Goal: Task Accomplishment & Management: Manage account settings

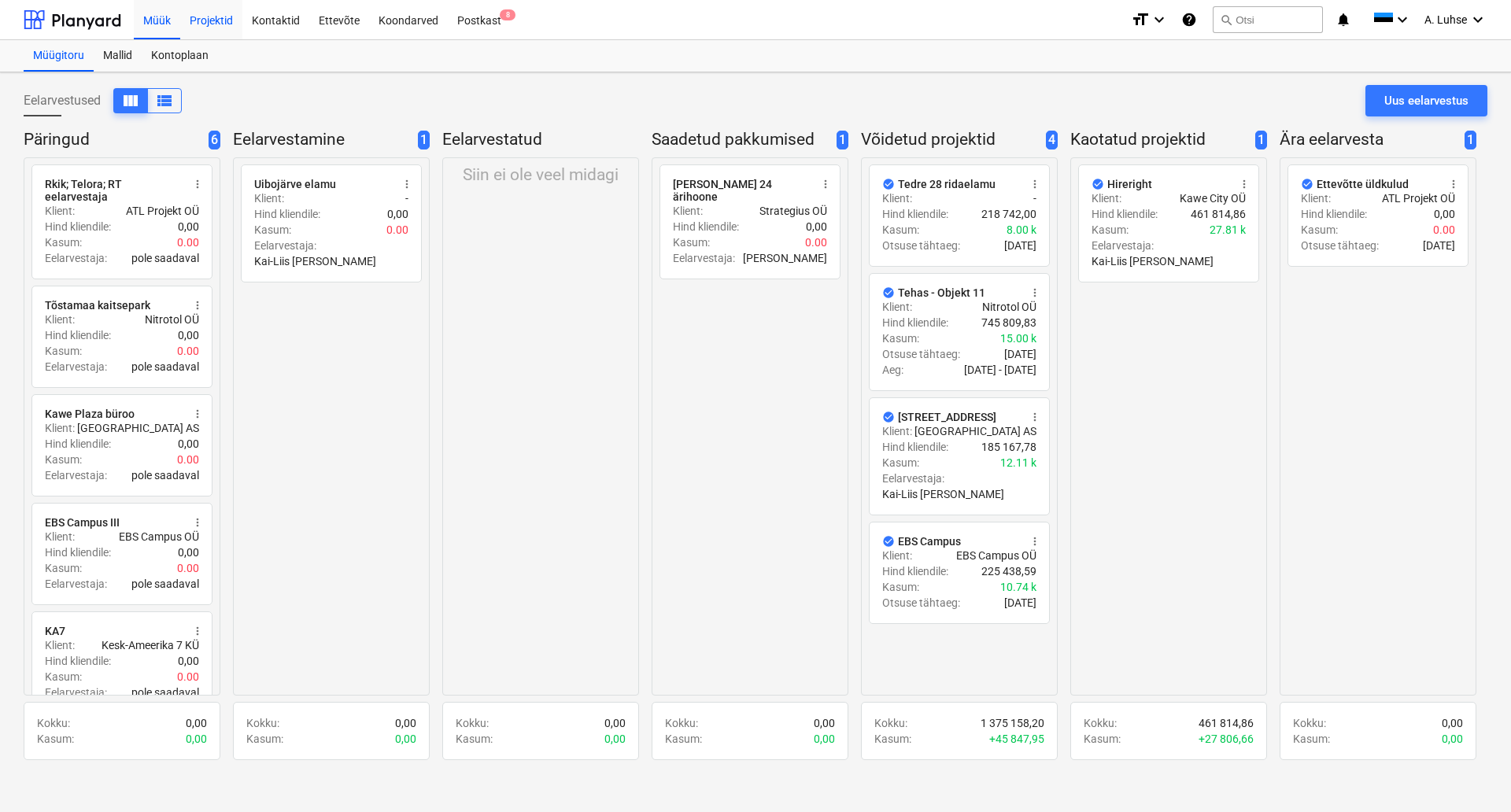
click at [209, 35] on div "Projektid" at bounding box center [211, 19] width 62 height 40
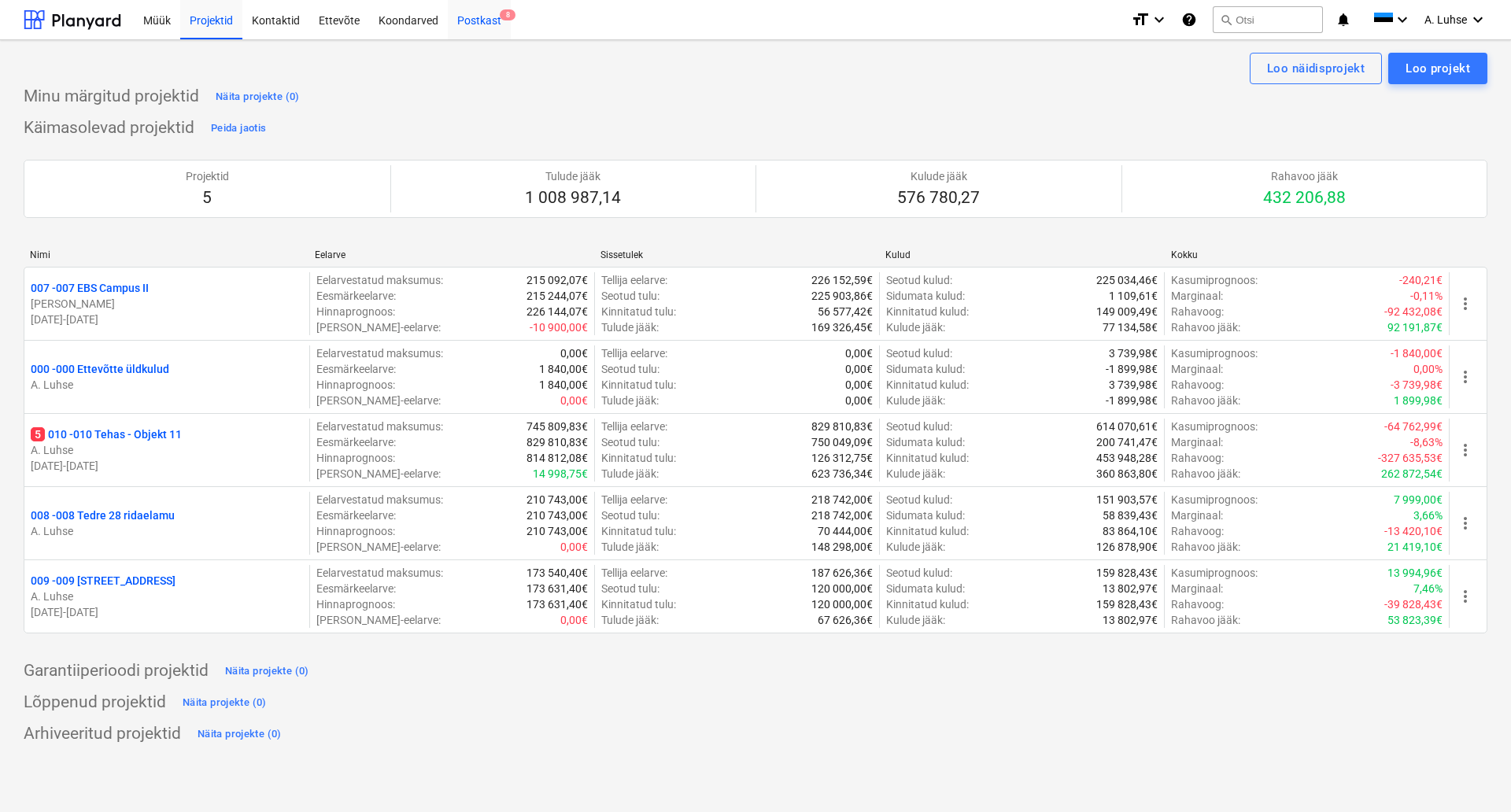
click at [466, 27] on div "Postkast 8" at bounding box center [479, 19] width 63 height 40
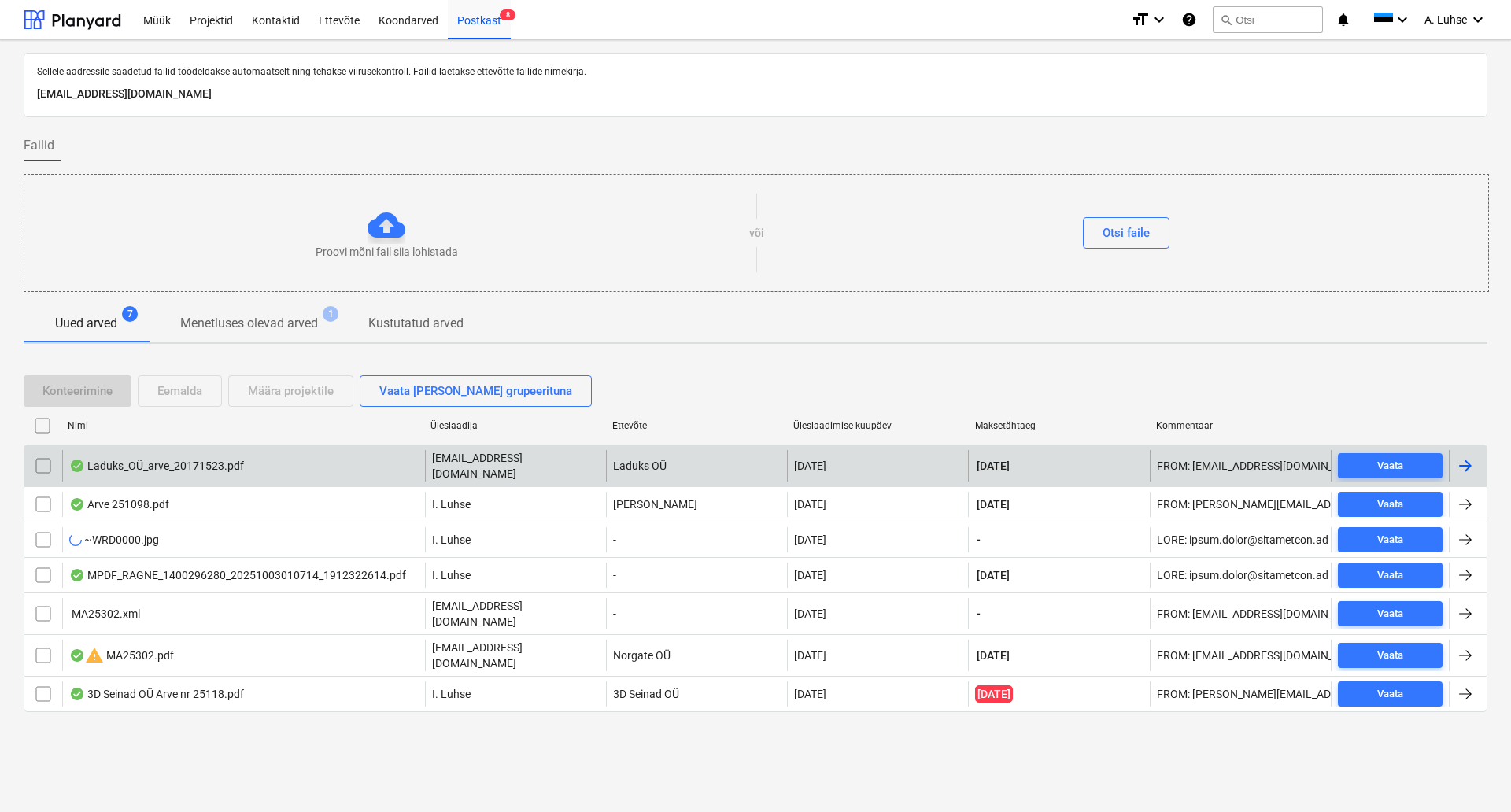
click at [268, 466] on div "Laduks_OÜ_arve_20171523.pdf" at bounding box center [243, 465] width 363 height 31
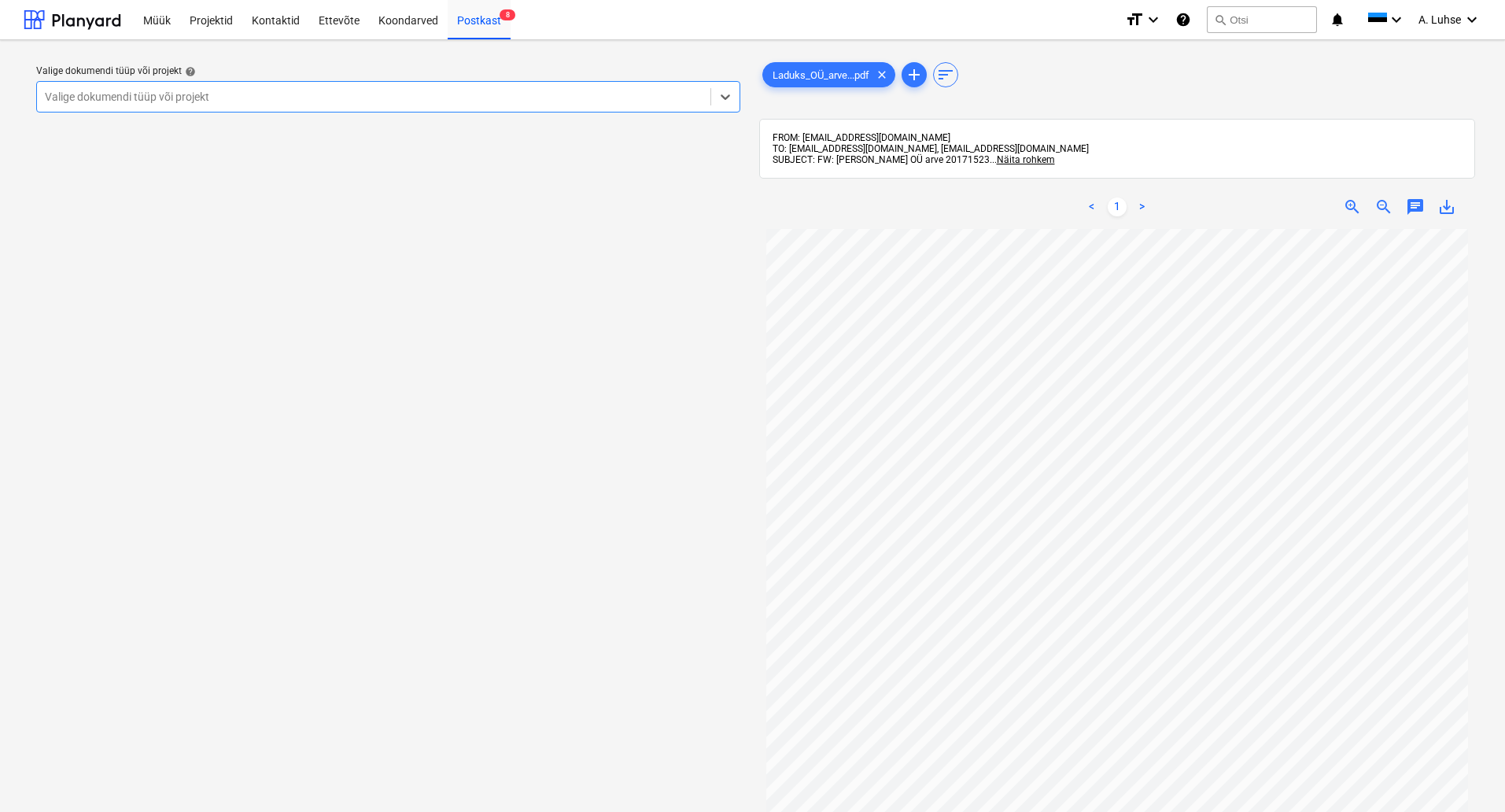
click at [615, 101] on div at bounding box center [374, 97] width 658 height 16
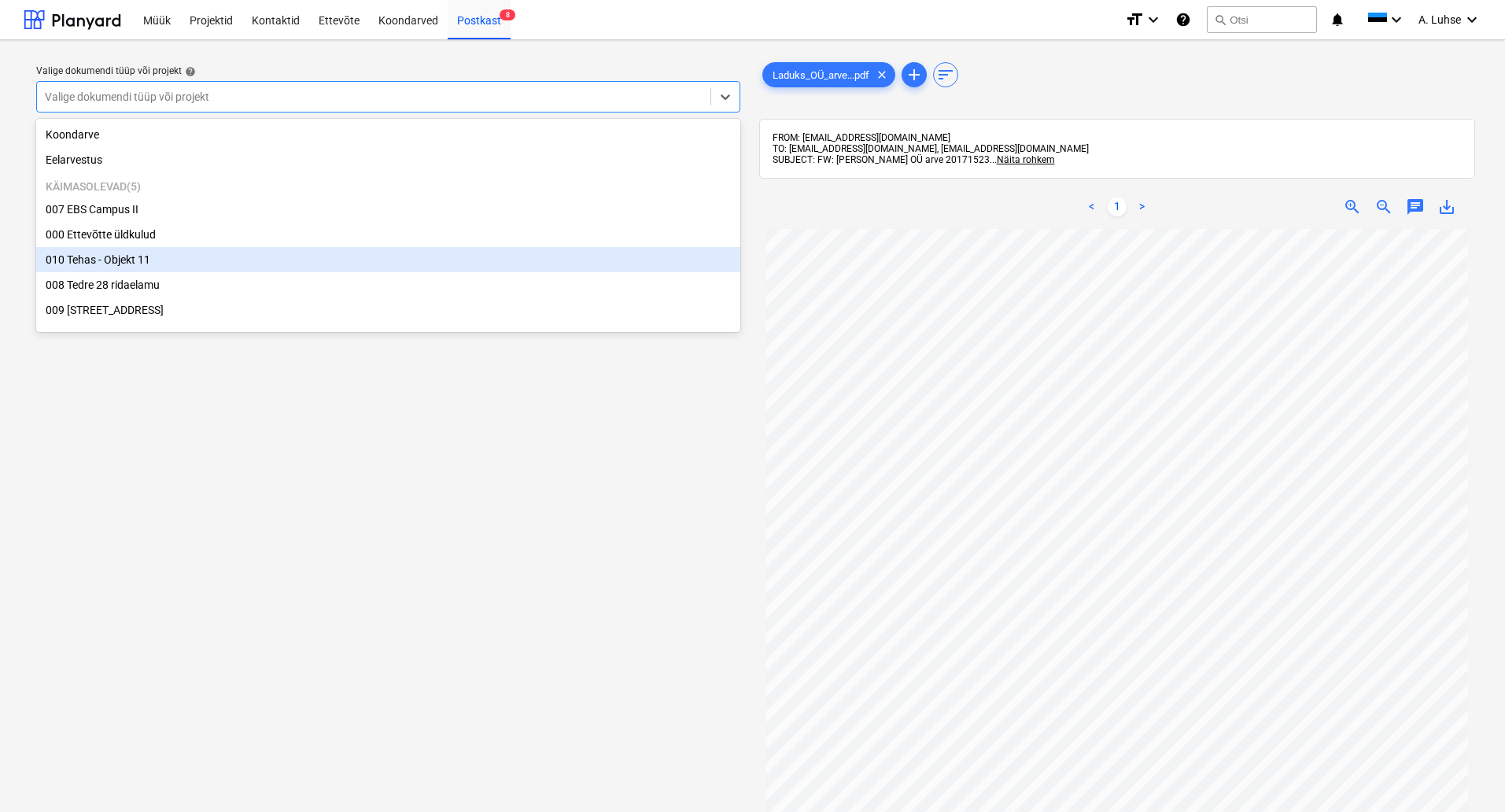
click at [537, 255] on div "010 Tehas - Objekt 11" at bounding box center [388, 260] width 704 height 25
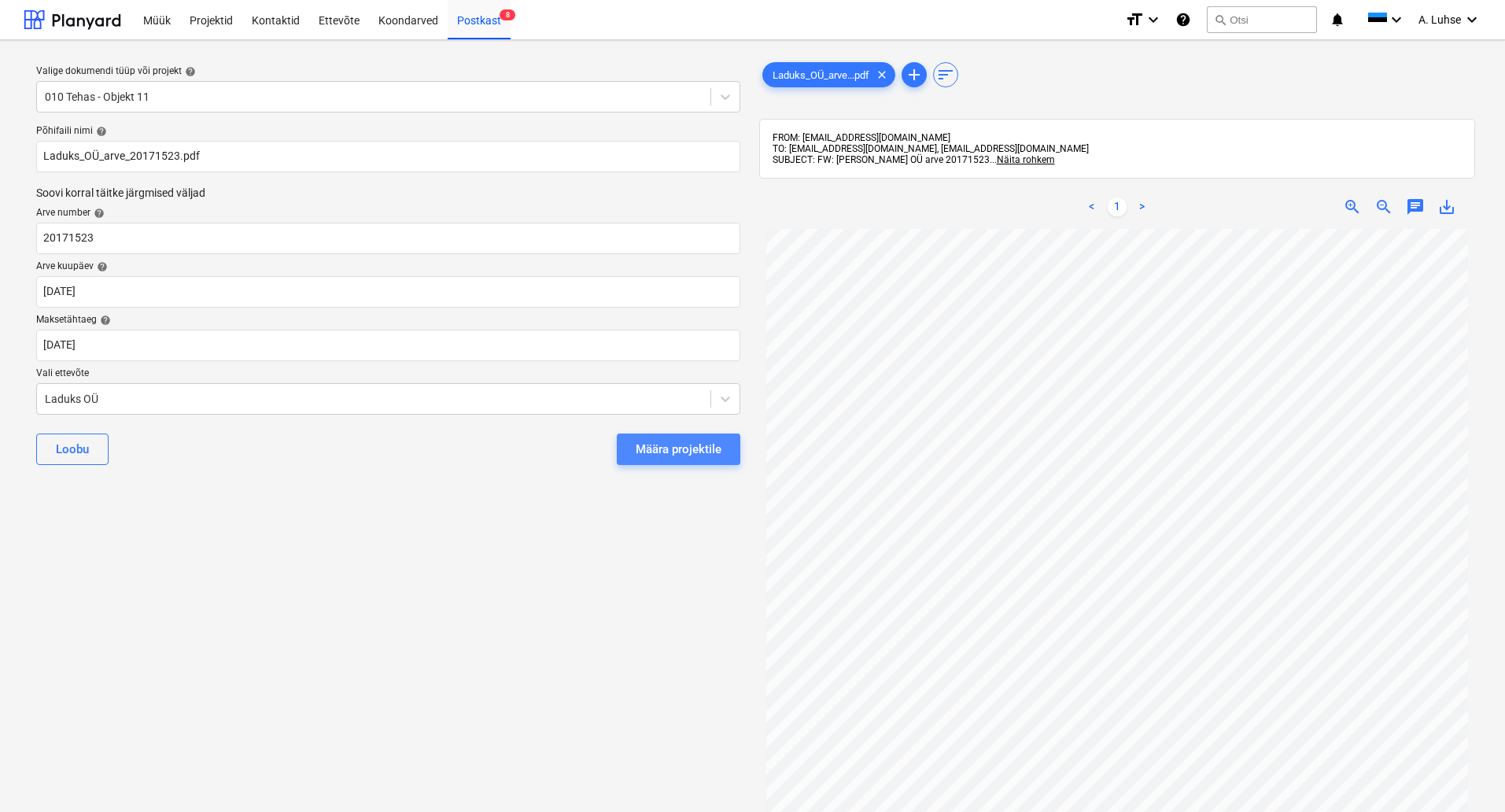
click at [689, 452] on div "Määra projektile" at bounding box center [678, 449] width 86 height 20
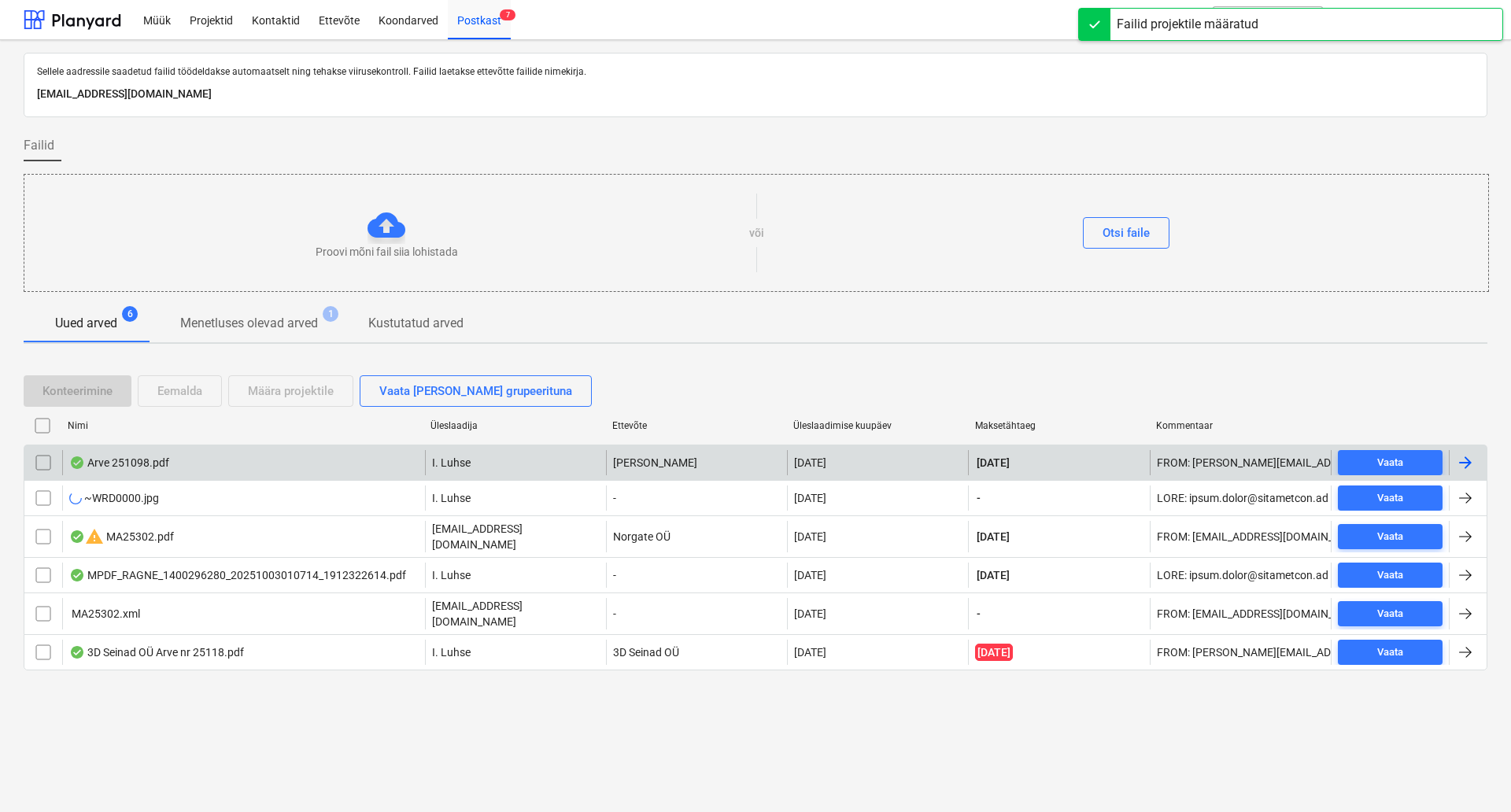
click at [365, 465] on div "Arve 251098.pdf" at bounding box center [243, 463] width 363 height 25
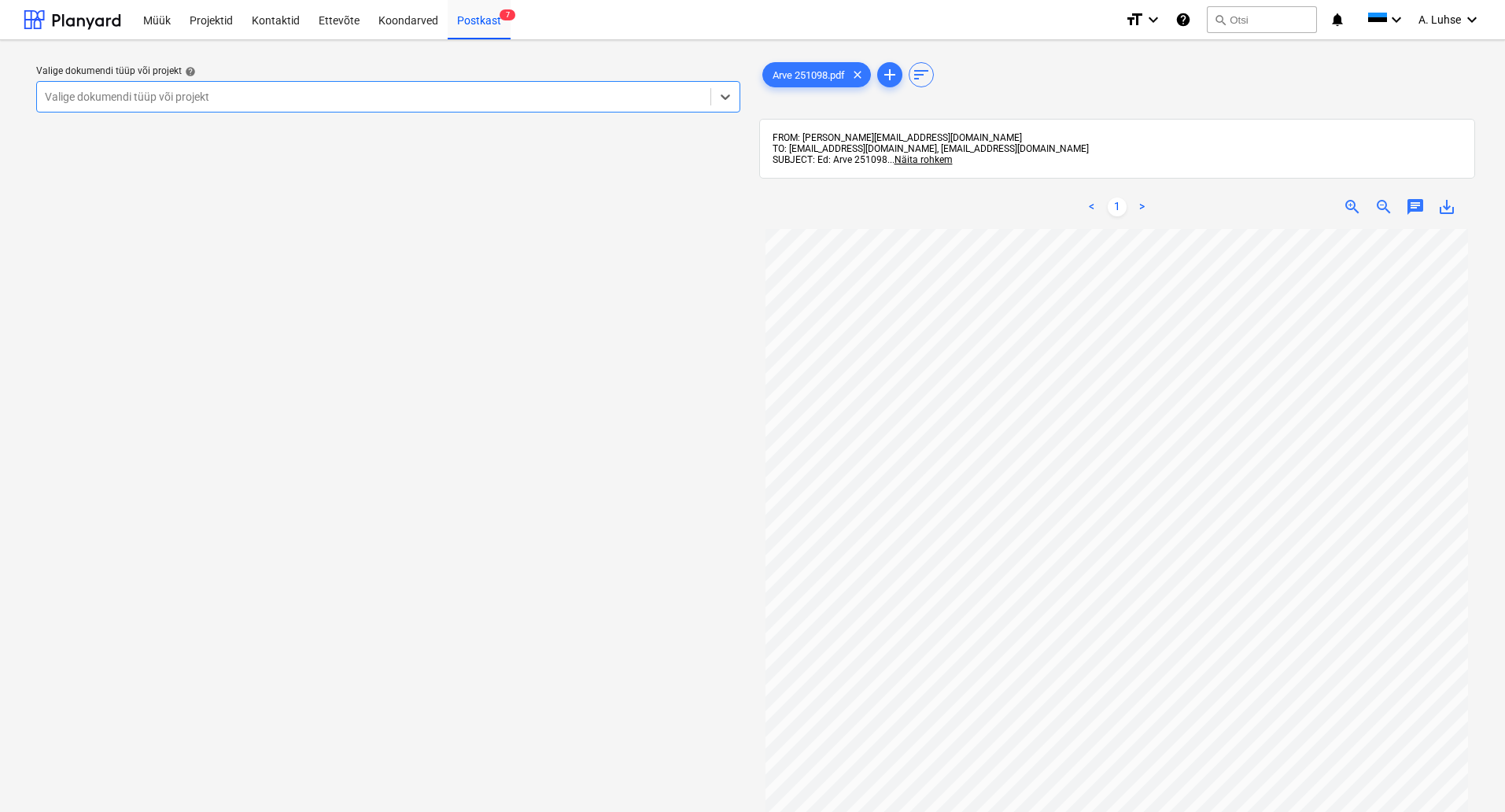
click at [601, 108] on div "Valige dokumendi tüüp või projekt" at bounding box center [388, 96] width 704 height 31
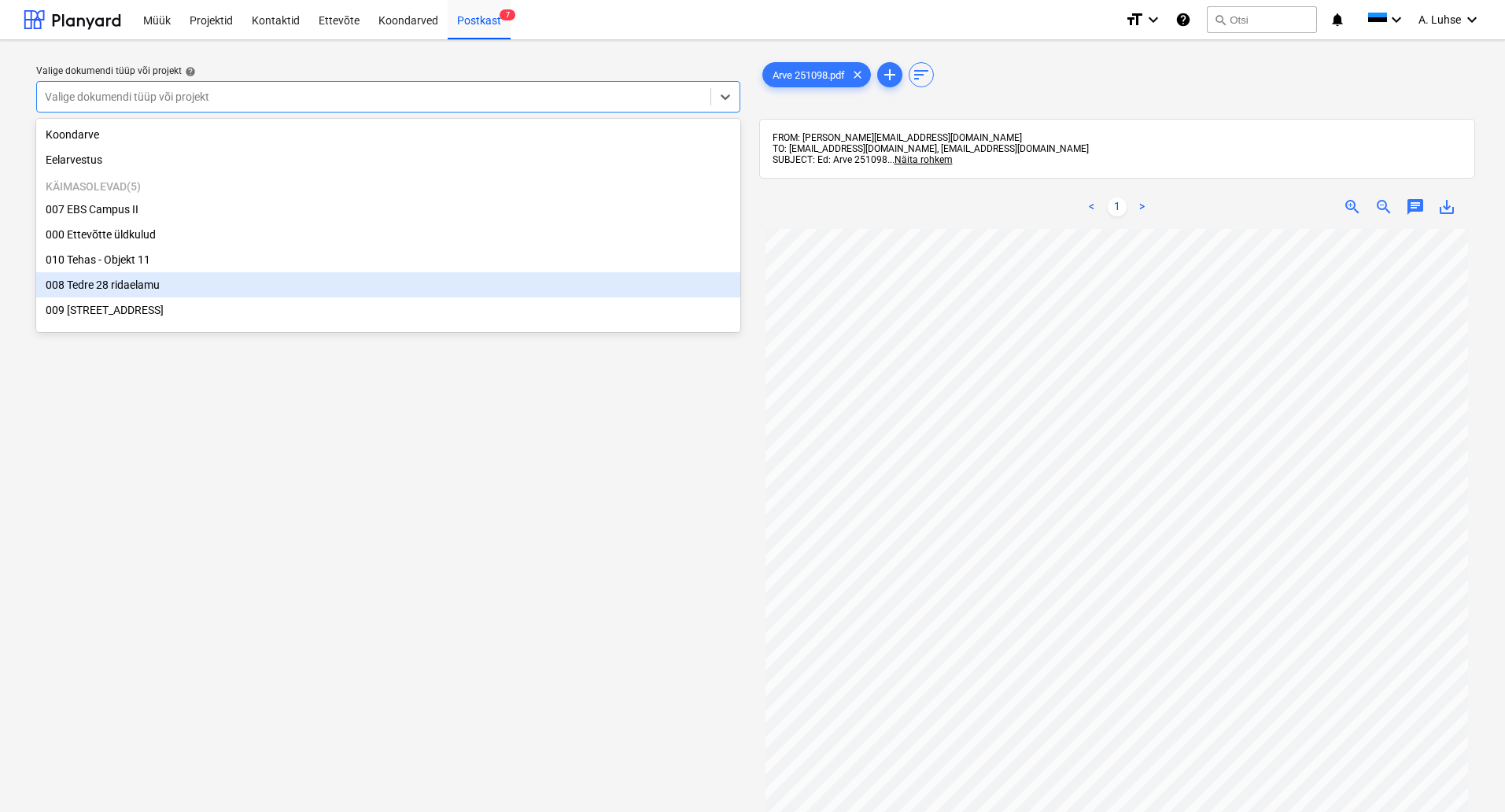
click at [555, 297] on div "008 Tedre 28 ridaelamu" at bounding box center [388, 285] width 704 height 25
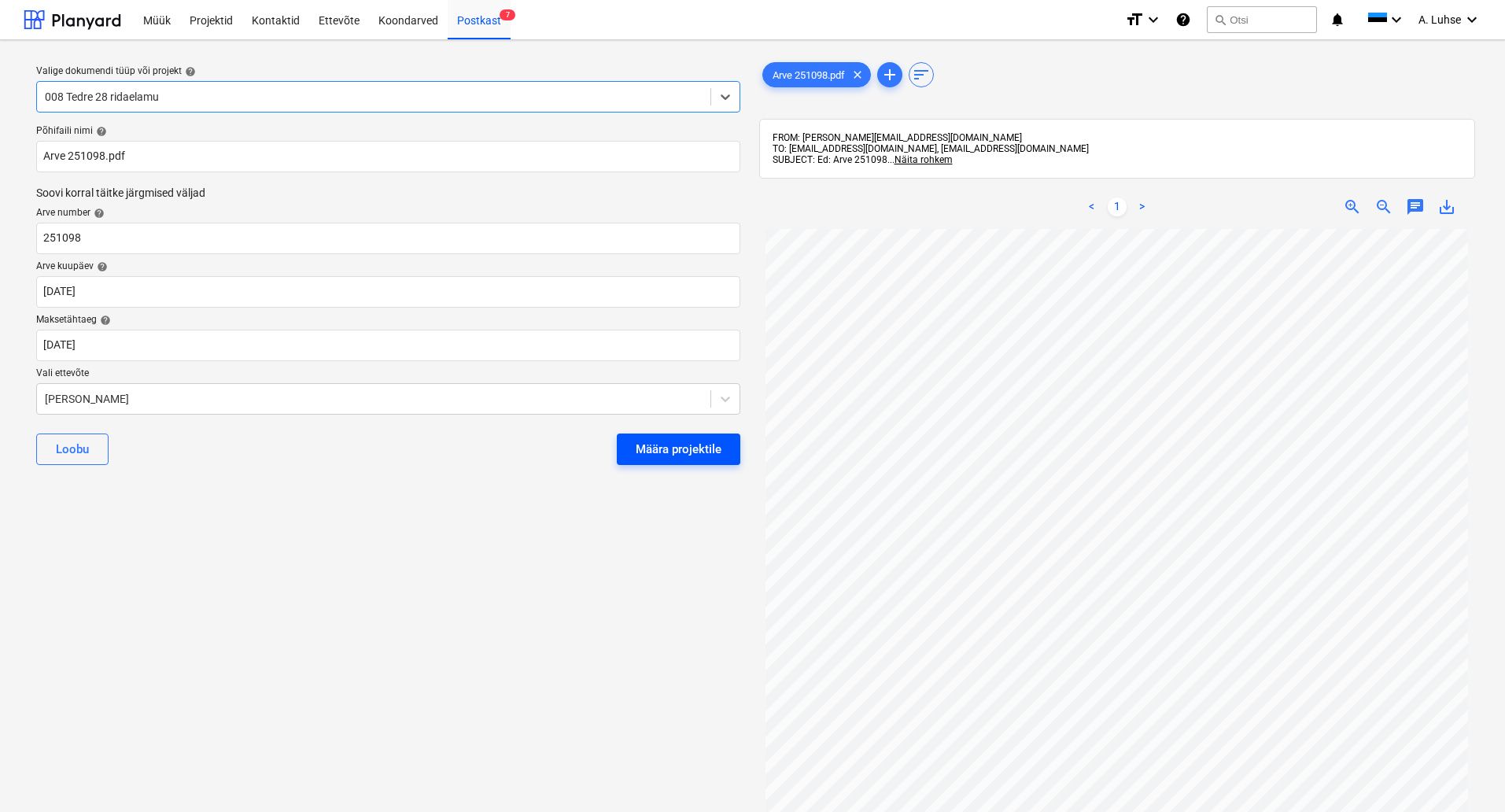
click at [690, 462] on button "Määra projektile" at bounding box center [678, 449] width 123 height 31
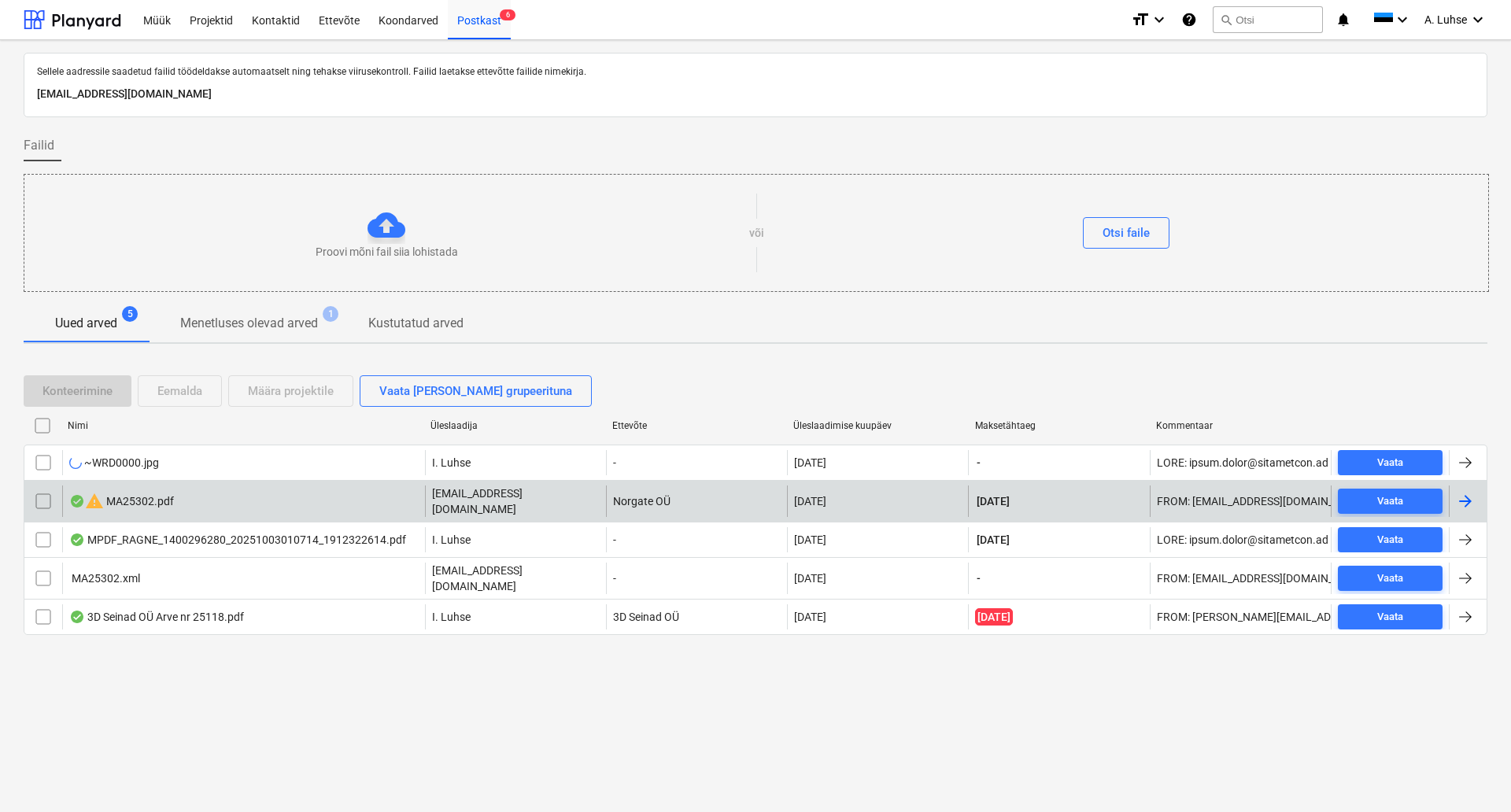
click at [301, 511] on div "warning MA25302.pdf [EMAIL_ADDRESS][DOMAIN_NAME] Norgate OÜ [DATE] [DATE] FROM:…" at bounding box center [756, 500] width 1463 height 42
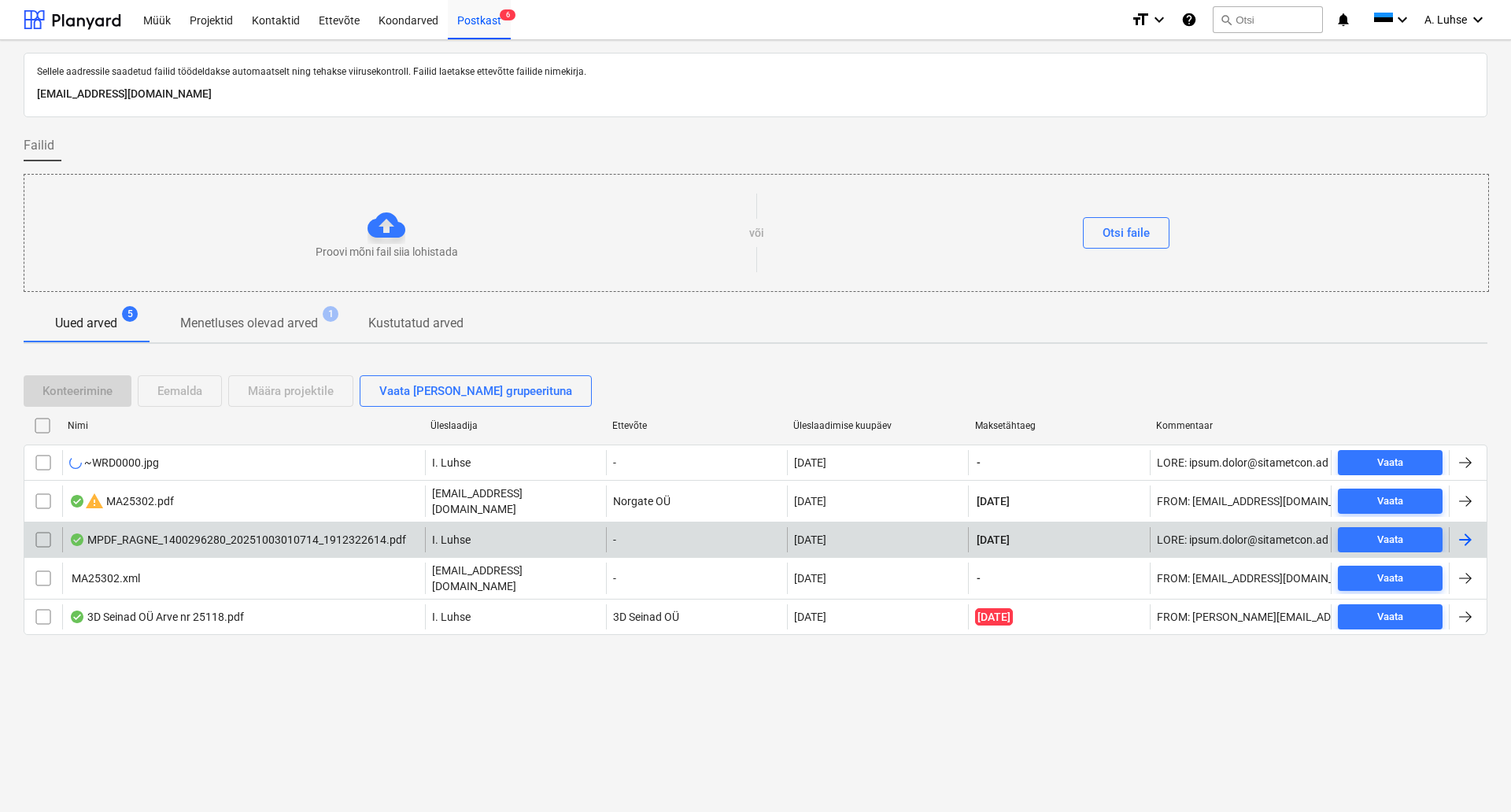
click at [254, 521] on div "MPDF_RAGNE_1400296280_20251003010714_1912322614.pdf I. Luhse - [DATE] [DATE] Va…" at bounding box center [756, 539] width 1463 height 35
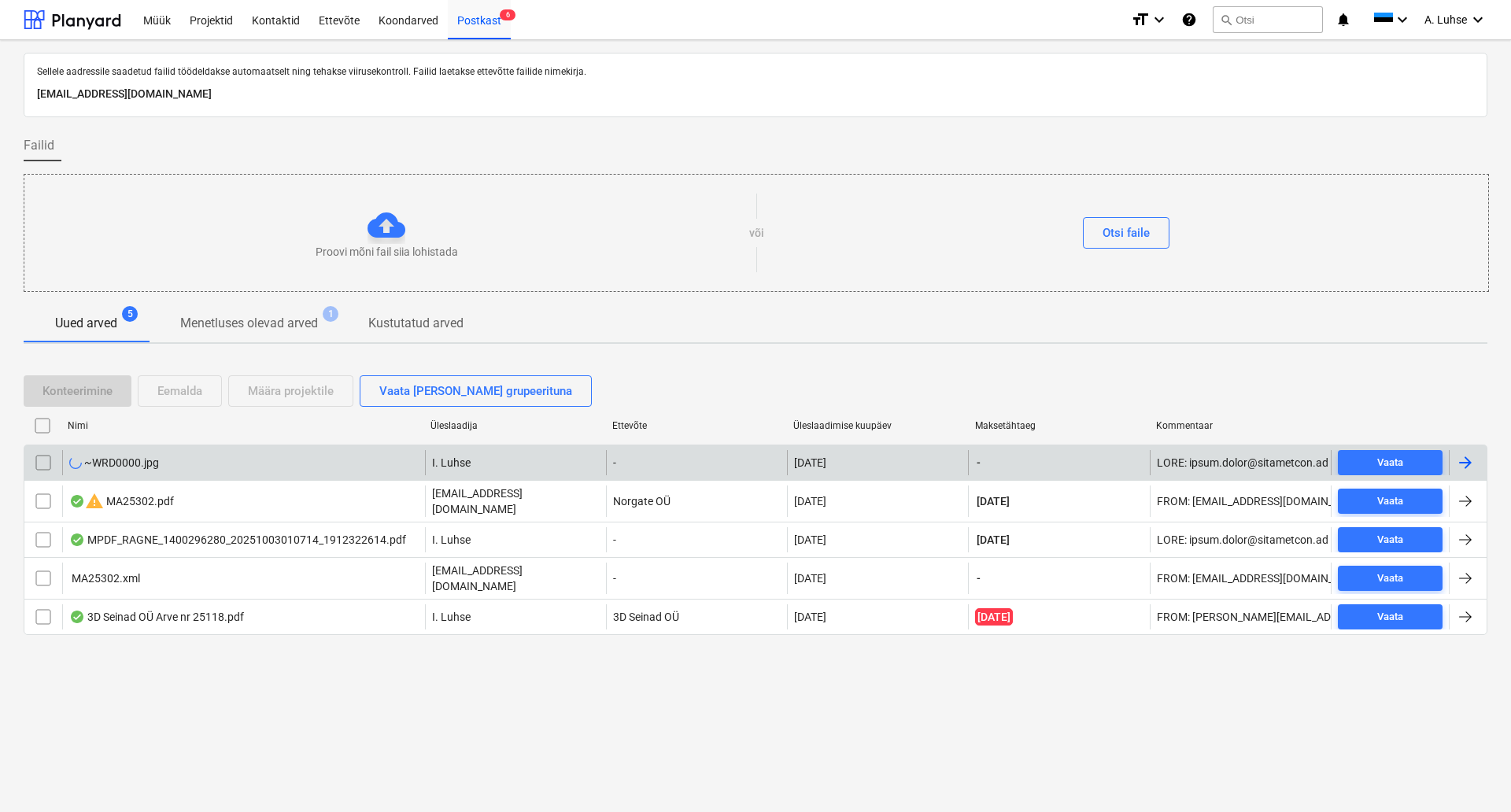
click at [42, 466] on input "checkbox" at bounding box center [43, 463] width 25 height 25
click at [173, 402] on button "Eemalda" at bounding box center [179, 390] width 84 height 31
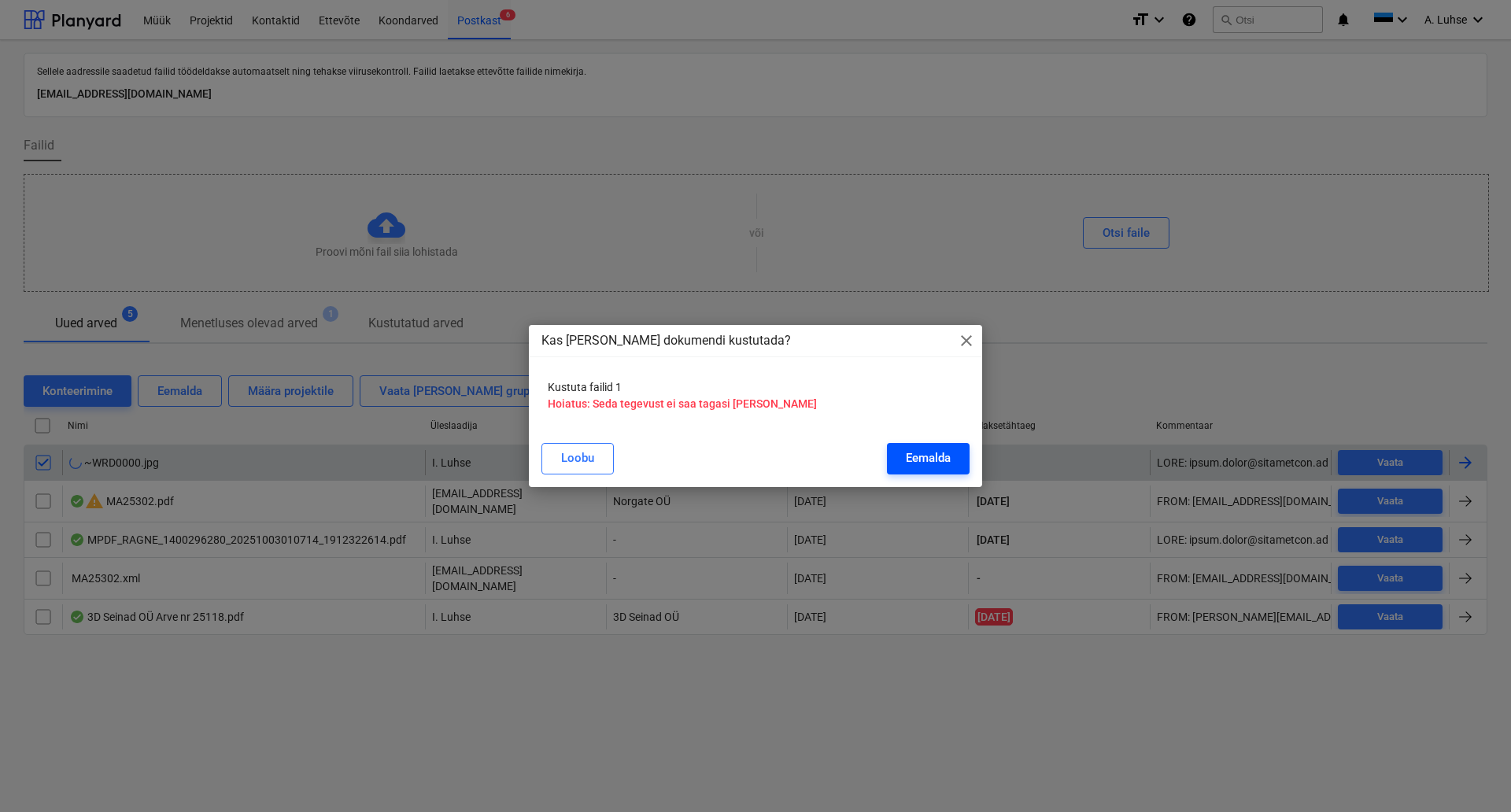
click at [931, 455] on div "Eemalda" at bounding box center [928, 457] width 45 height 20
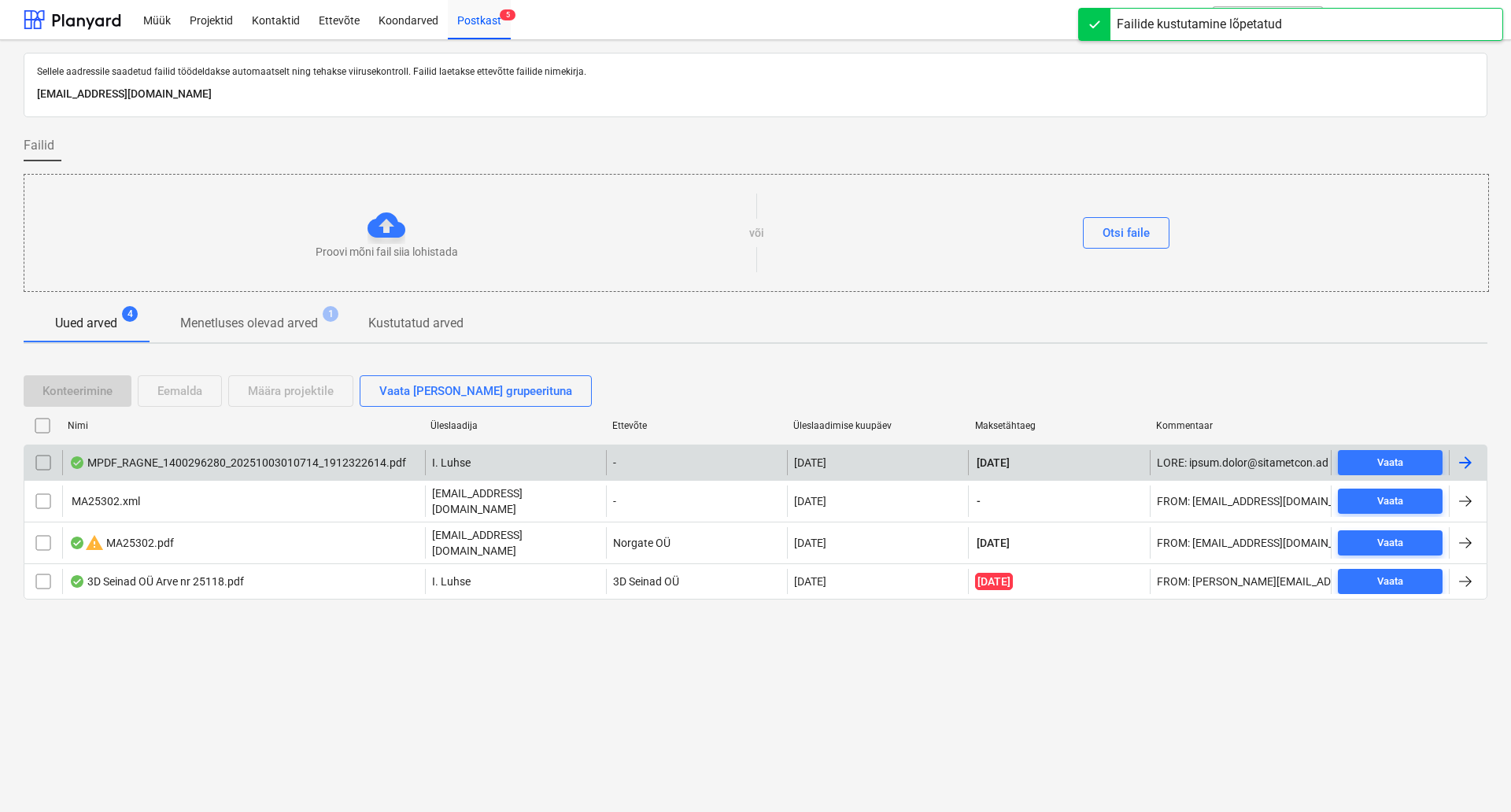
click at [270, 466] on div "MPDF_RAGNE_1400296280_20251003010714_1912322614.pdf" at bounding box center [238, 463] width 337 height 12
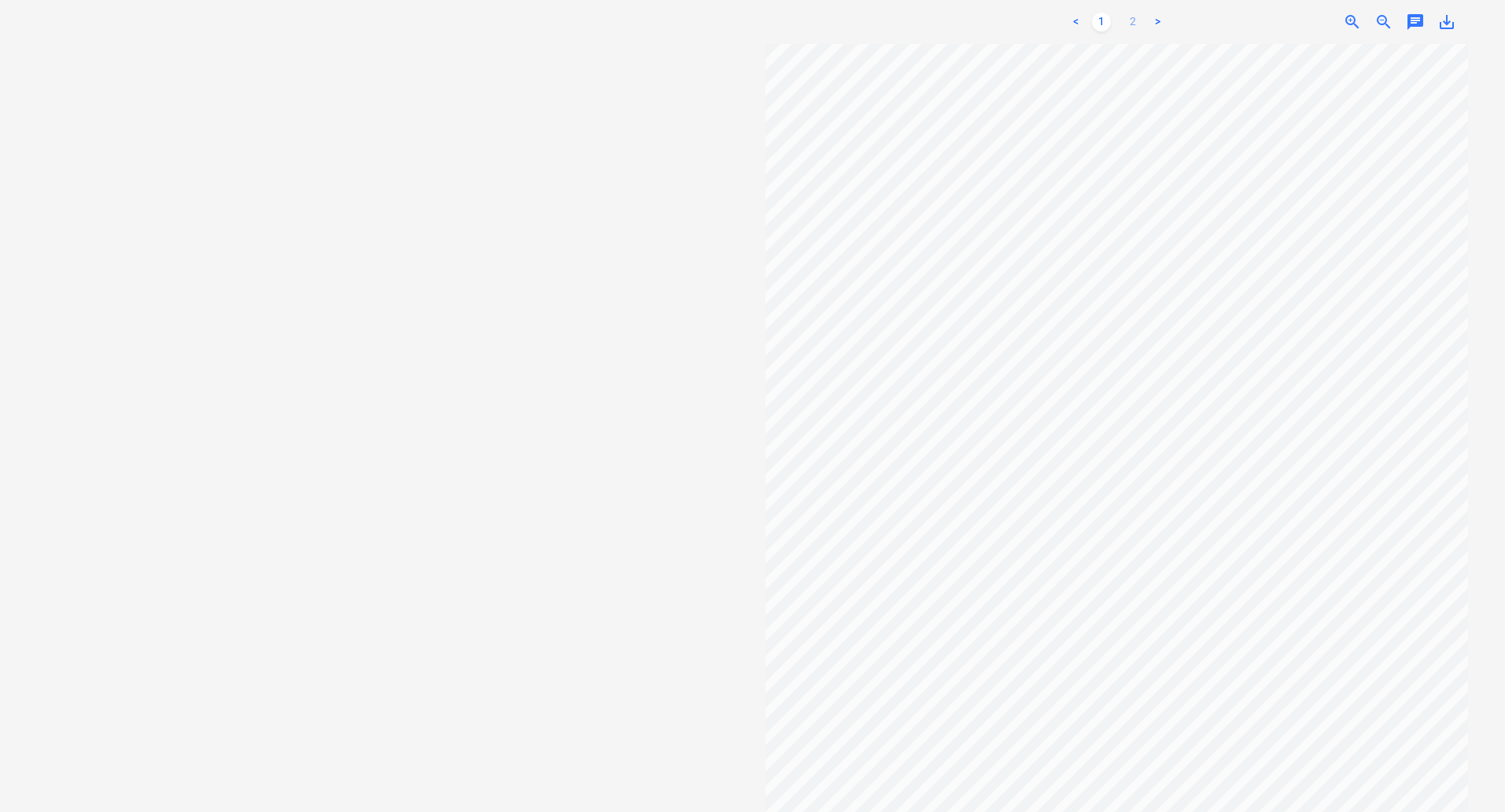
click at [1139, 23] on link "2" at bounding box center [1133, 21] width 19 height 19
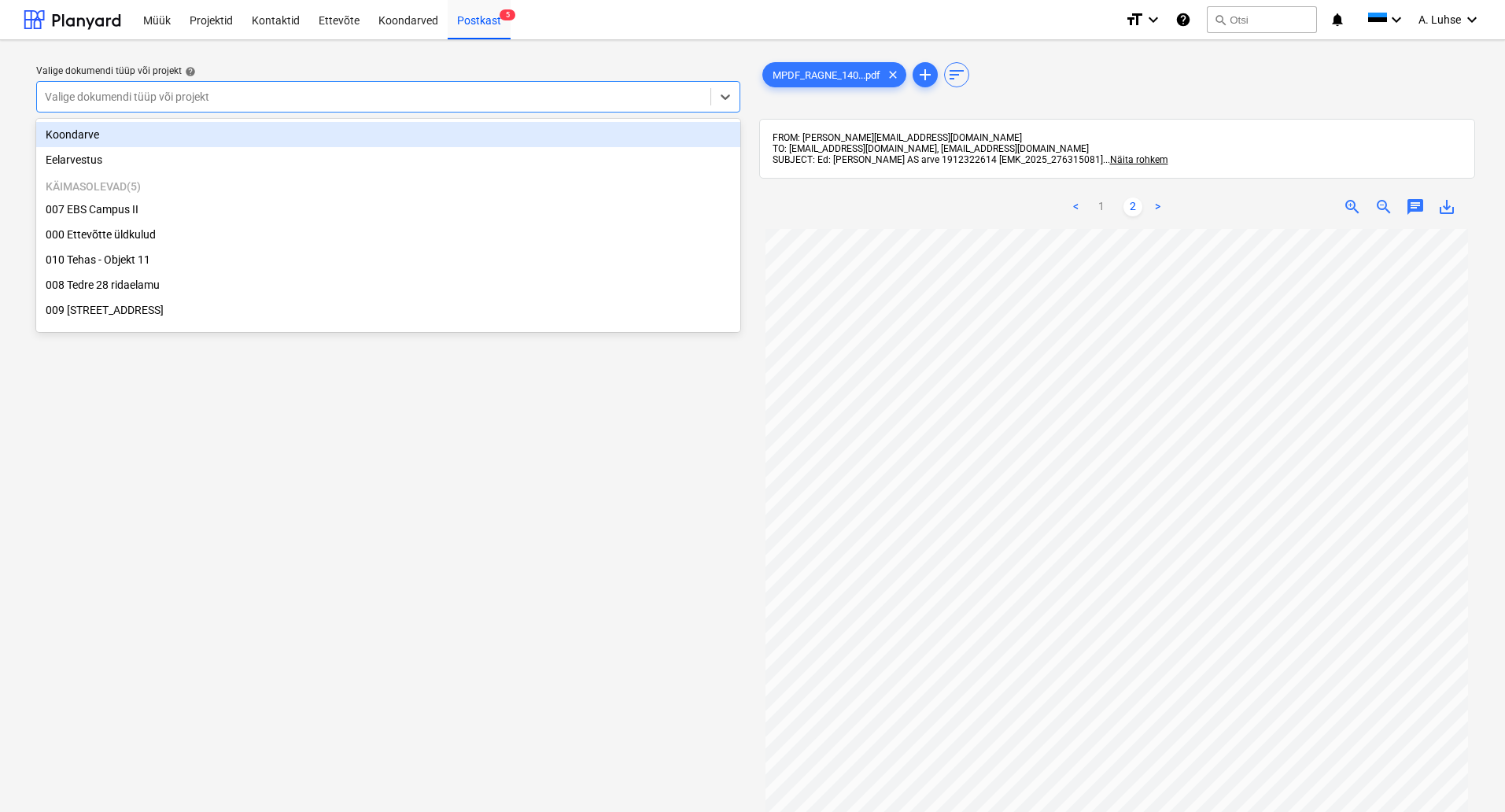
click at [548, 106] on div "Valige dokumendi tüüp või projekt" at bounding box center [374, 97] width 674 height 22
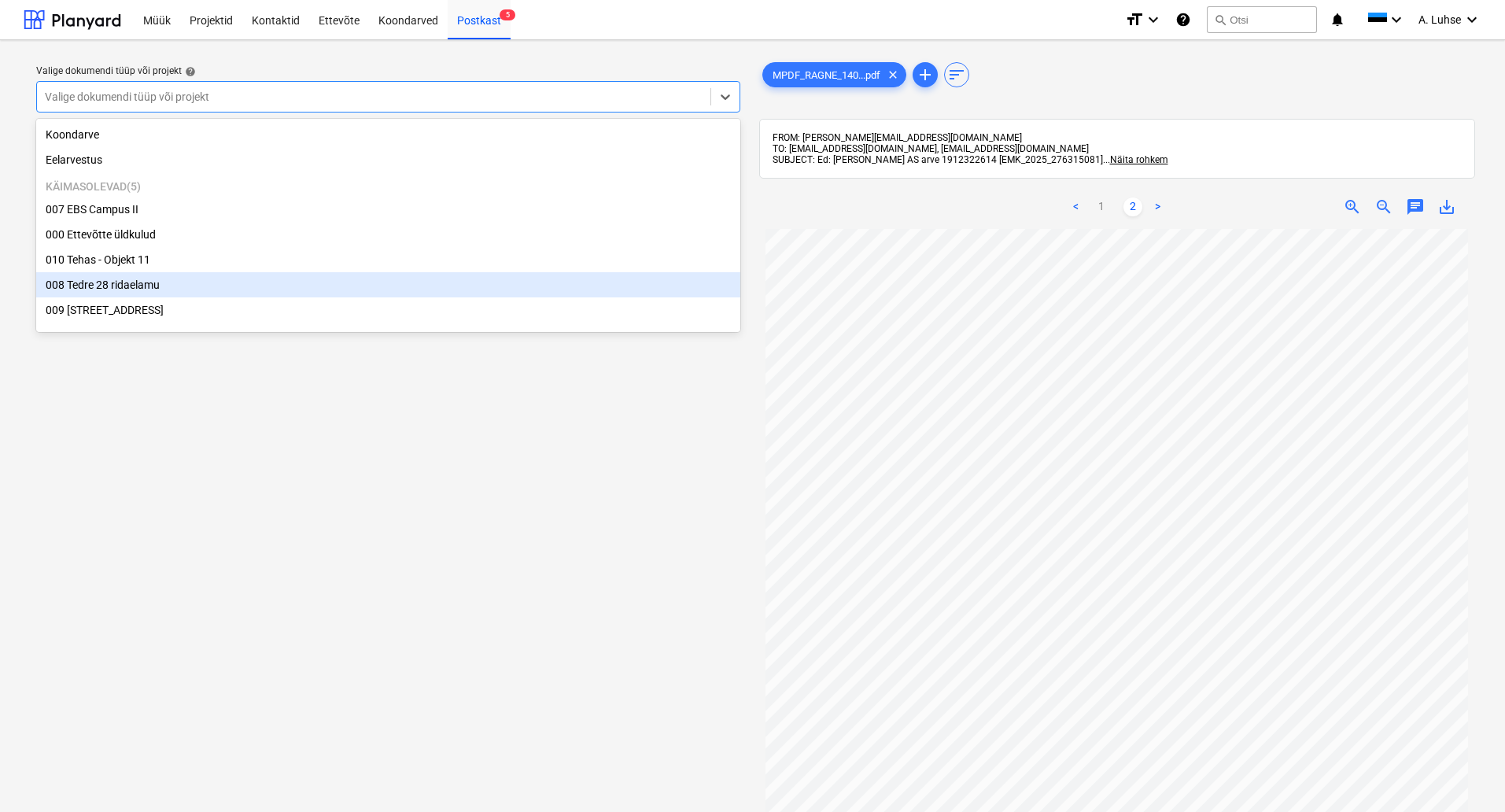
click at [529, 288] on div "008 Tedre 28 ridaelamu" at bounding box center [388, 285] width 704 height 25
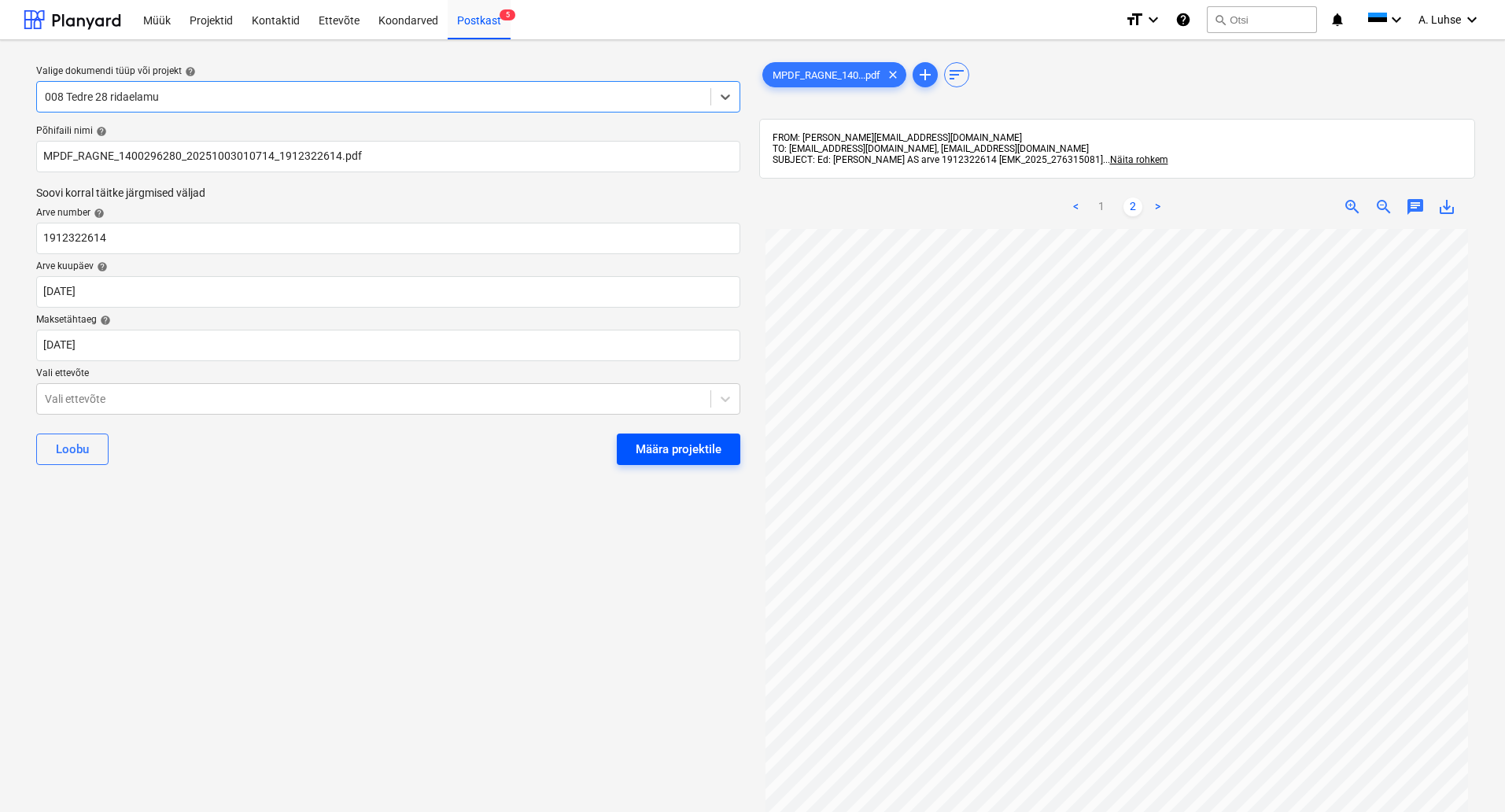
click at [670, 450] on div "Määra projektile" at bounding box center [678, 449] width 86 height 20
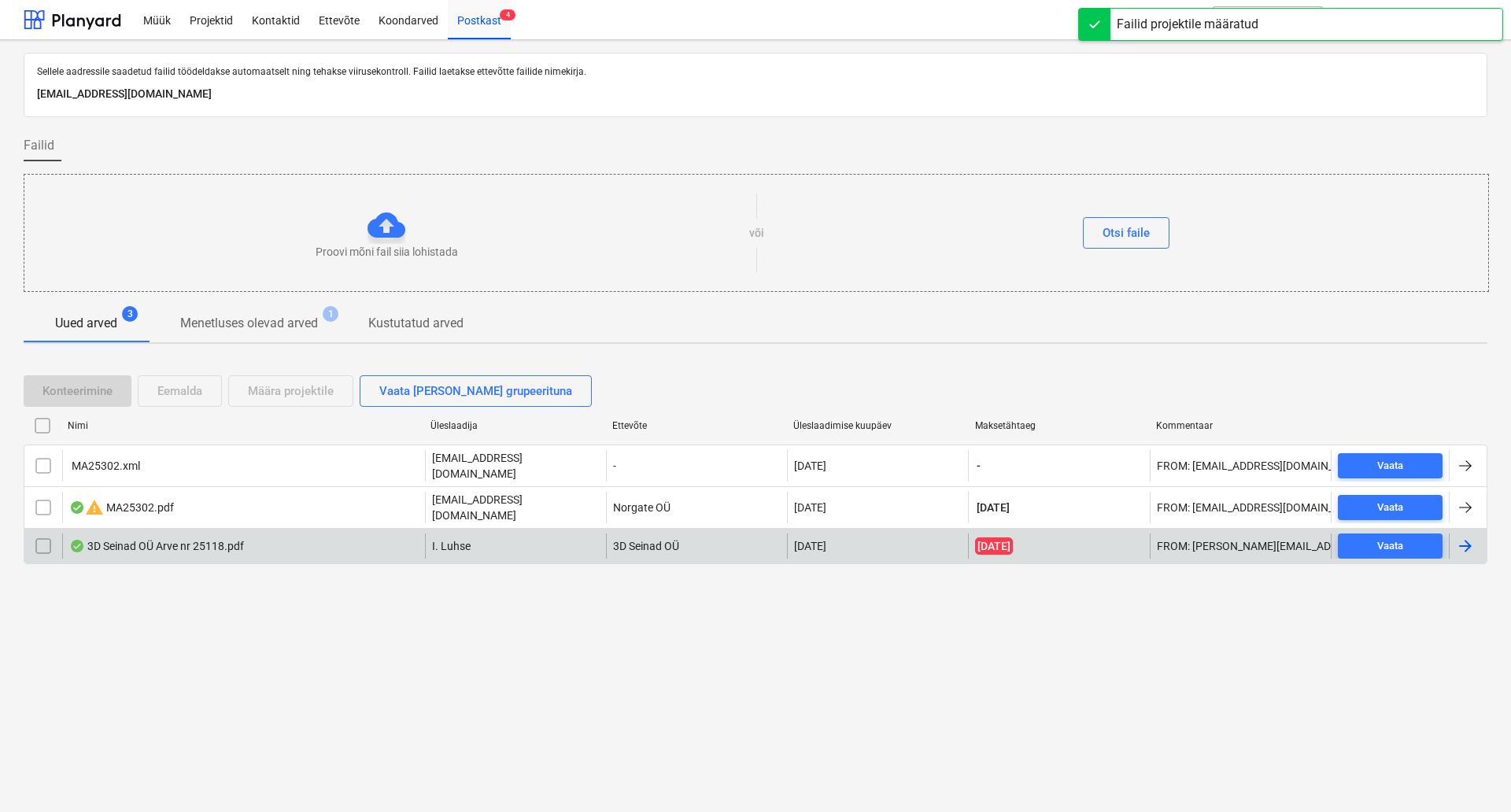
click at [290, 543] on div "3D Seinad OÜ Arve nr 25118.pdf" at bounding box center [243, 546] width 363 height 25
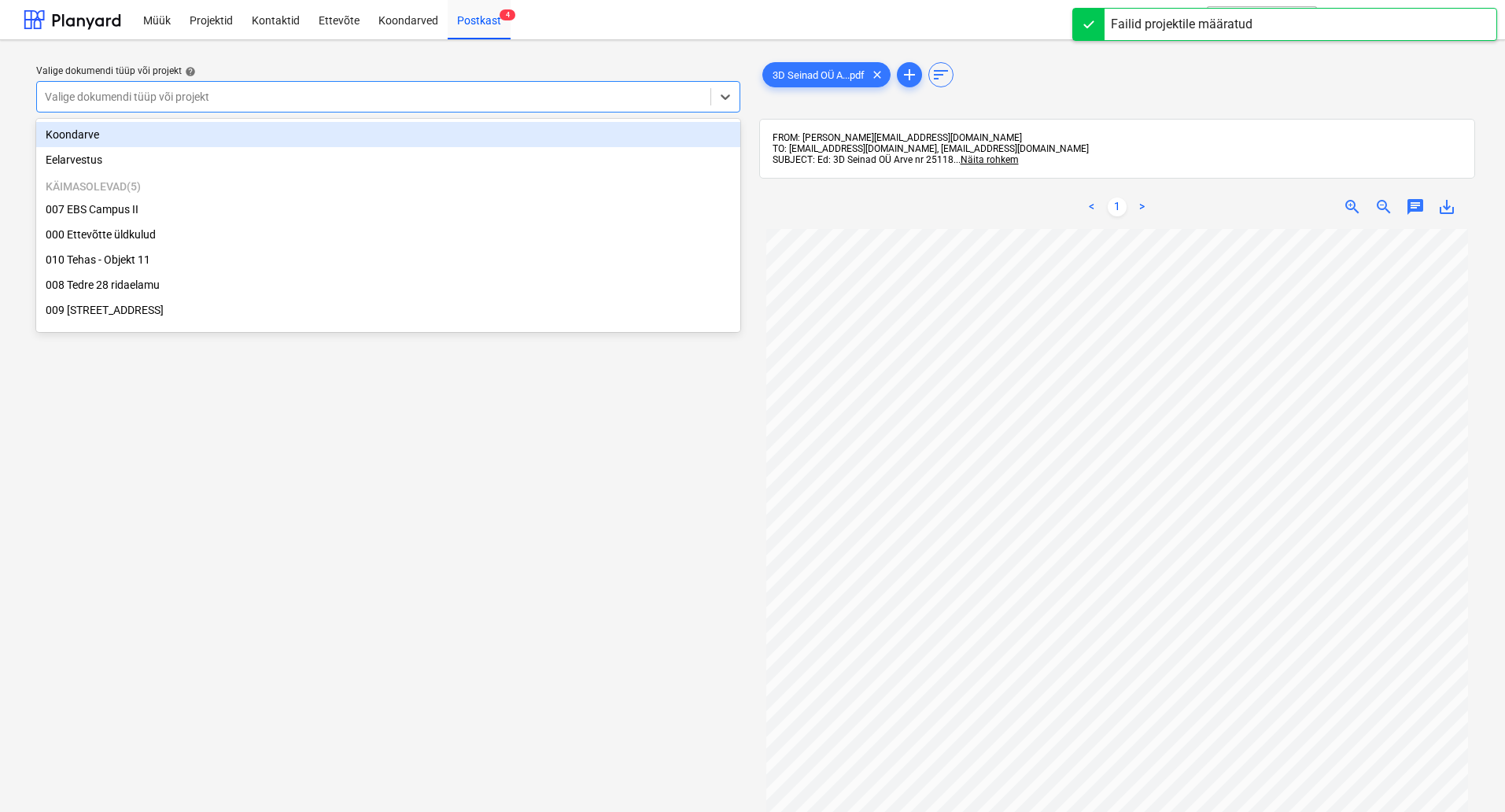
click at [658, 101] on div at bounding box center [374, 97] width 658 height 16
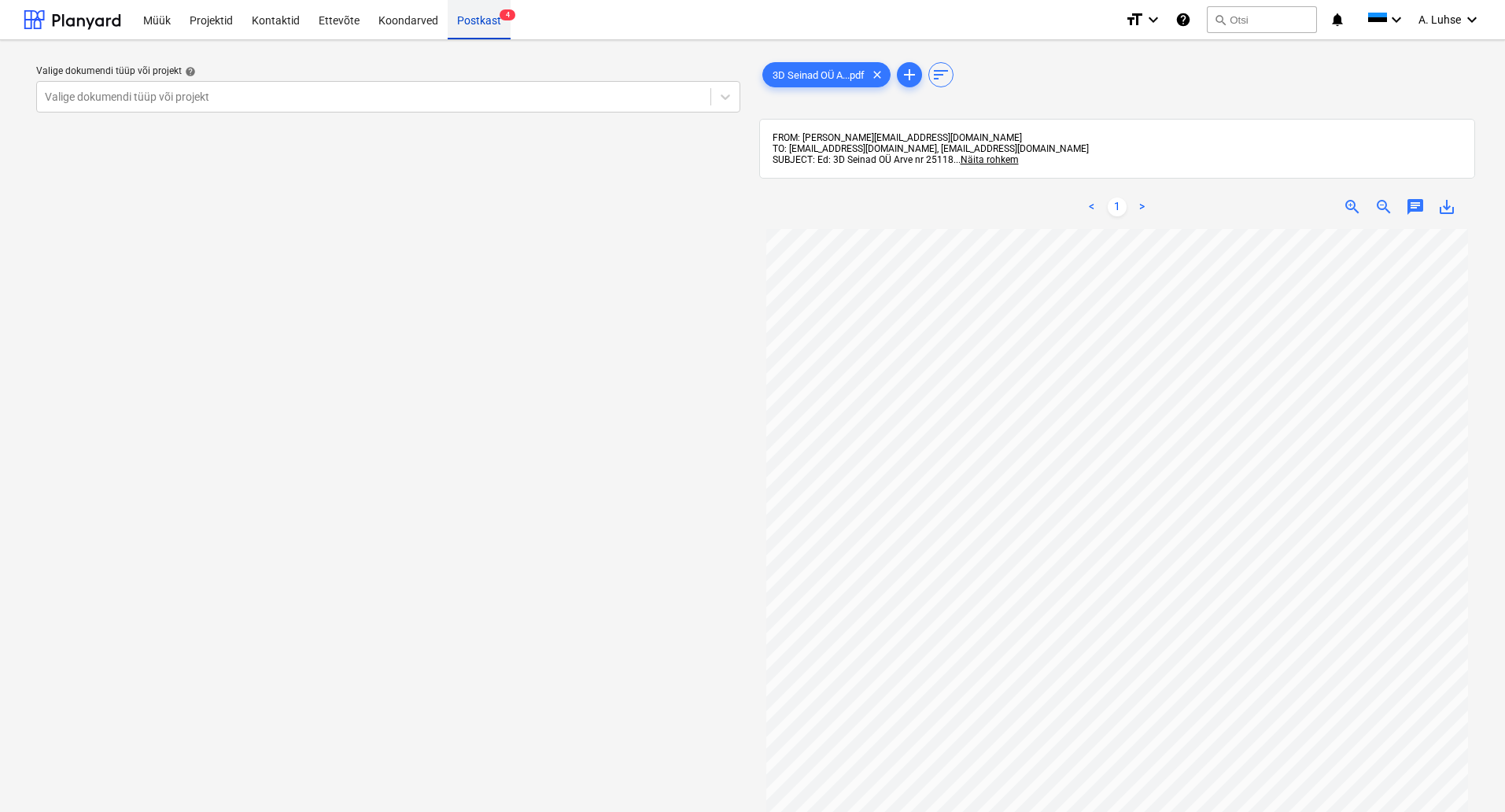
click at [470, 20] on div "Postkast 4" at bounding box center [479, 19] width 63 height 40
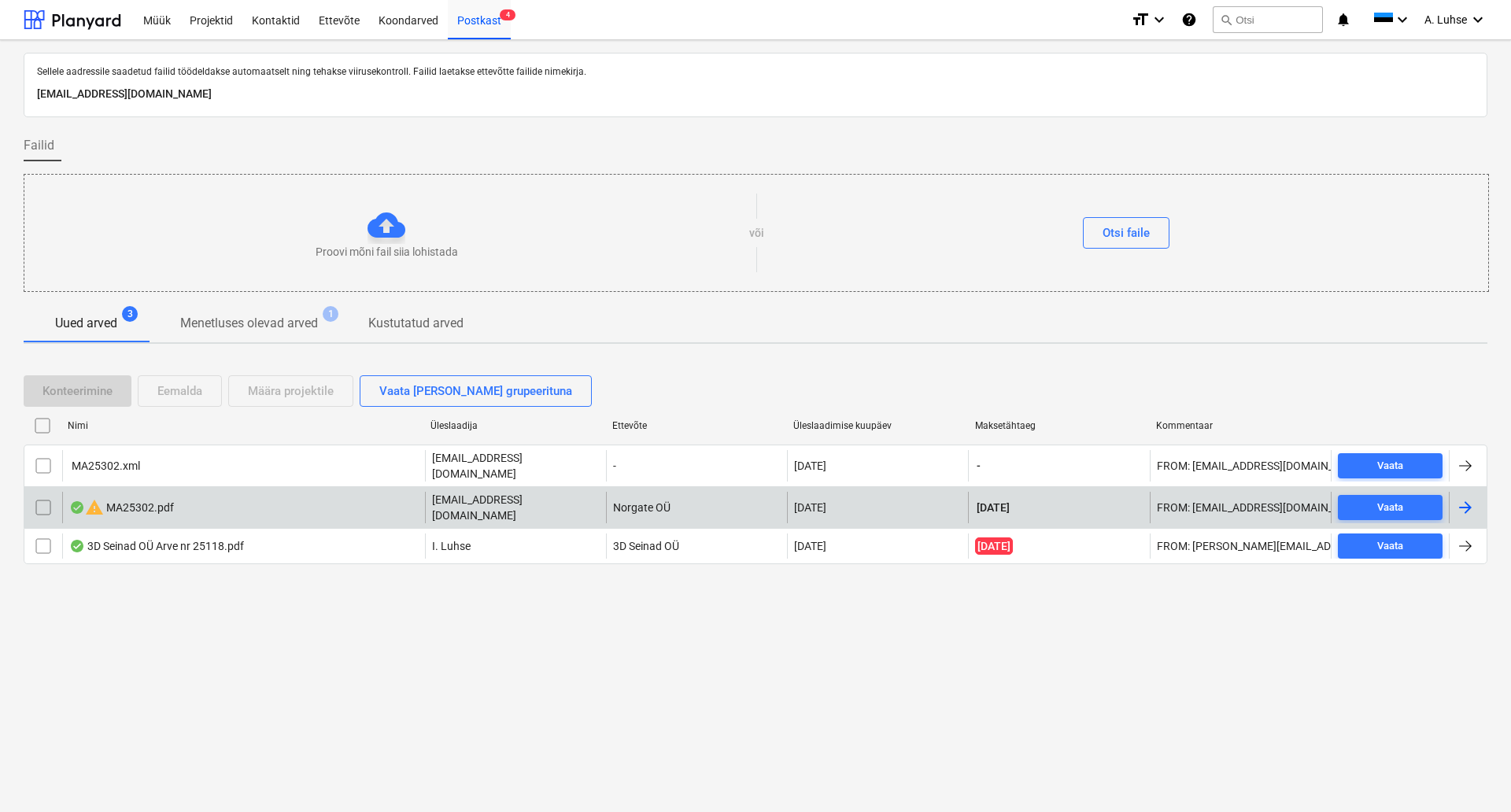
click at [259, 496] on div "warning MA25302.pdf" at bounding box center [243, 507] width 363 height 31
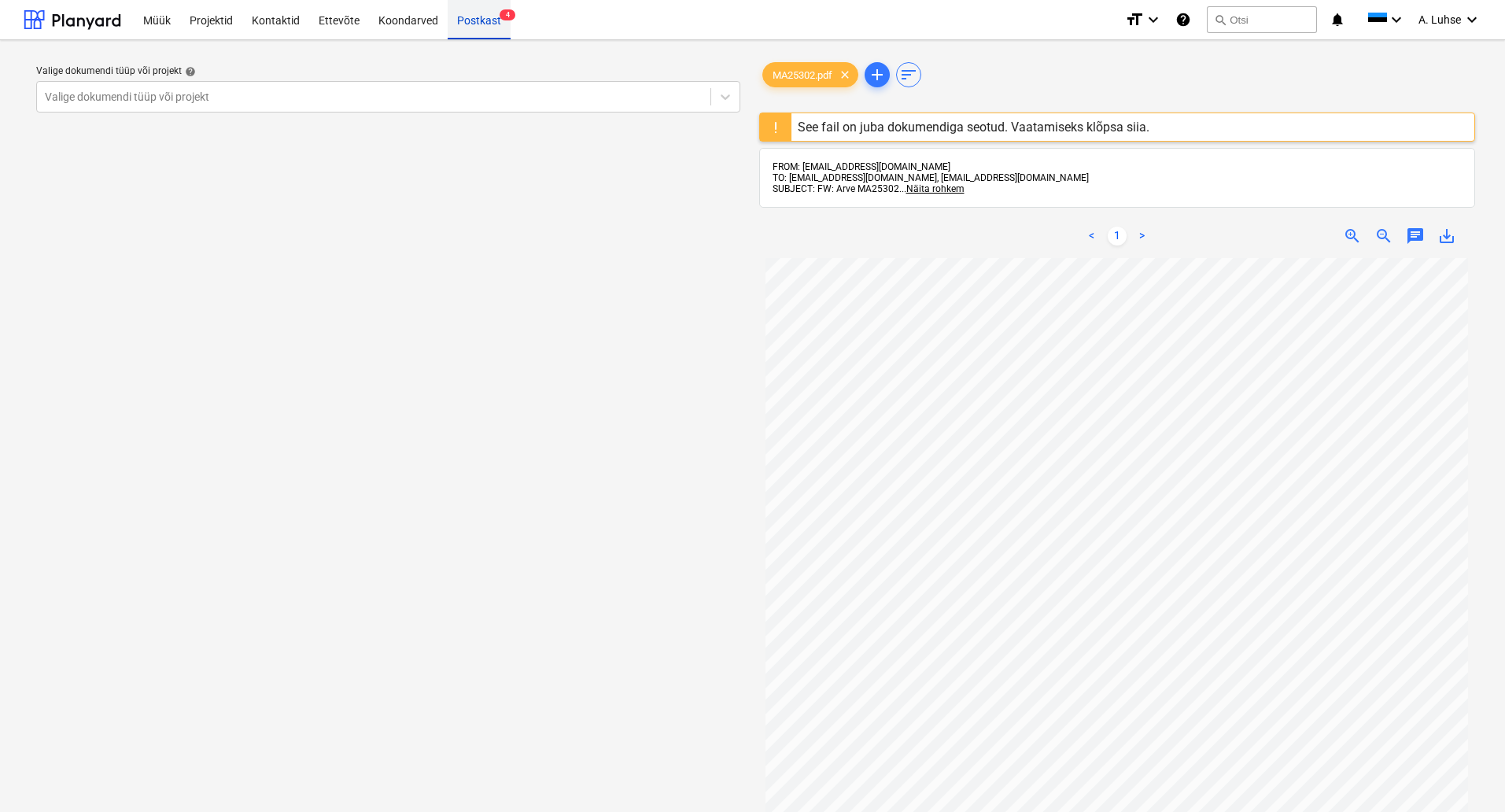
click at [487, 35] on div "Postkast 4" at bounding box center [479, 19] width 63 height 40
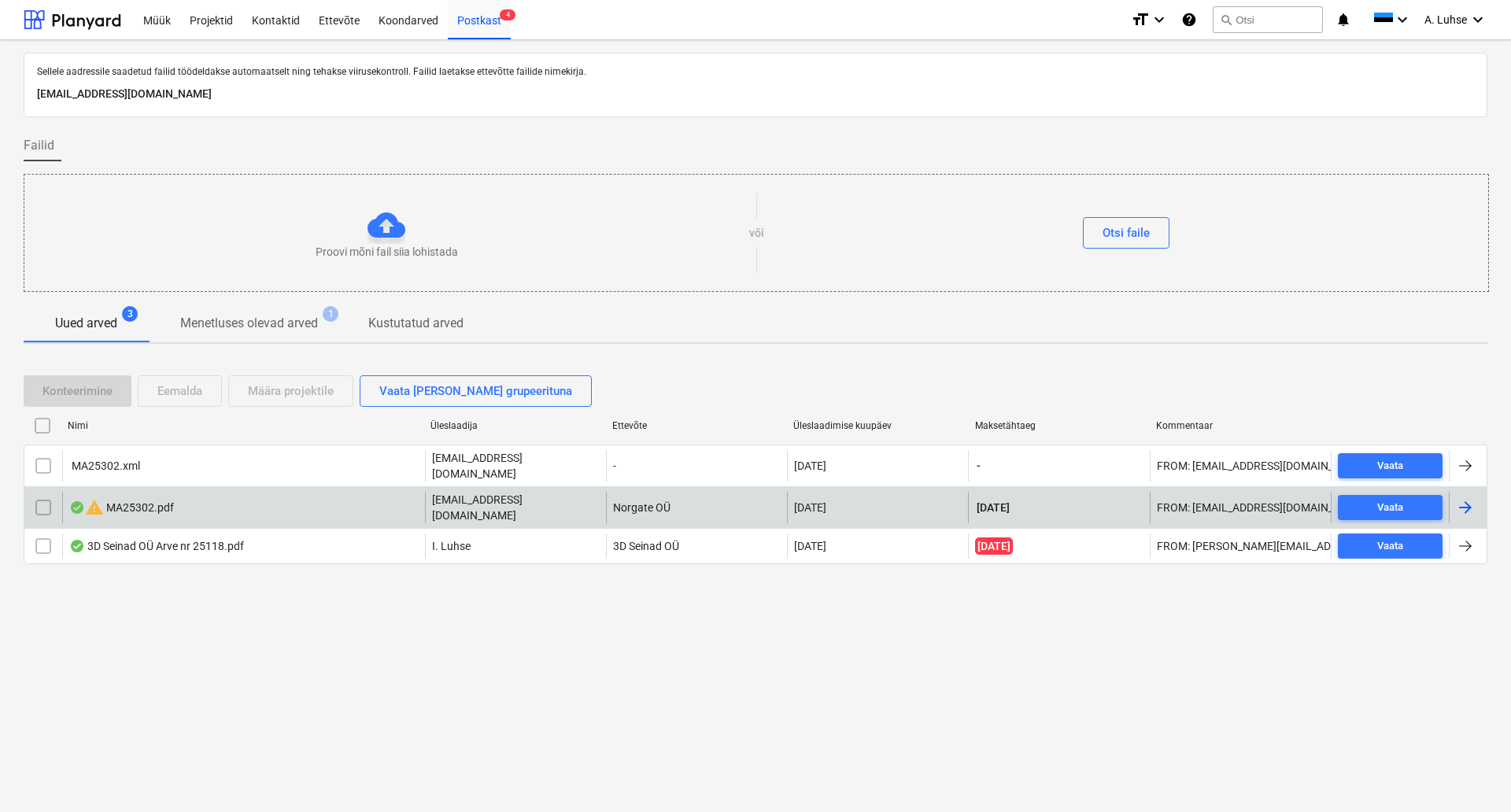
click at [42, 497] on input "checkbox" at bounding box center [43, 507] width 25 height 25
click at [185, 402] on div "Eemalda" at bounding box center [179, 390] width 45 height 20
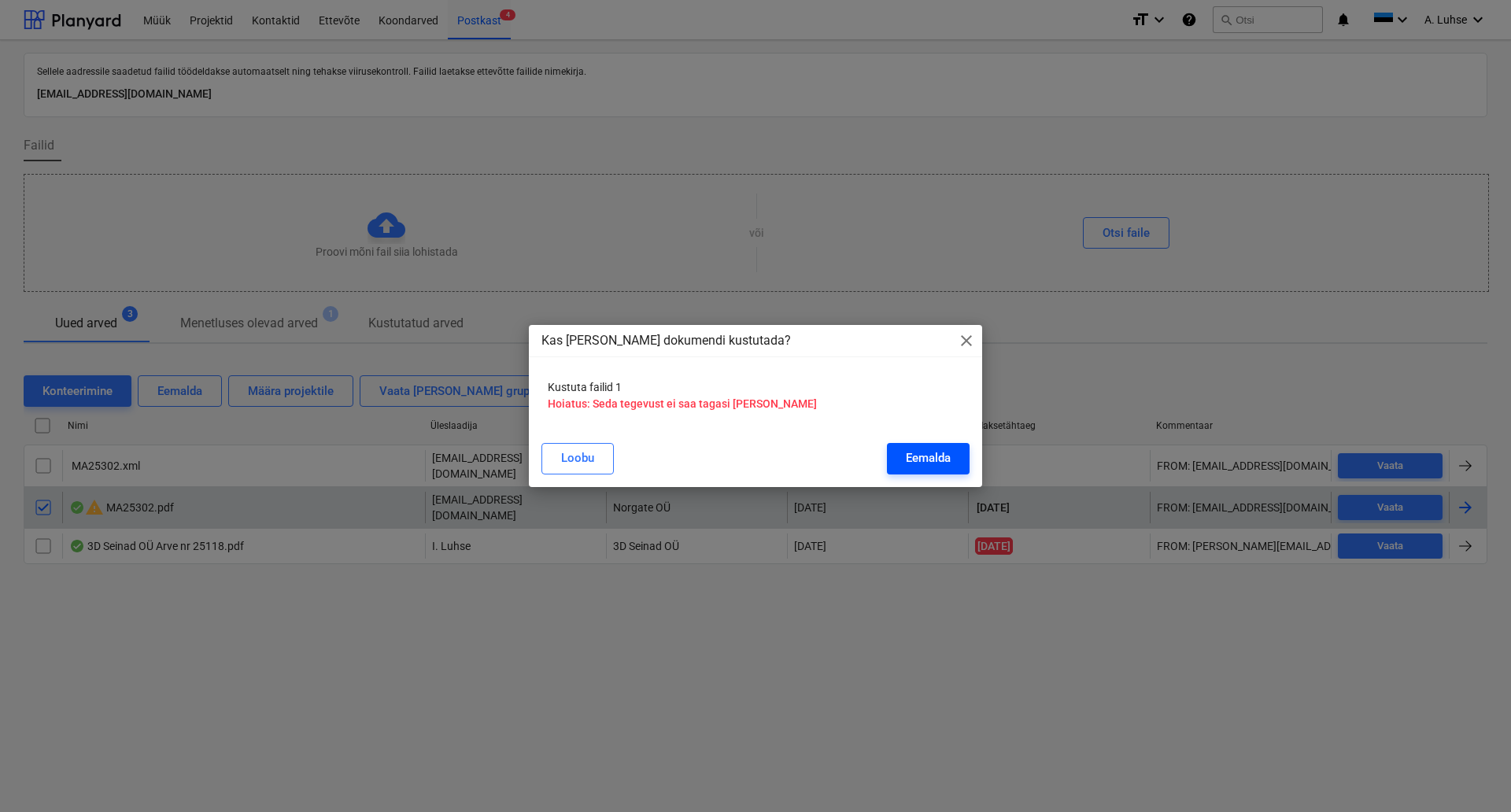
click at [952, 471] on button "Eemalda" at bounding box center [928, 458] width 82 height 31
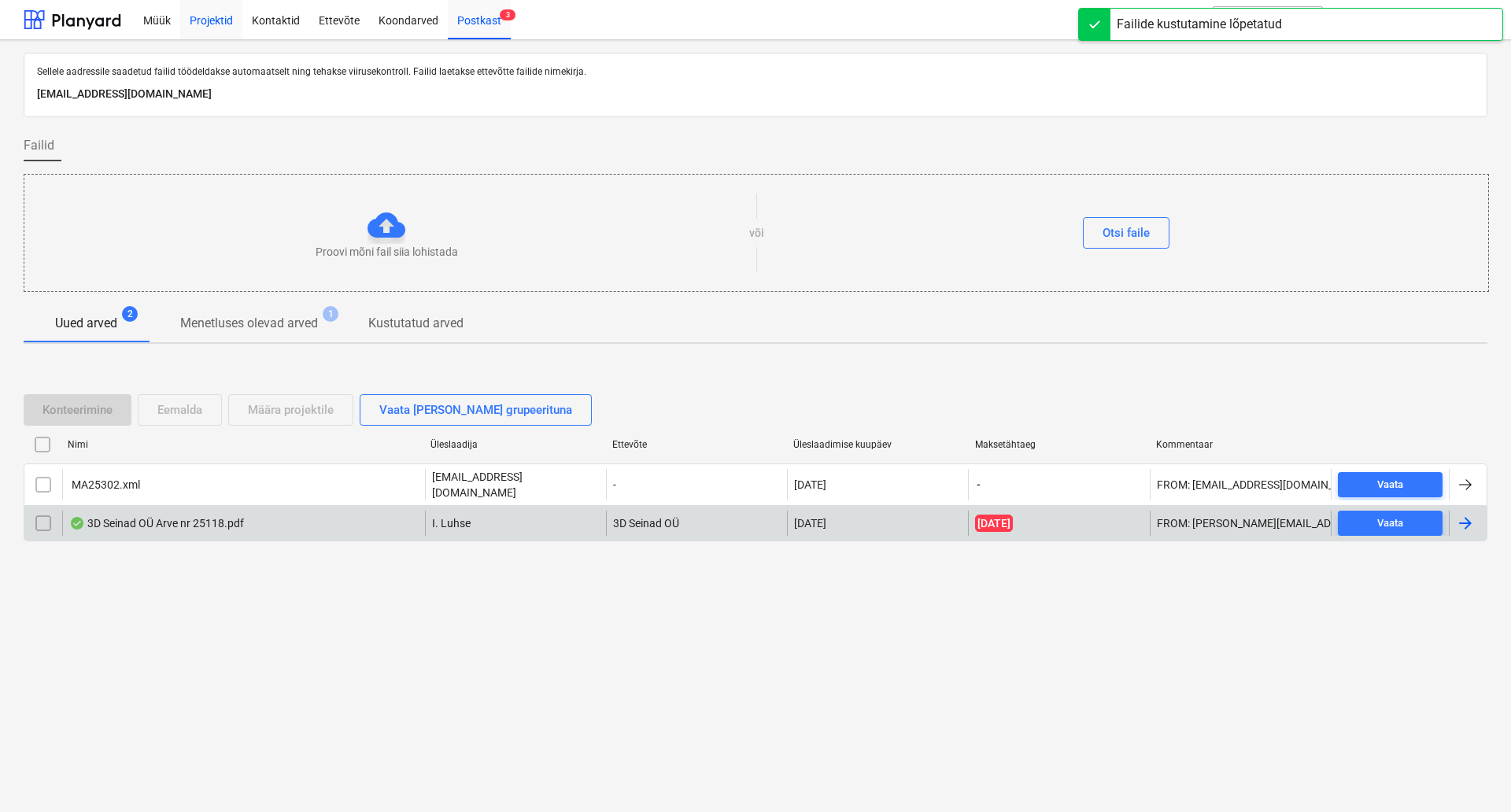
click at [202, 26] on div "Projektid" at bounding box center [211, 19] width 62 height 40
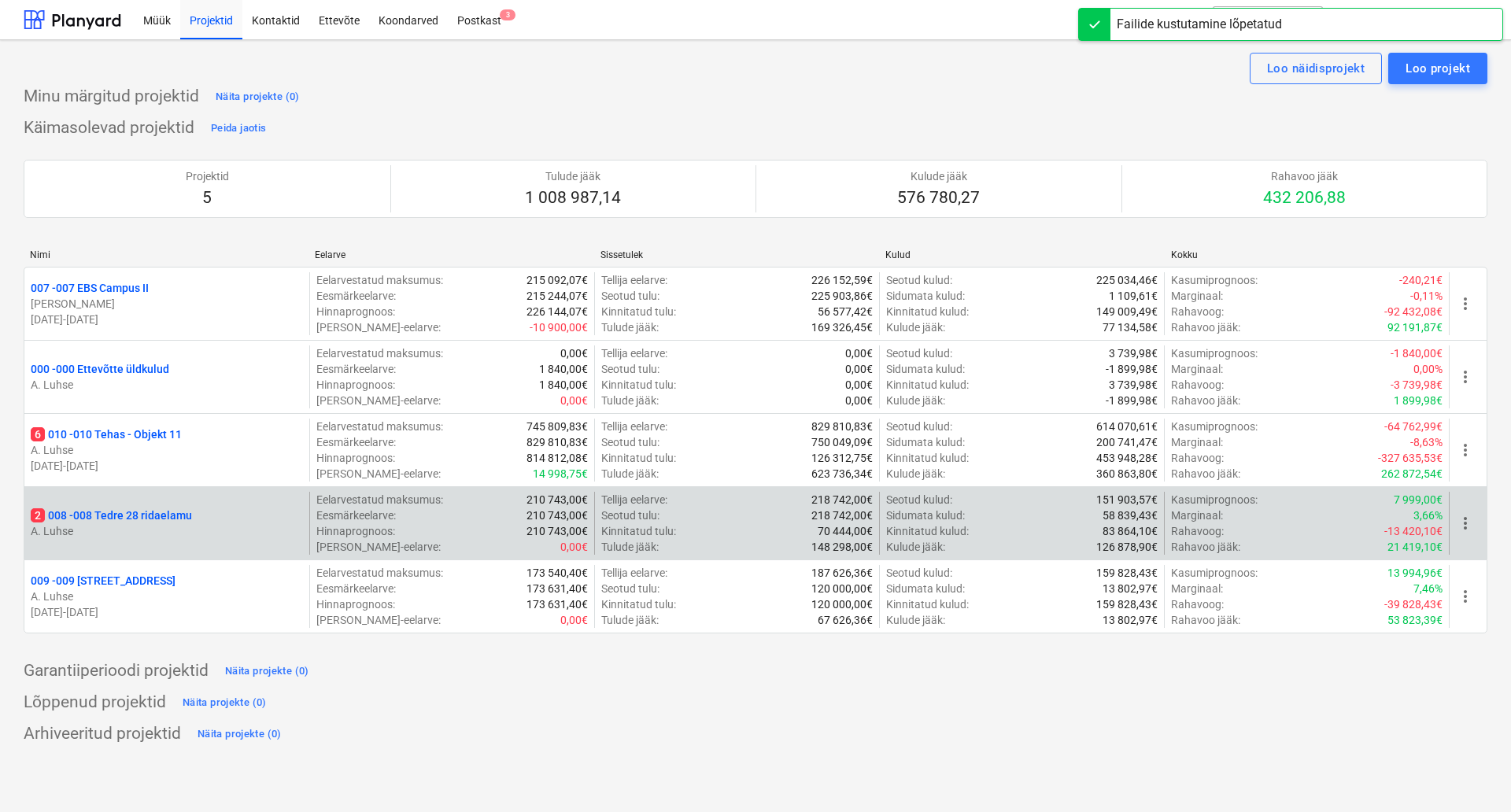
click at [199, 515] on div "2 008 - 008 Tedre 28 ridaelamu" at bounding box center [167, 515] width 272 height 16
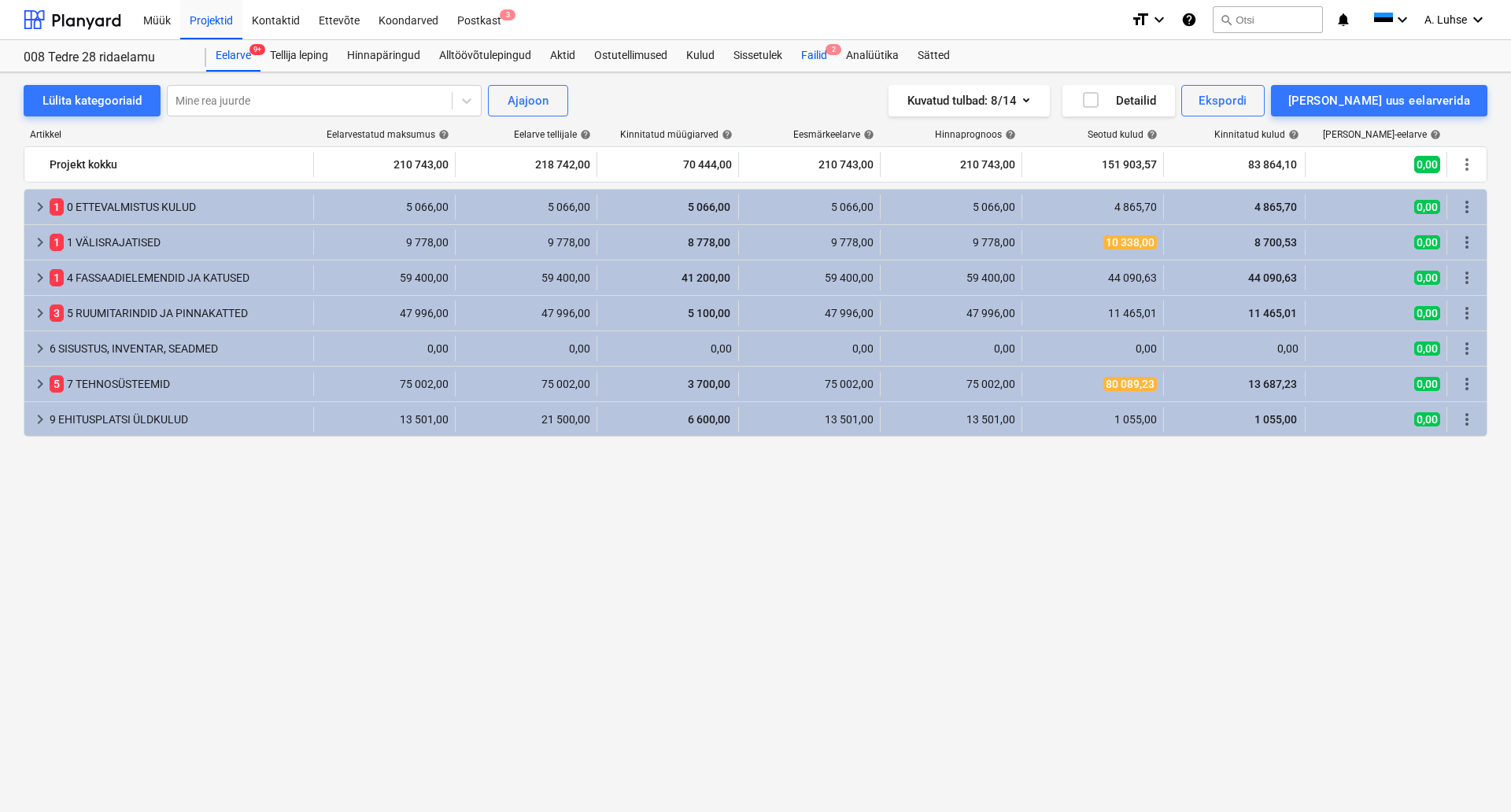
click at [821, 60] on div "Failid 2" at bounding box center [814, 55] width 45 height 31
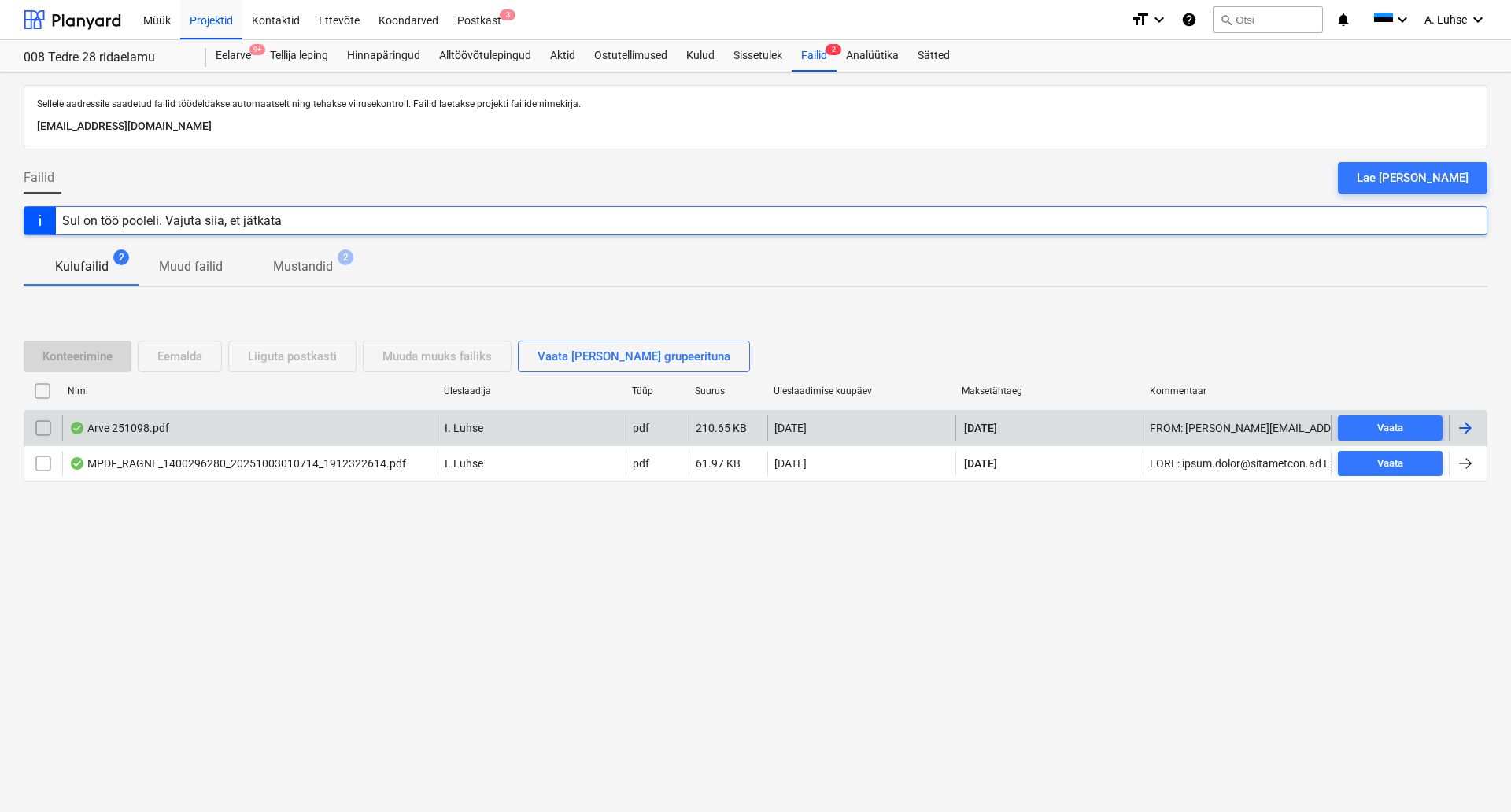
click at [241, 432] on div "Arve 251098.pdf" at bounding box center [249, 428] width 375 height 25
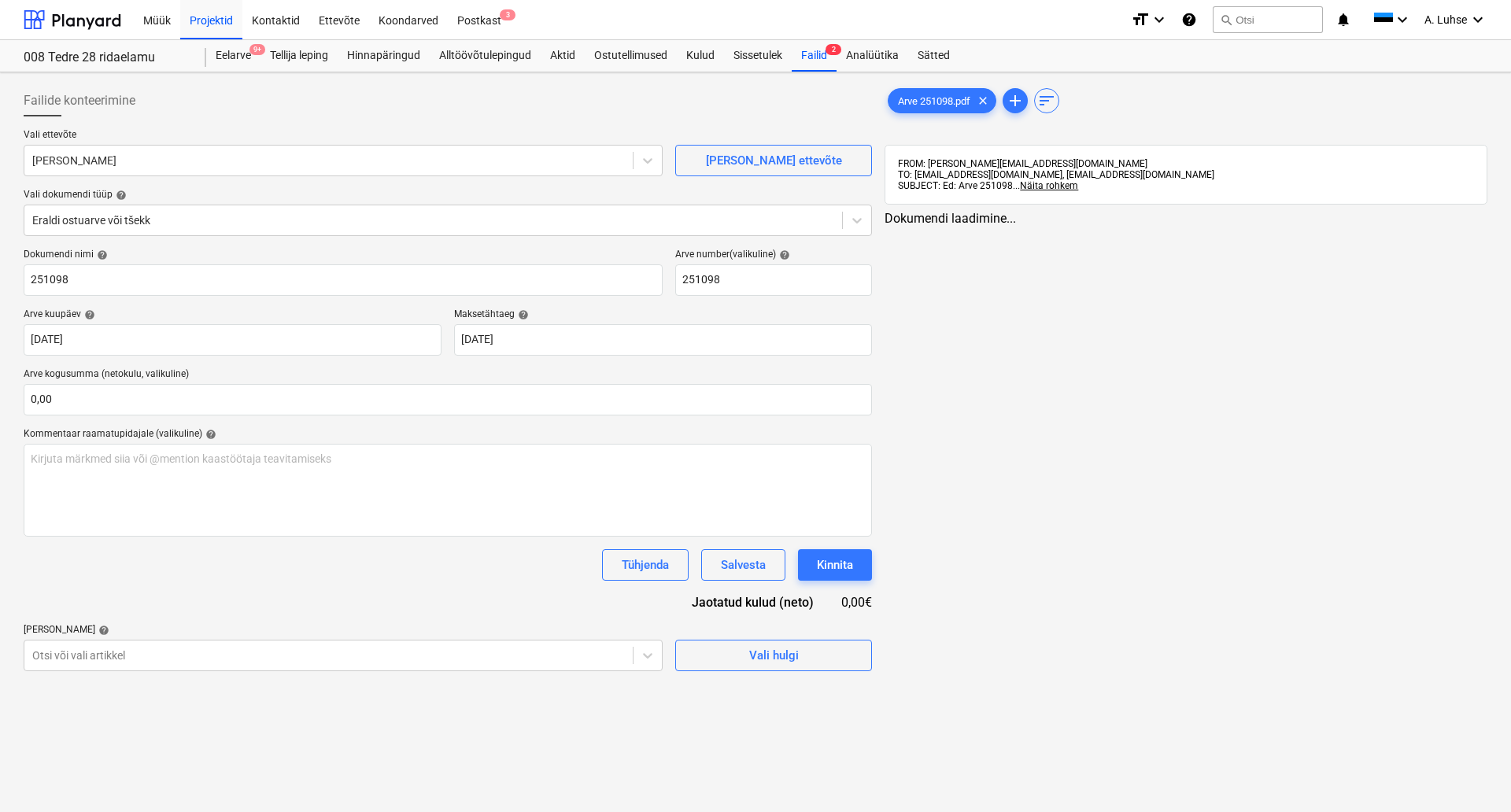
click at [970, 386] on div "Arve 251098.pdf clear add sort FROM: [PERSON_NAME][EMAIL_ADDRESS][DOMAIN_NAME] …" at bounding box center [1186, 378] width 615 height 598
click at [814, 66] on div "Failid 2" at bounding box center [814, 55] width 45 height 31
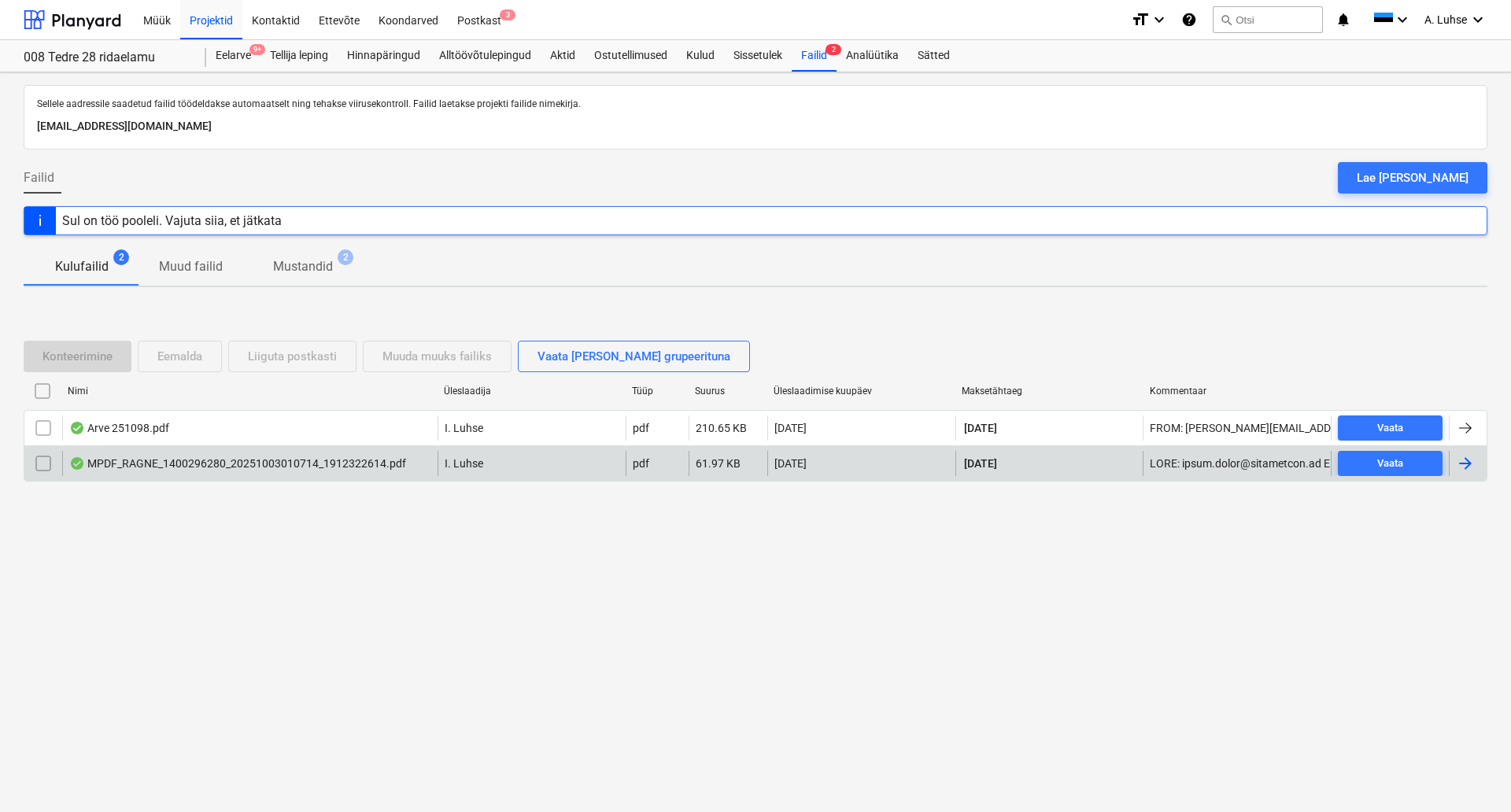
click at [372, 470] on div "MPDF_RAGNE_1400296280_20251003010714_1912322614.pdf" at bounding box center [238, 464] width 337 height 12
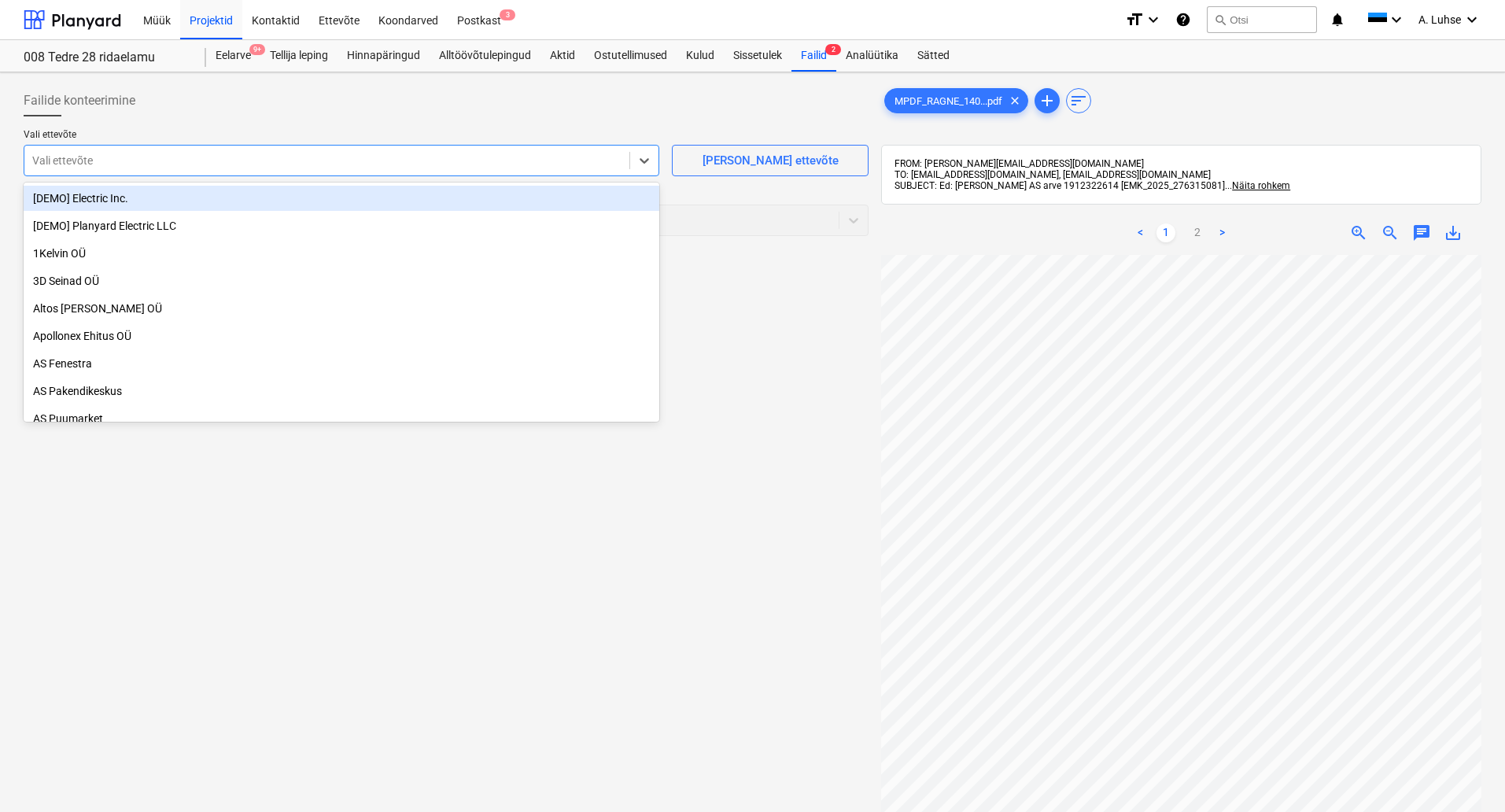
click at [351, 171] on div "Vali ettevõte" at bounding box center [327, 160] width 605 height 22
type input "rag"
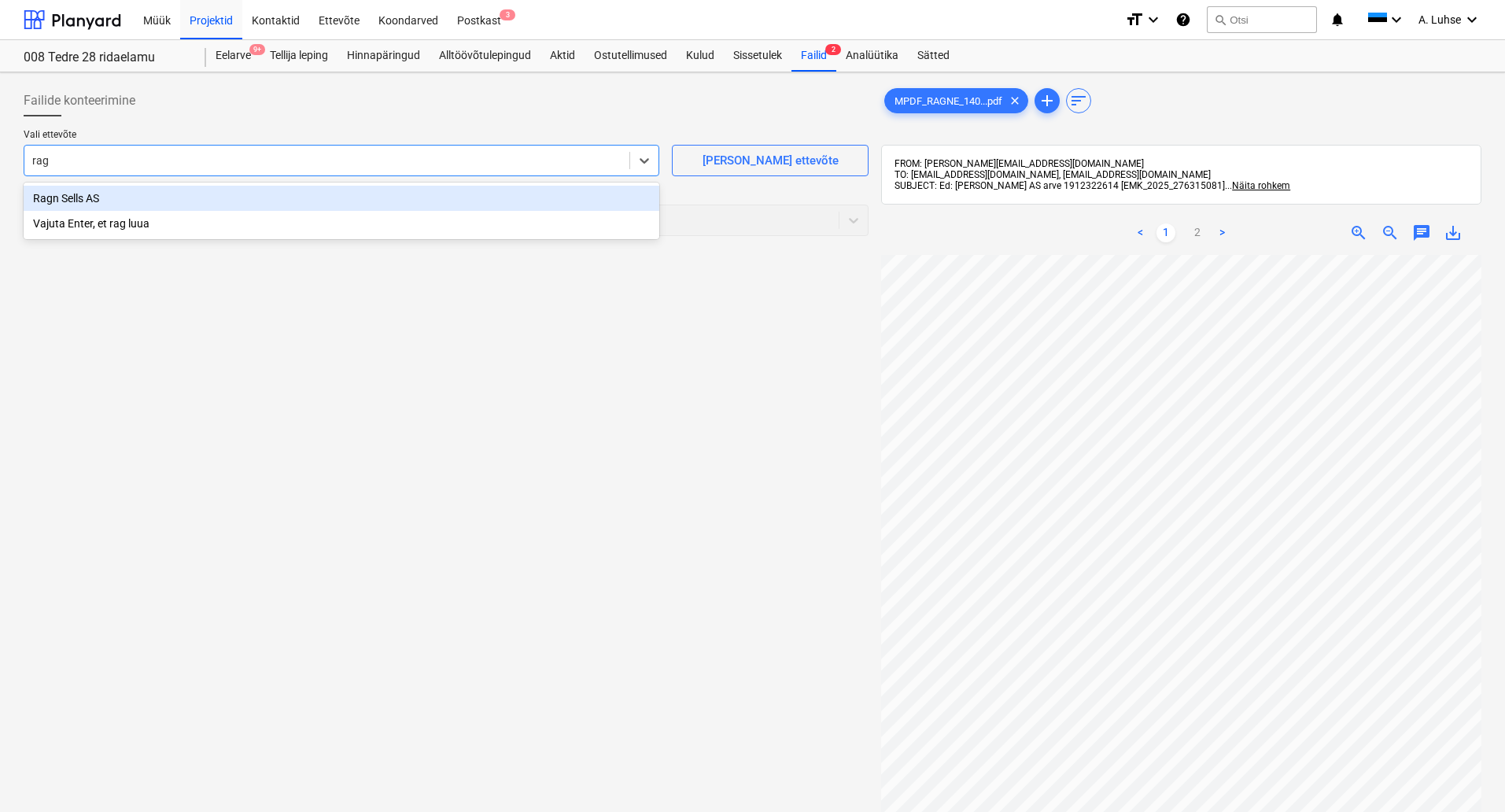
click at [317, 201] on div "Ragn Sells AS" at bounding box center [341, 198] width 636 height 25
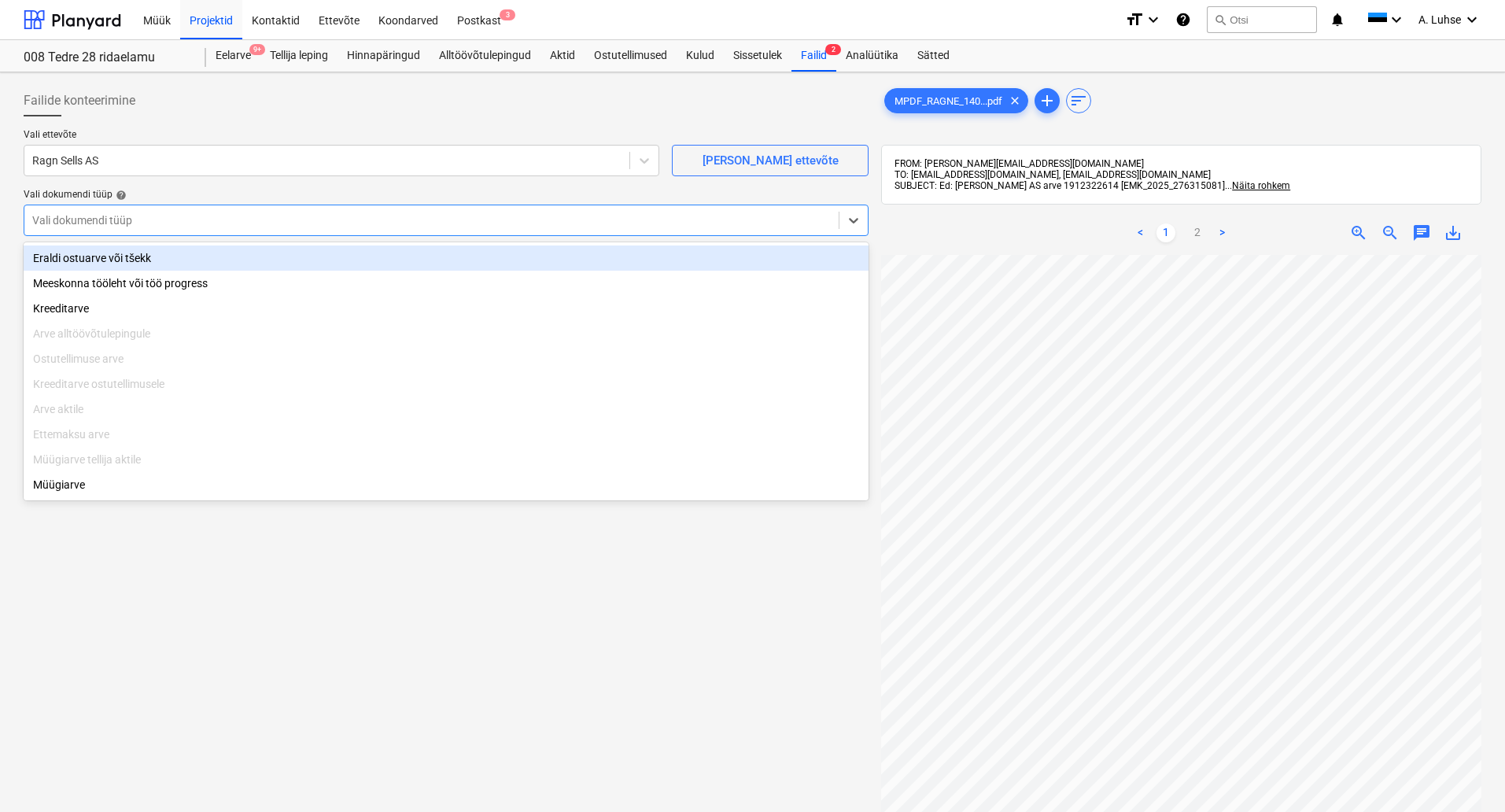
click at [264, 227] on div at bounding box center [431, 221] width 799 height 16
click at [259, 262] on div "Eraldi ostuarve või tšekk" at bounding box center [446, 258] width 845 height 25
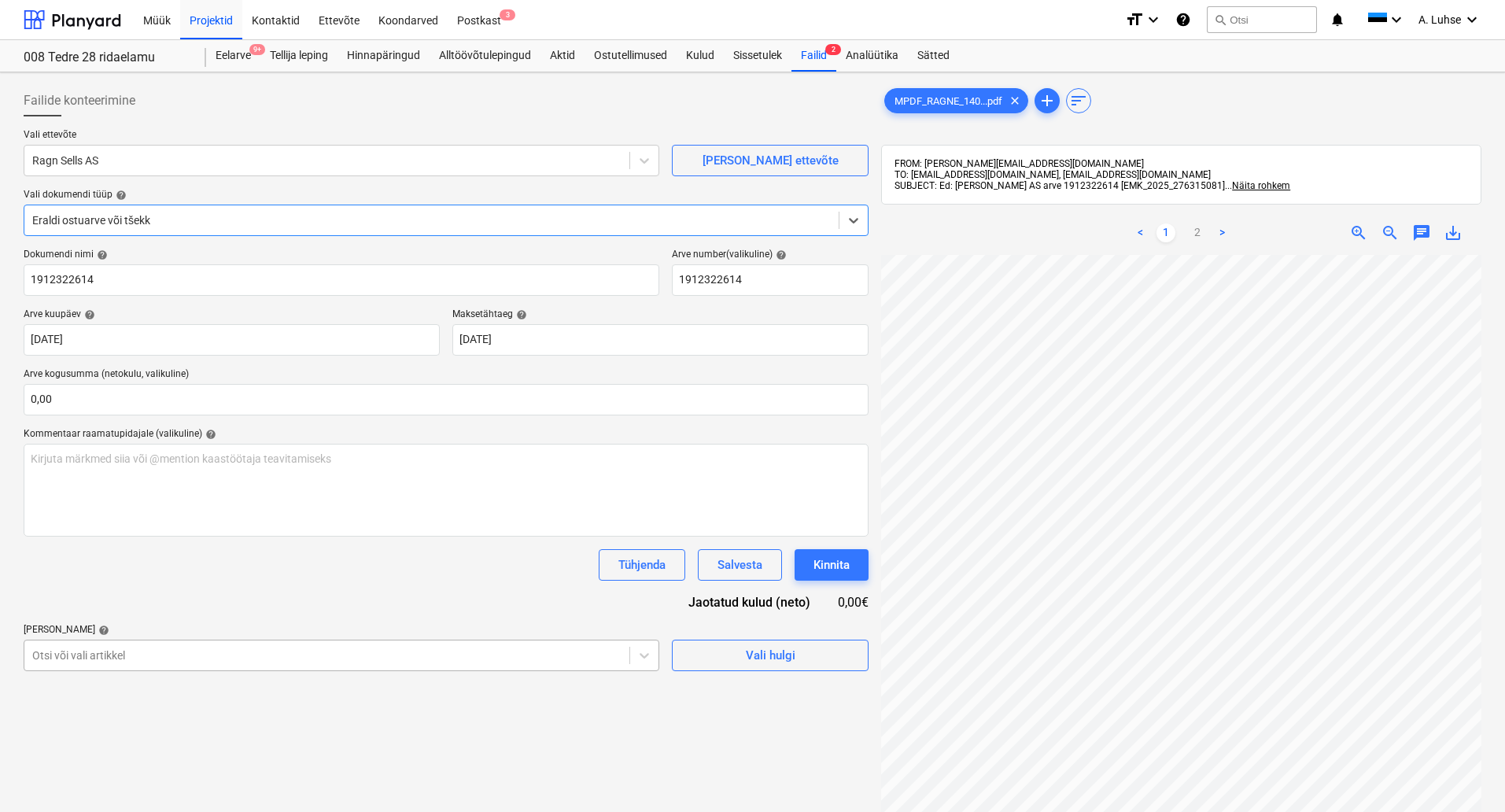
click at [184, 655] on body "Müük Projektid Kontaktid Ettevõte Koondarved Postkast 3 format_size keyboard_ar…" at bounding box center [752, 406] width 1505 height 812
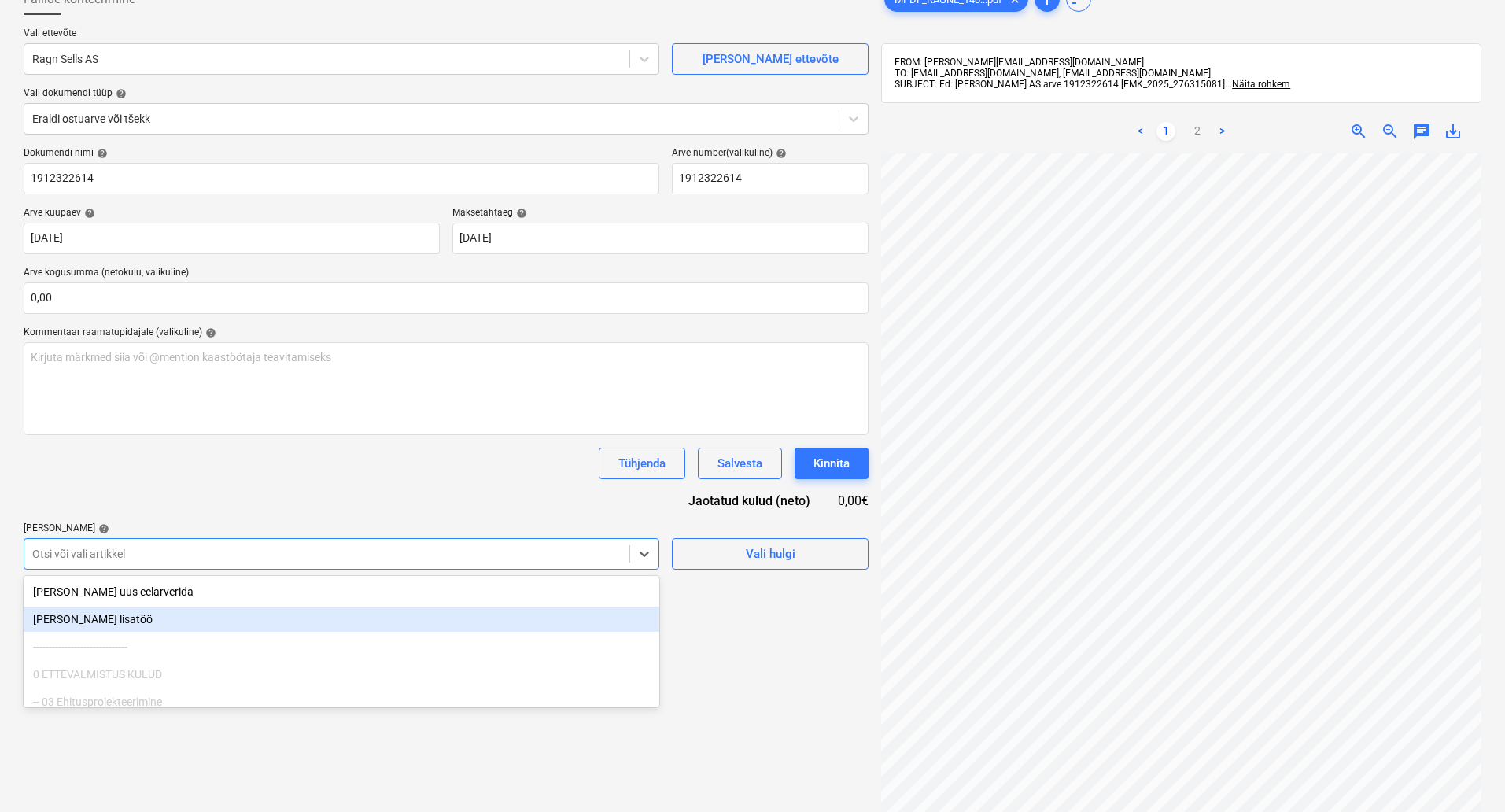
scroll to position [111, 0]
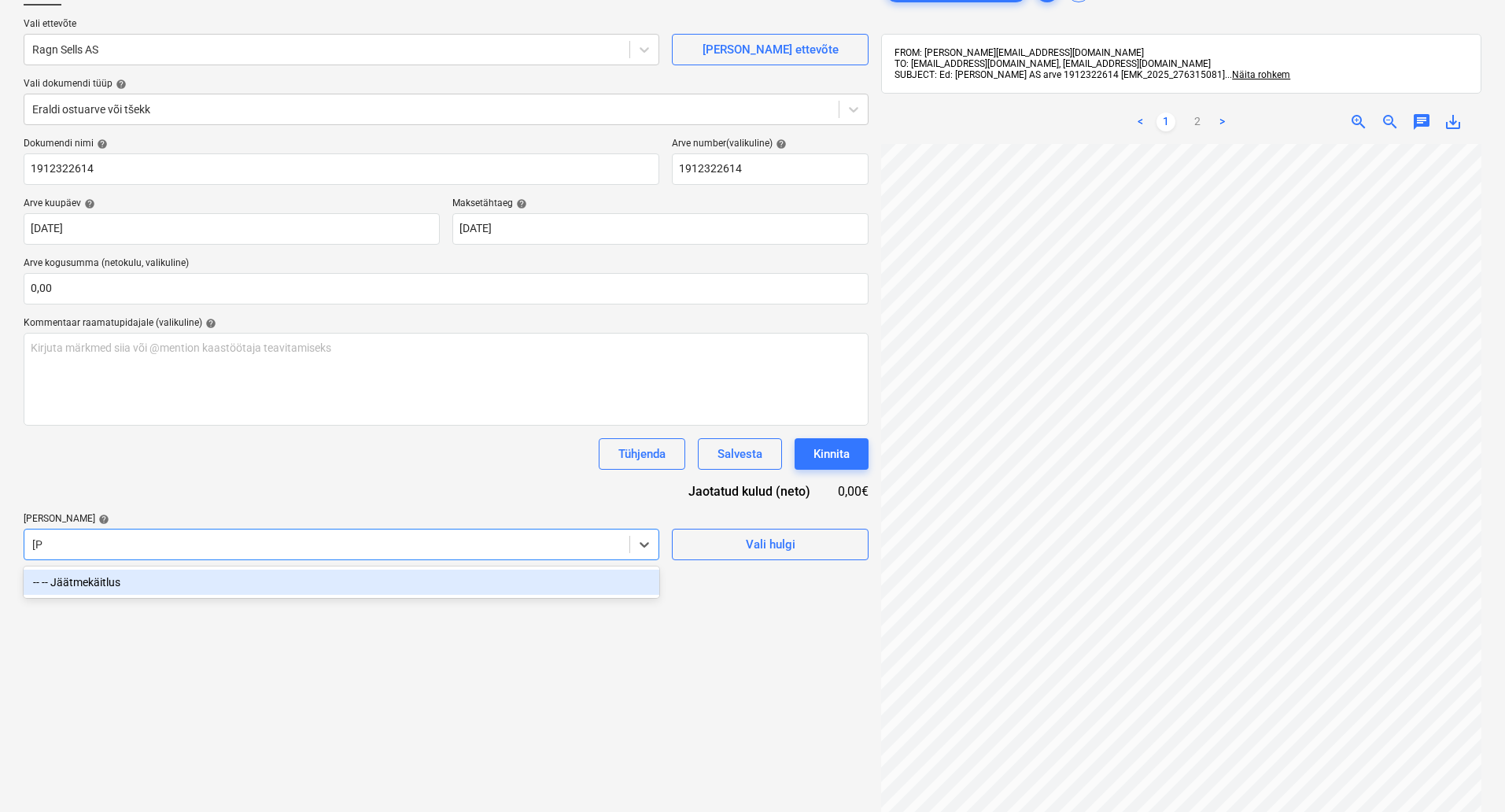
type input "jää"
click at [153, 577] on div "-- -- Jäätmekäitlus" at bounding box center [341, 582] width 636 height 25
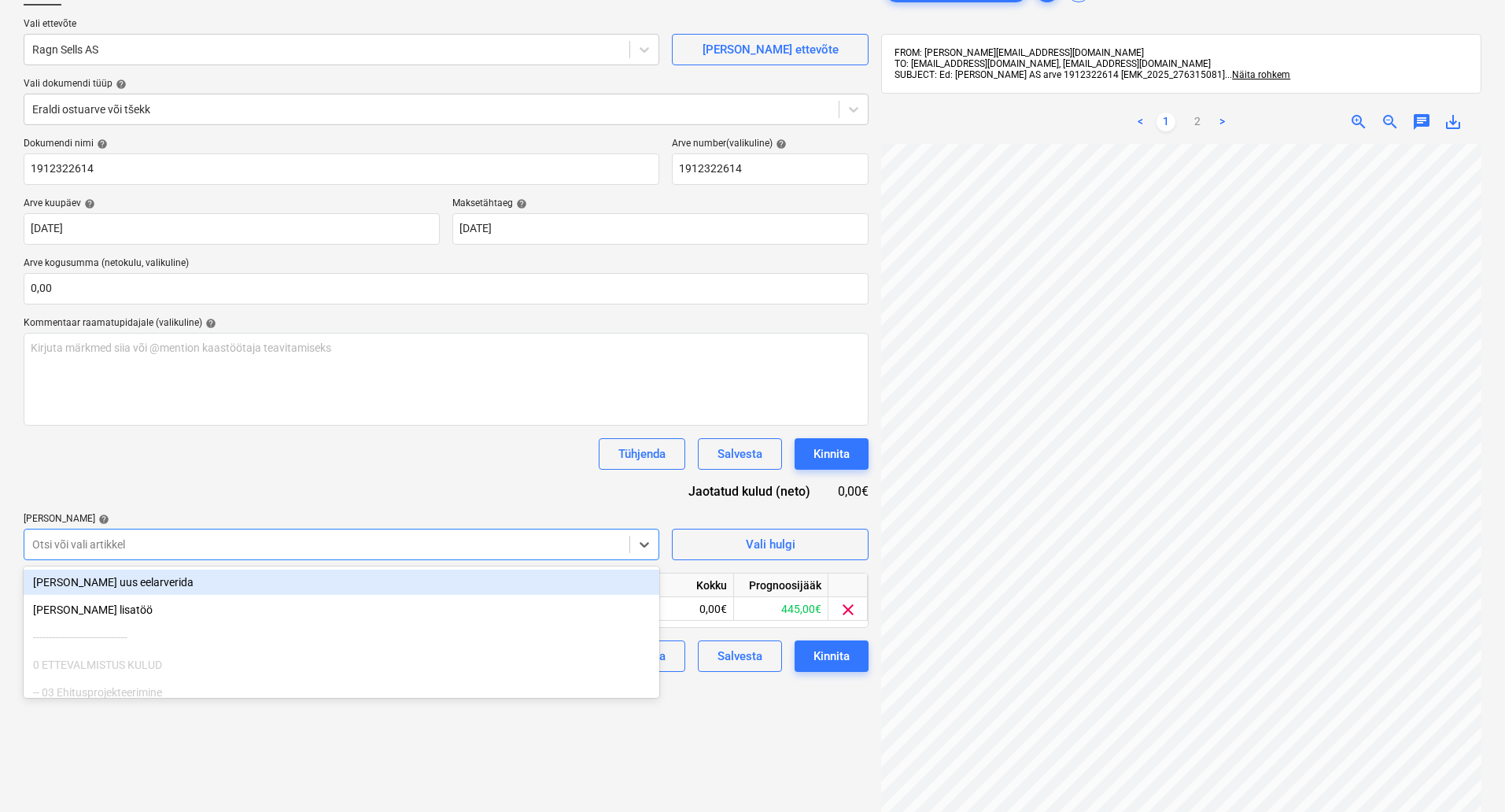
click at [721, 808] on div "Failide konteerimine Vali ettevõte Ragn Sells AS [PERSON_NAME] uus ettevõte Val…" at bounding box center [446, 443] width 858 height 950
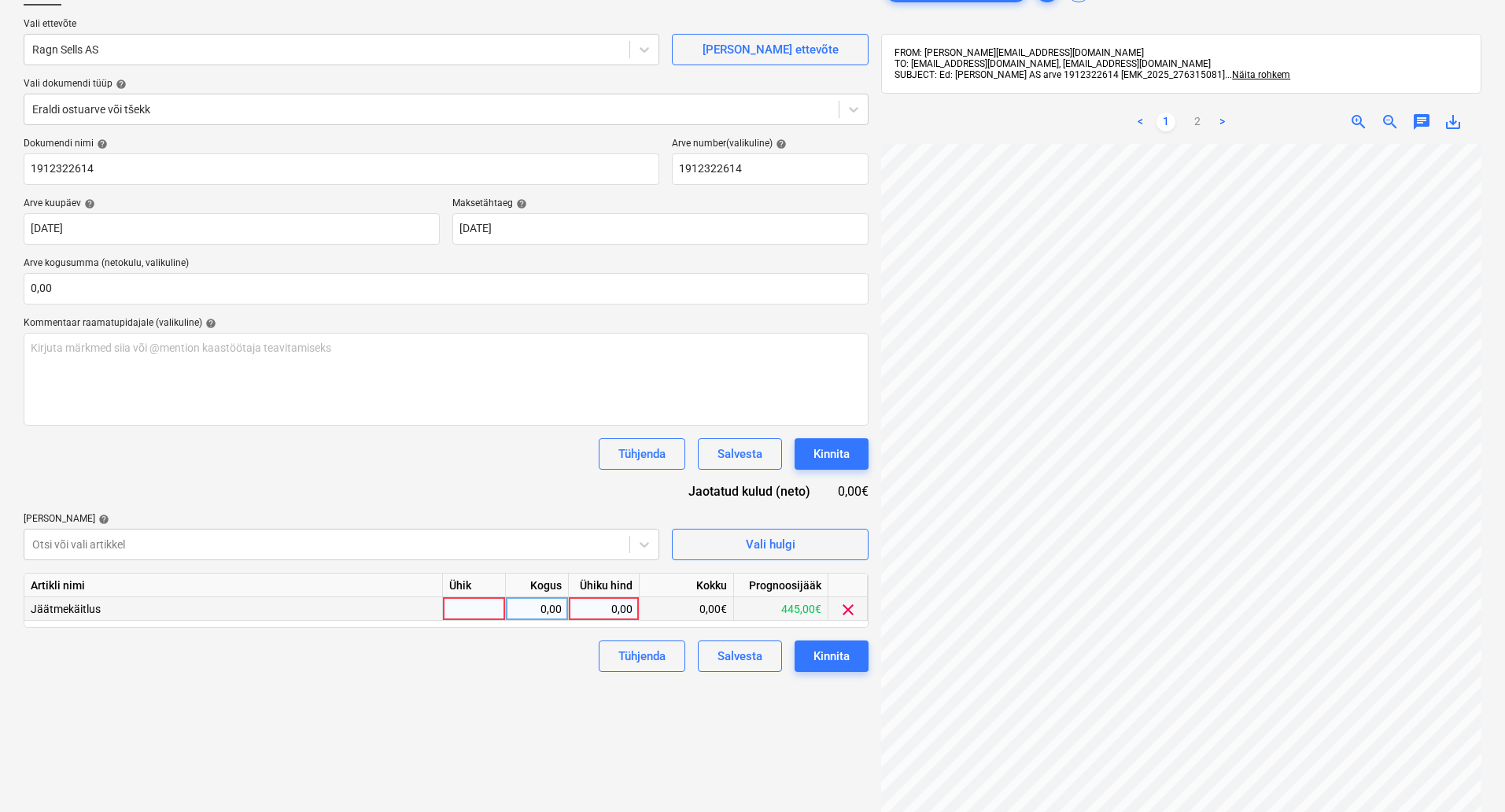
click at [487, 611] on div at bounding box center [474, 608] width 63 height 24
type input "kompl"
click at [591, 608] on div "0,00" at bounding box center [604, 608] width 58 height 24
type input "1024,56"
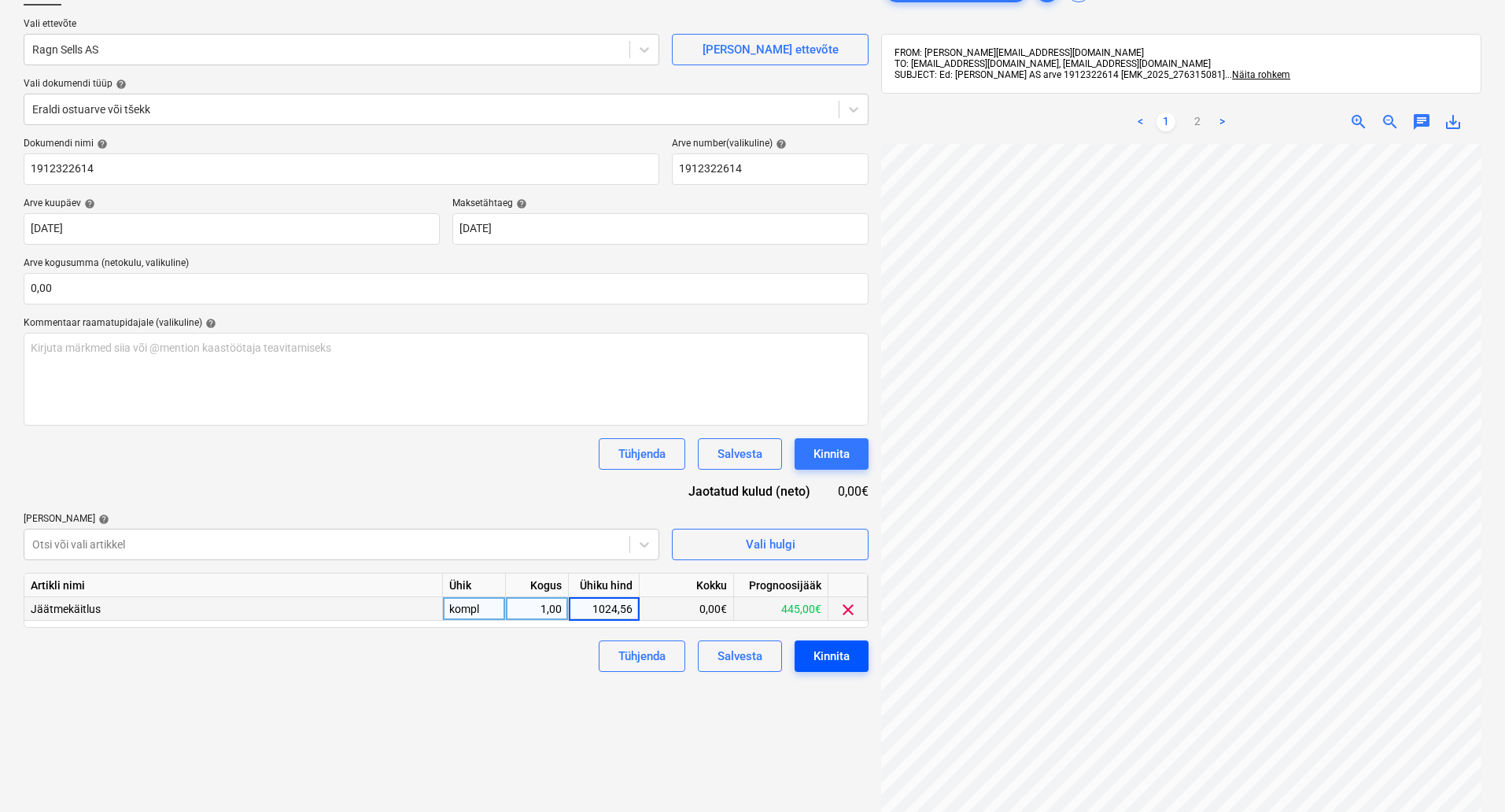
click at [818, 649] on div "Kinnita" at bounding box center [831, 655] width 36 height 20
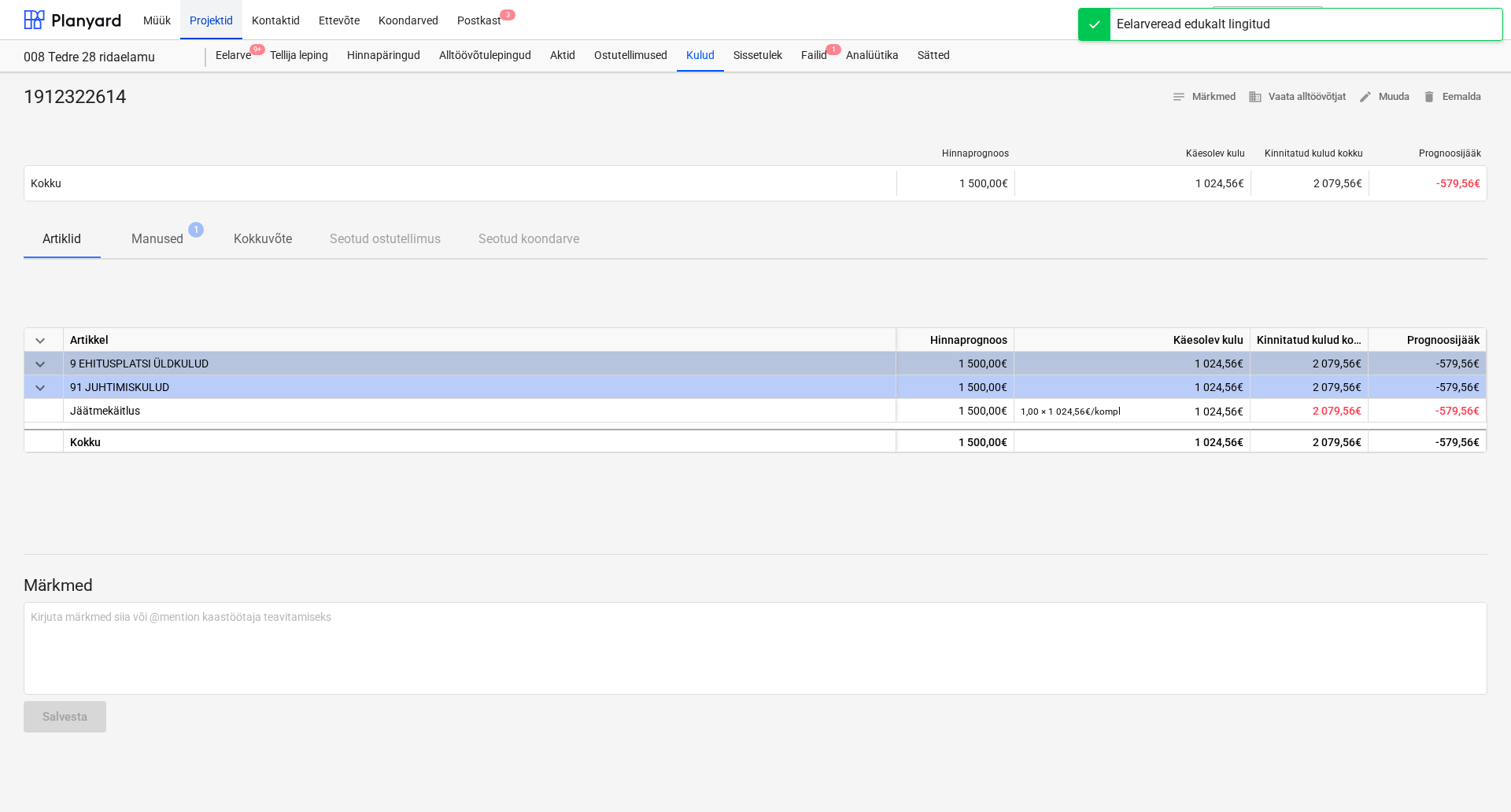
click at [215, 24] on div "Projektid" at bounding box center [211, 19] width 62 height 40
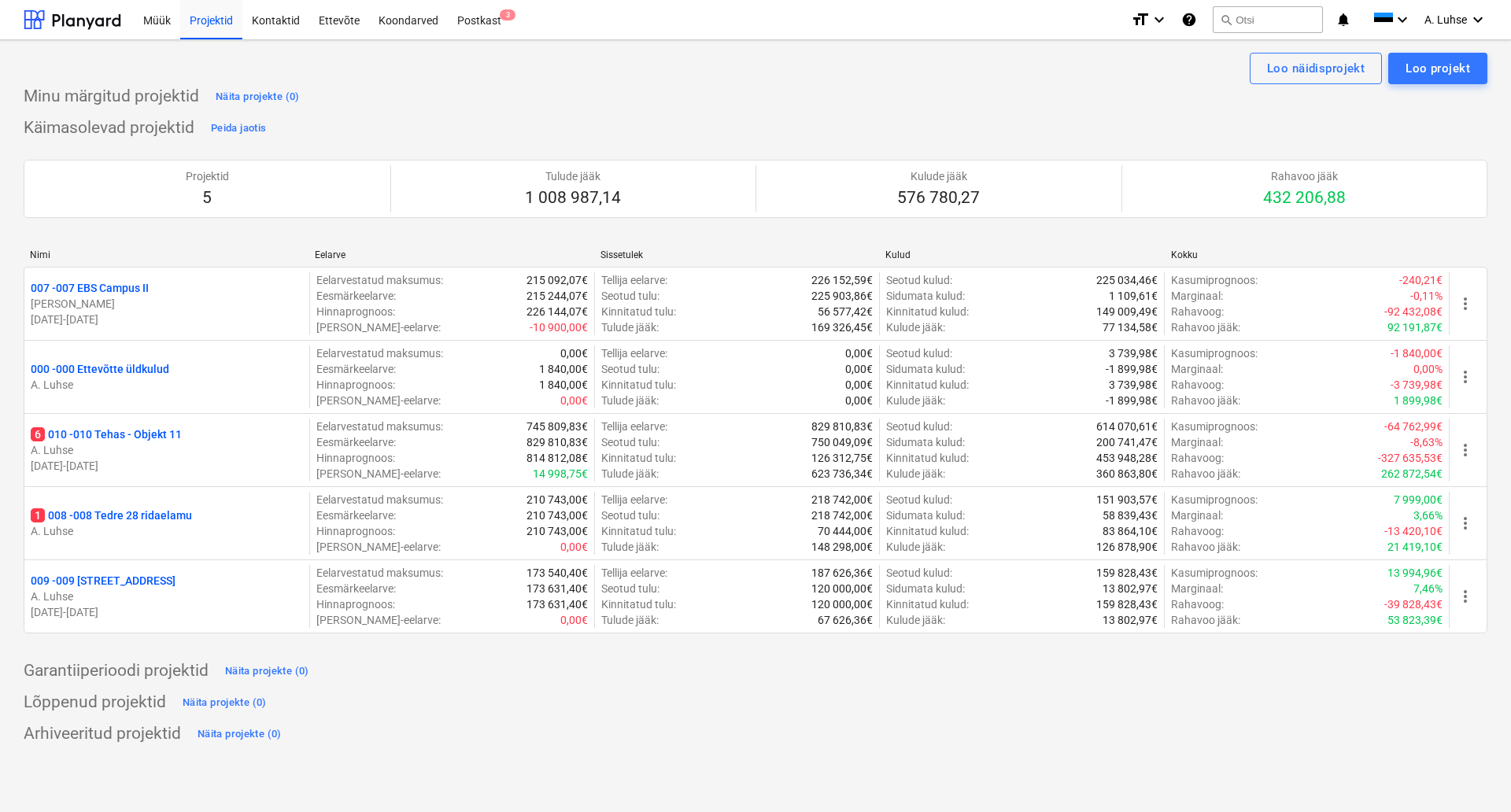
click at [1184, 136] on div "Käimasolevad projektid Peida jaotis Projektid 5 Tulude jääk 1 008 987,14 Kulude…" at bounding box center [756, 383] width 1463 height 536
click at [454, 36] on div "Postkast 3" at bounding box center [479, 19] width 63 height 40
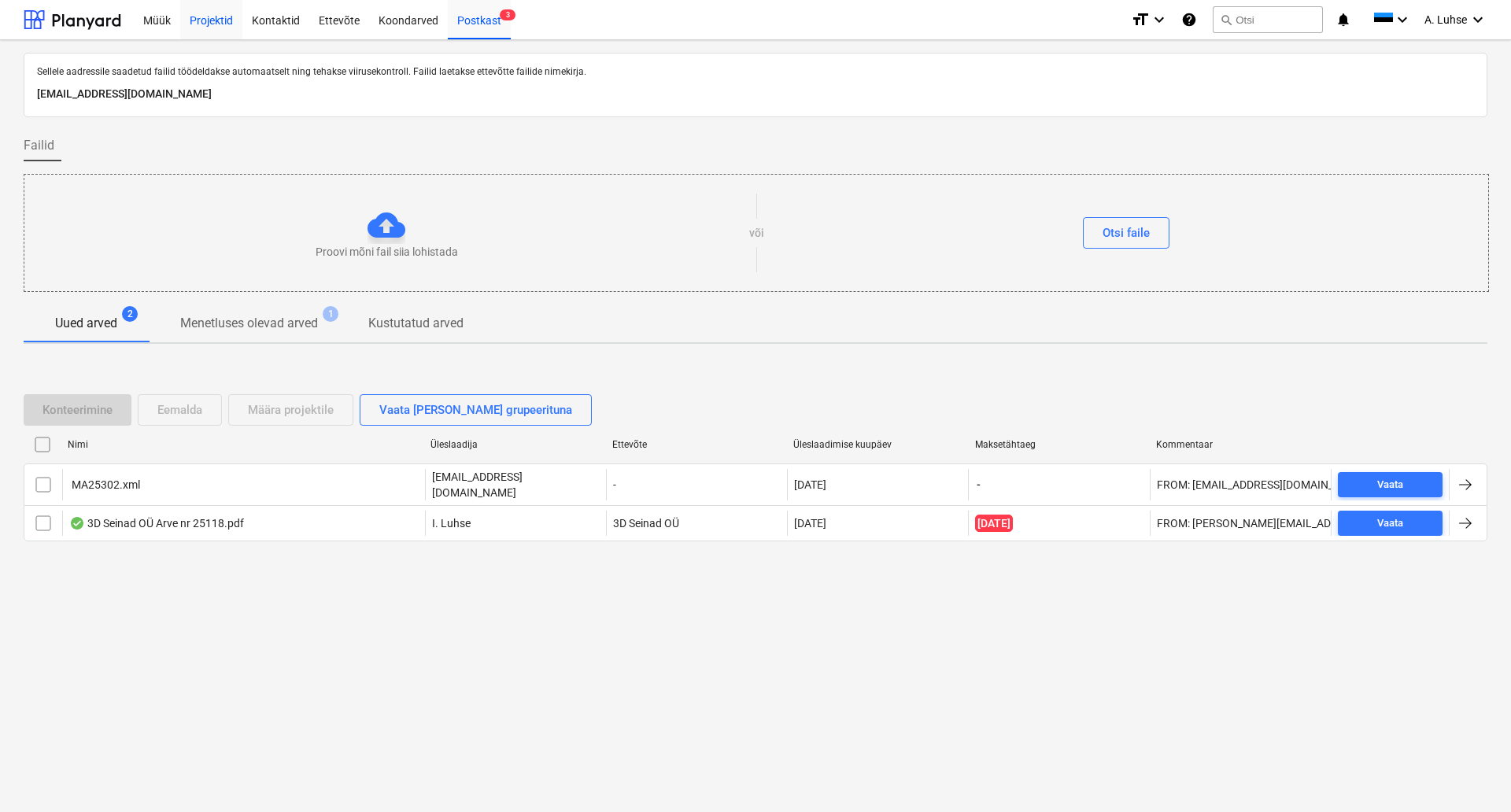
click at [208, 31] on div "Projektid" at bounding box center [211, 19] width 62 height 40
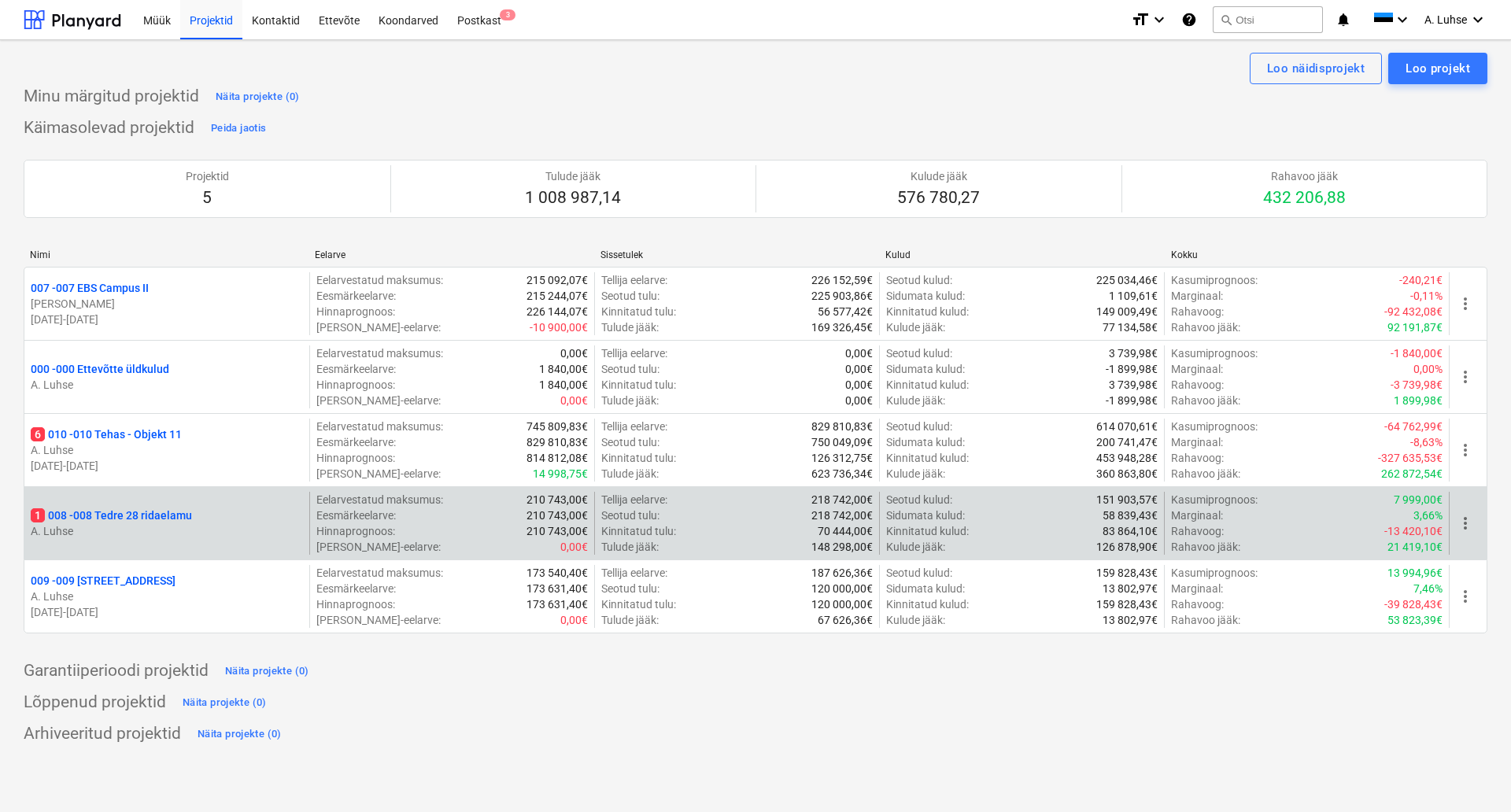
click at [135, 518] on p "1 008 - 008 Tedre 28 ridaelamu" at bounding box center [112, 515] width 161 height 16
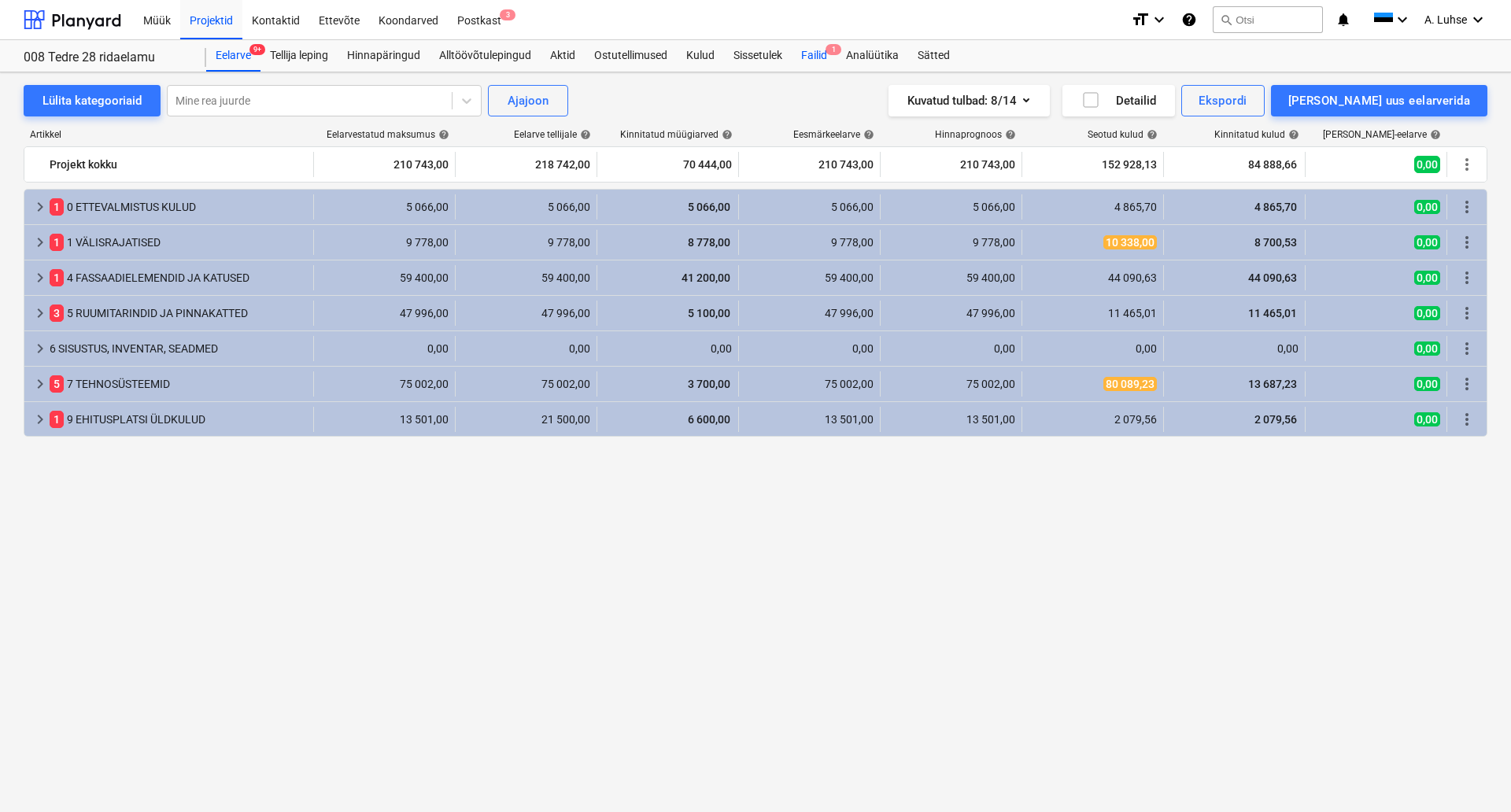
click at [806, 50] on div "Failid 1" at bounding box center [814, 55] width 45 height 31
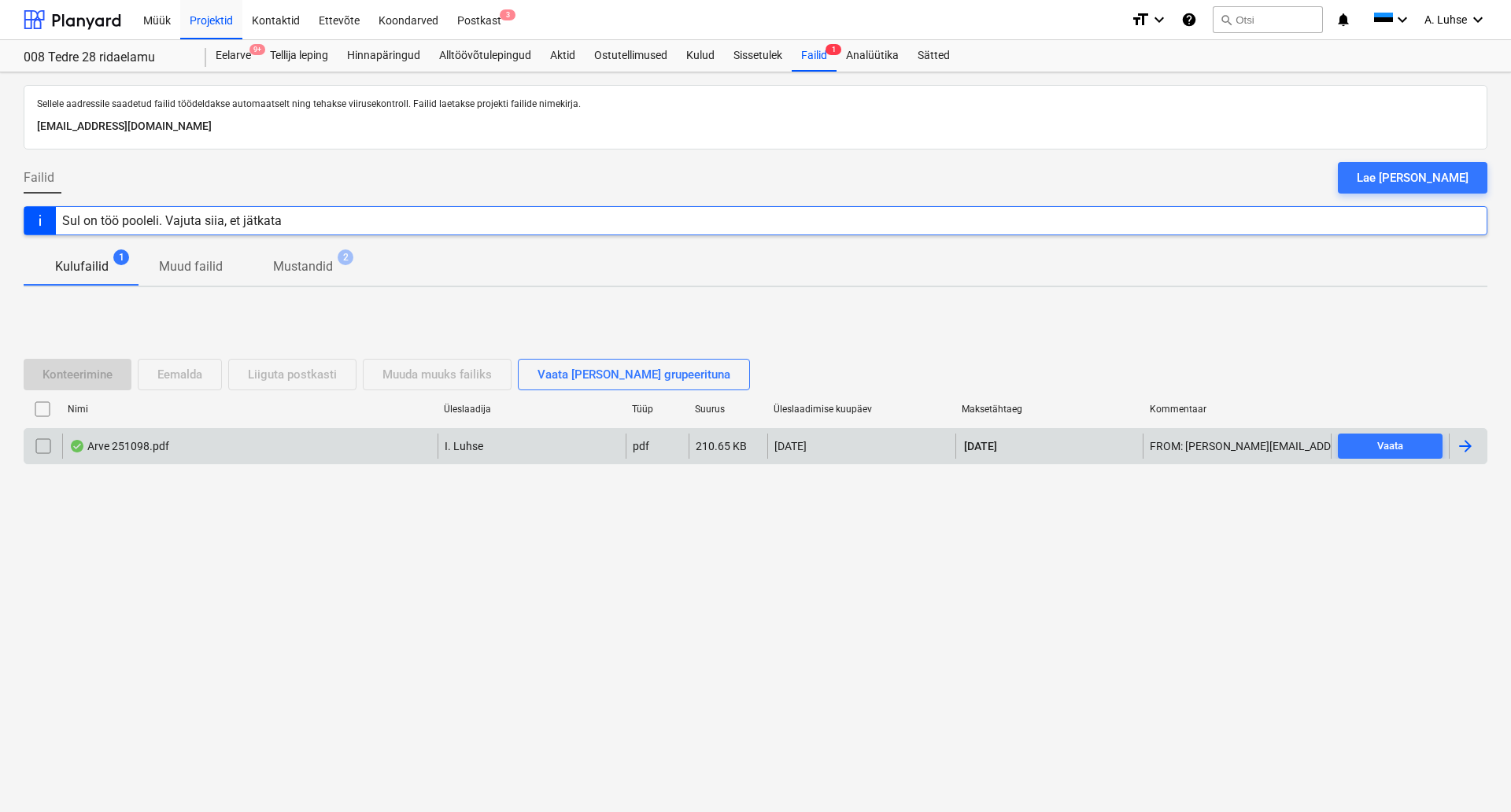
click at [199, 456] on div "Arve 251098.pdf" at bounding box center [249, 446] width 375 height 25
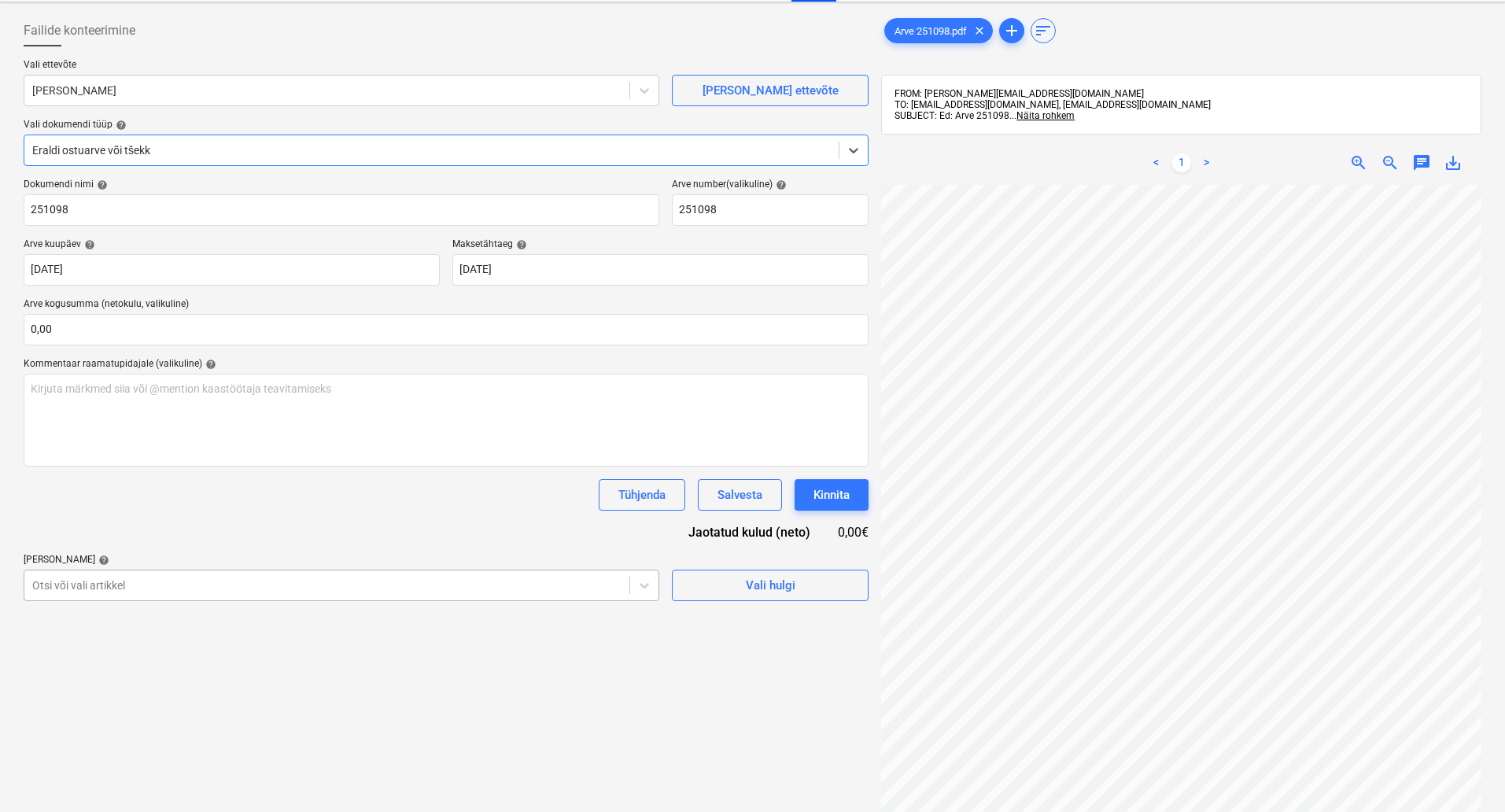
click at [295, 660] on body "Müük Projektid Kontaktid Ettevõte Koondarved Postkast 3 format_size keyboard_ar…" at bounding box center [752, 336] width 1505 height 812
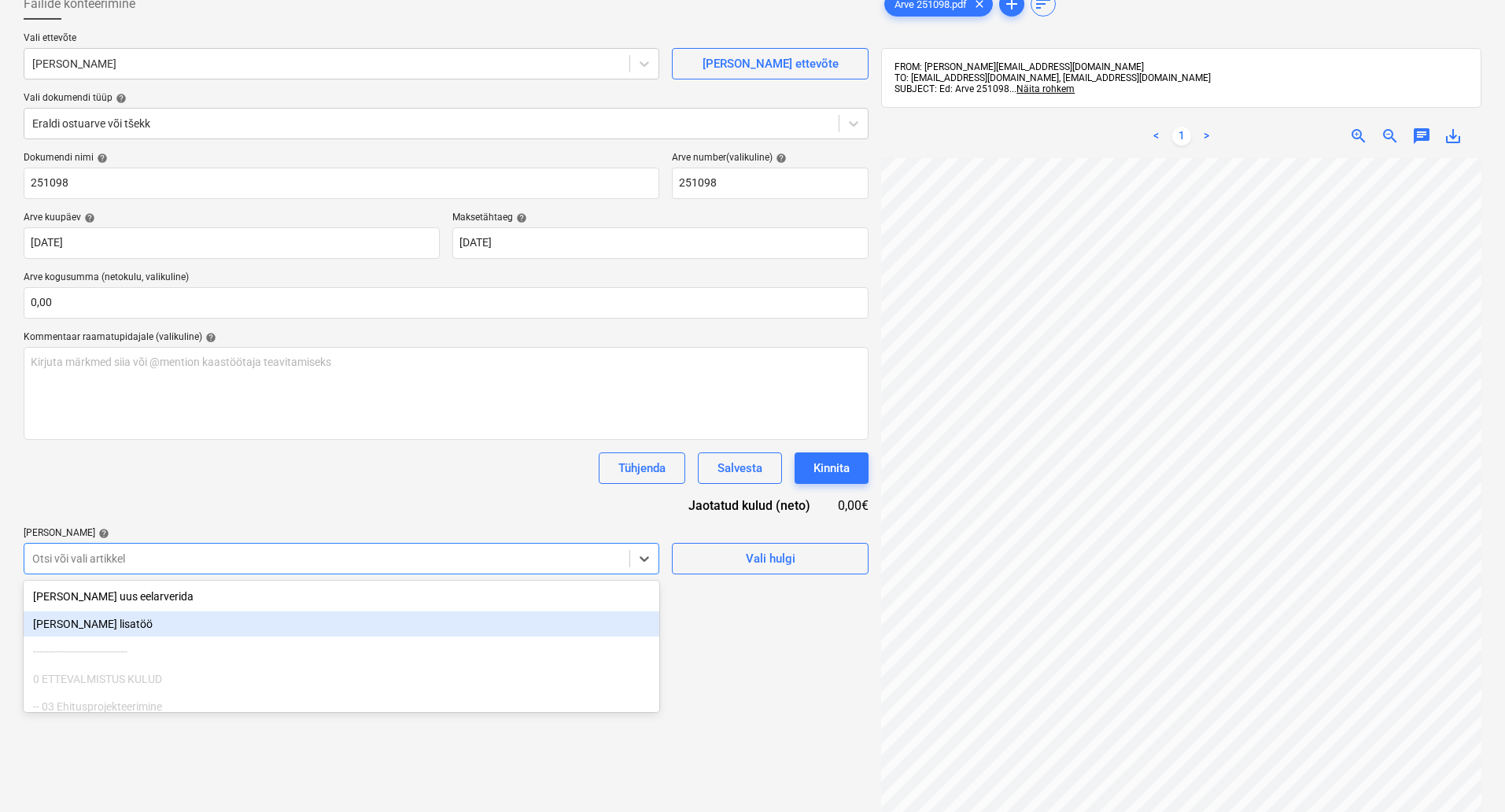
scroll to position [111, 0]
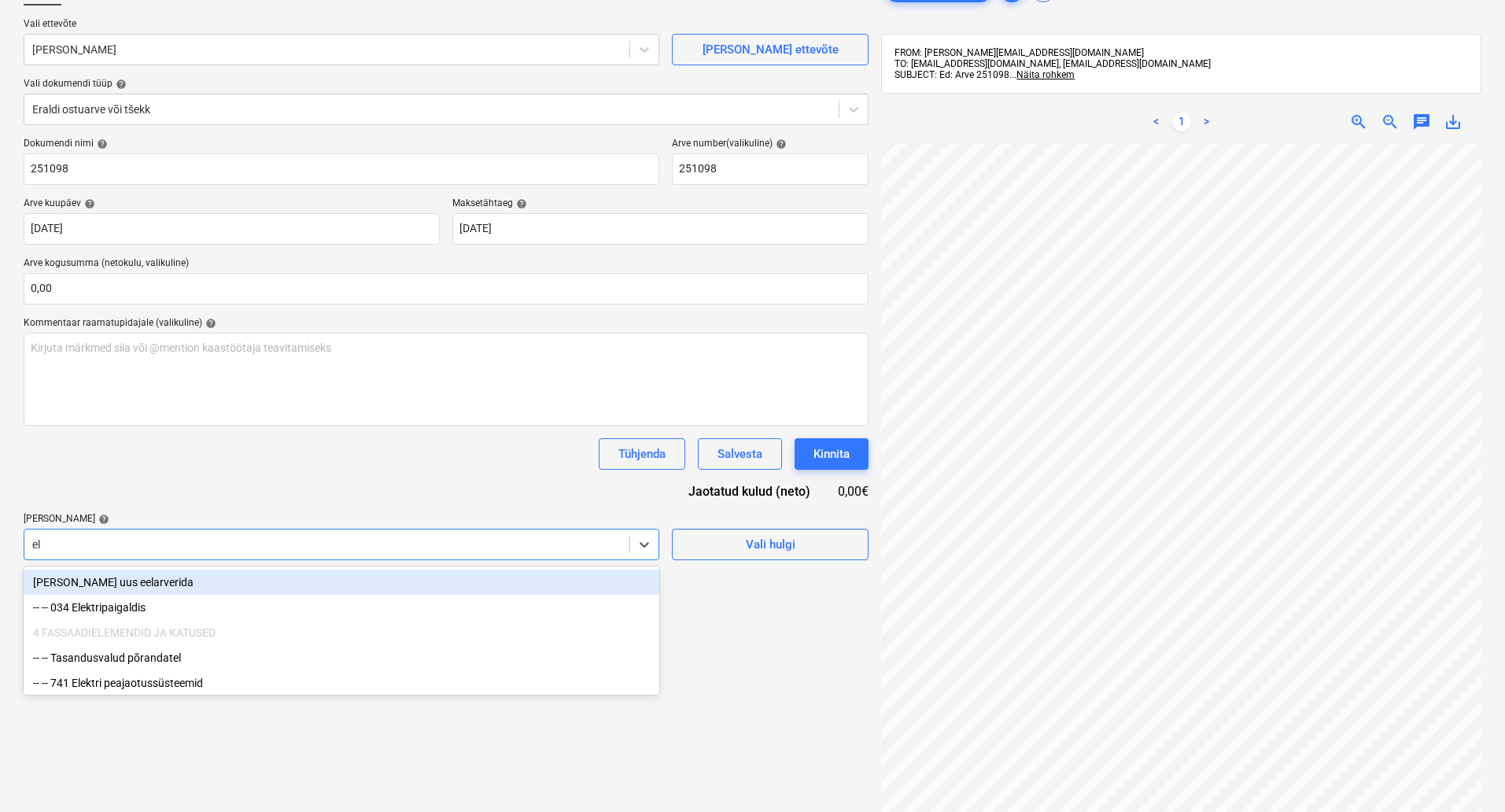
type input "ele"
click at [315, 582] on div "-- -- 034 Elektripaigaldis" at bounding box center [341, 582] width 636 height 25
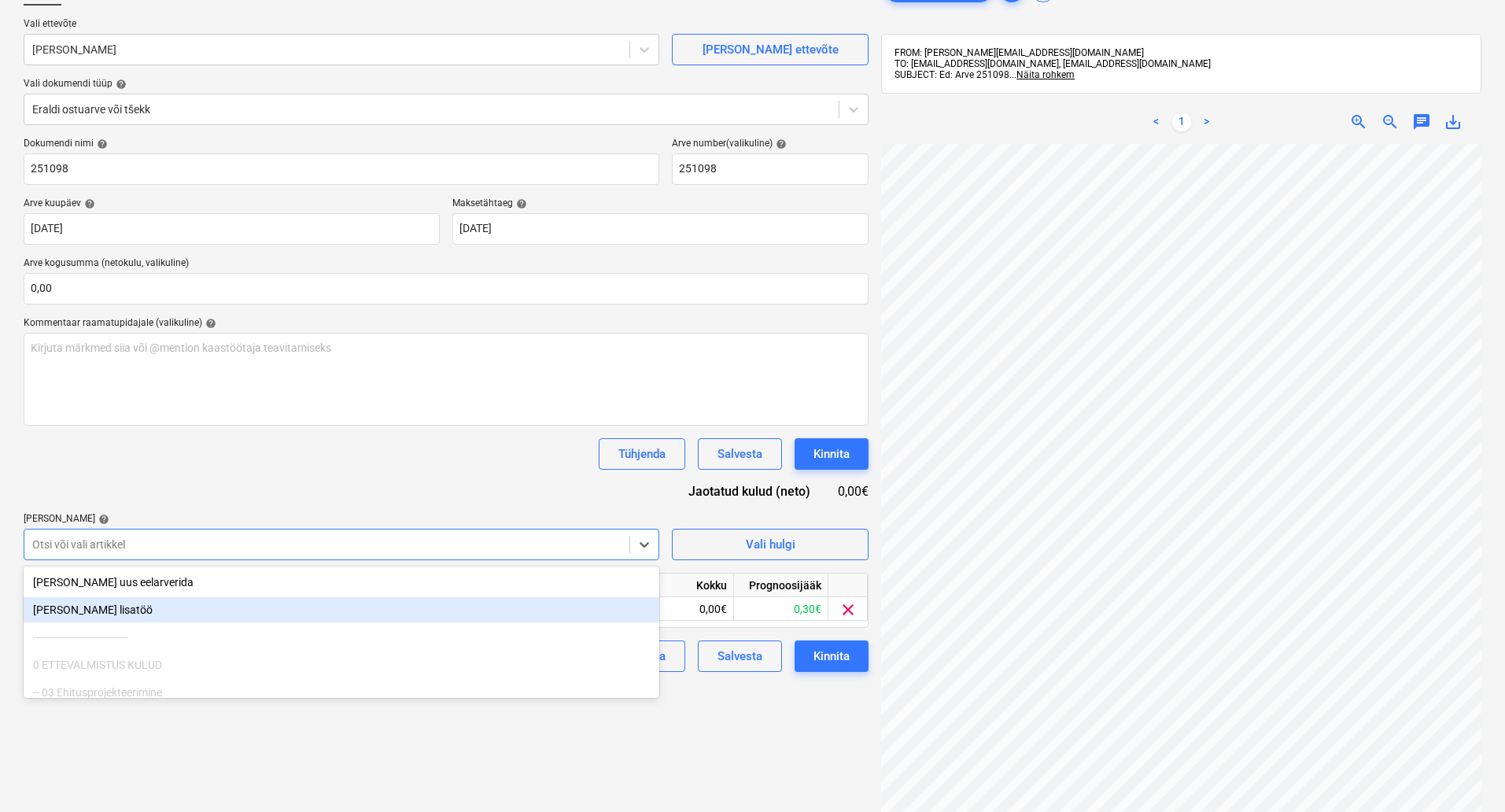
click at [466, 756] on div "Failide konteerimine Vali ettevõte Gersen OÜ [PERSON_NAME] uus ettevõte Vali do…" at bounding box center [446, 443] width 858 height 950
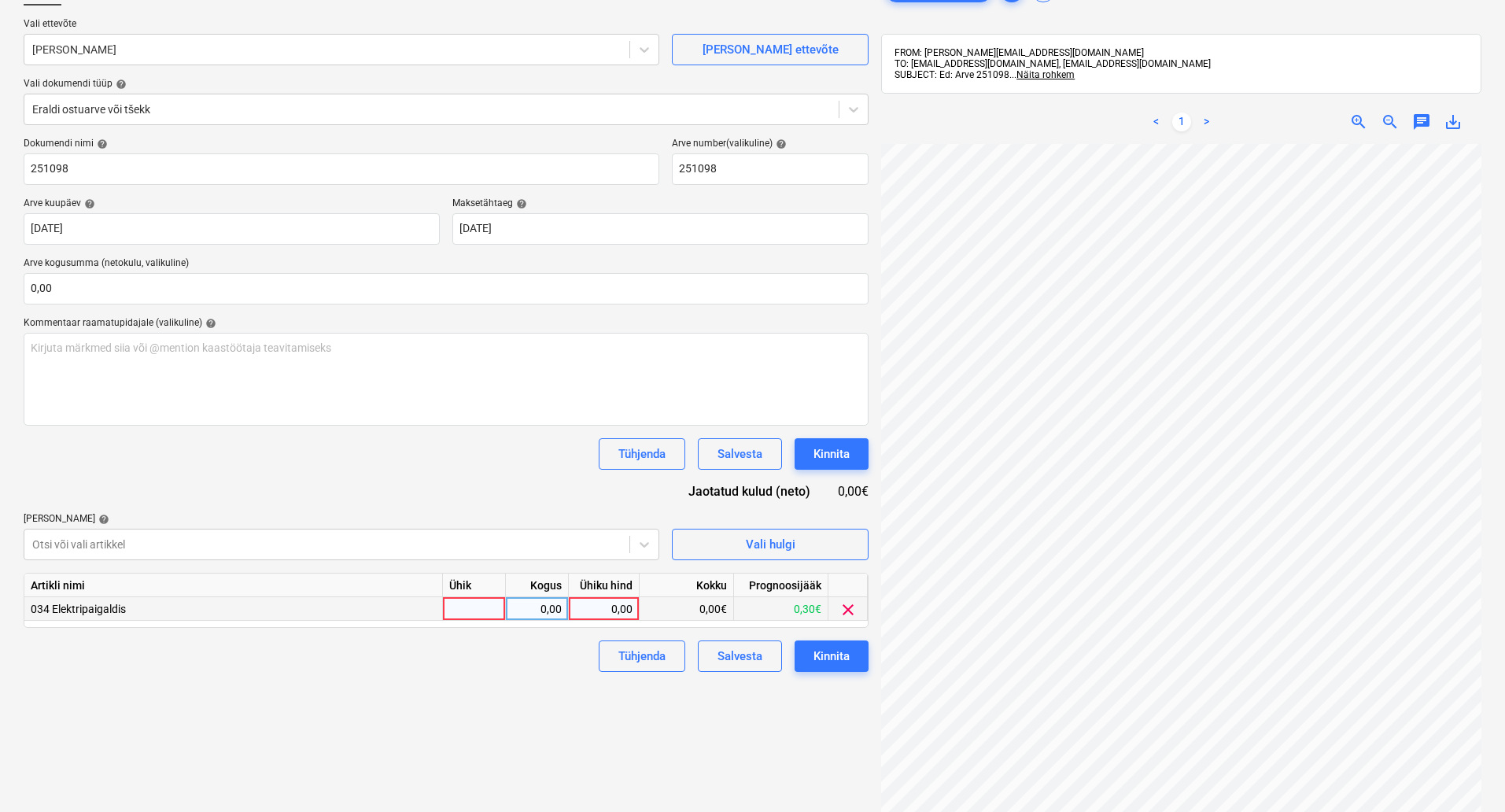
click at [453, 607] on div at bounding box center [474, 608] width 63 height 24
type input "kompl"
click at [614, 600] on div "0,00" at bounding box center [604, 608] width 58 height 24
type input "4000"
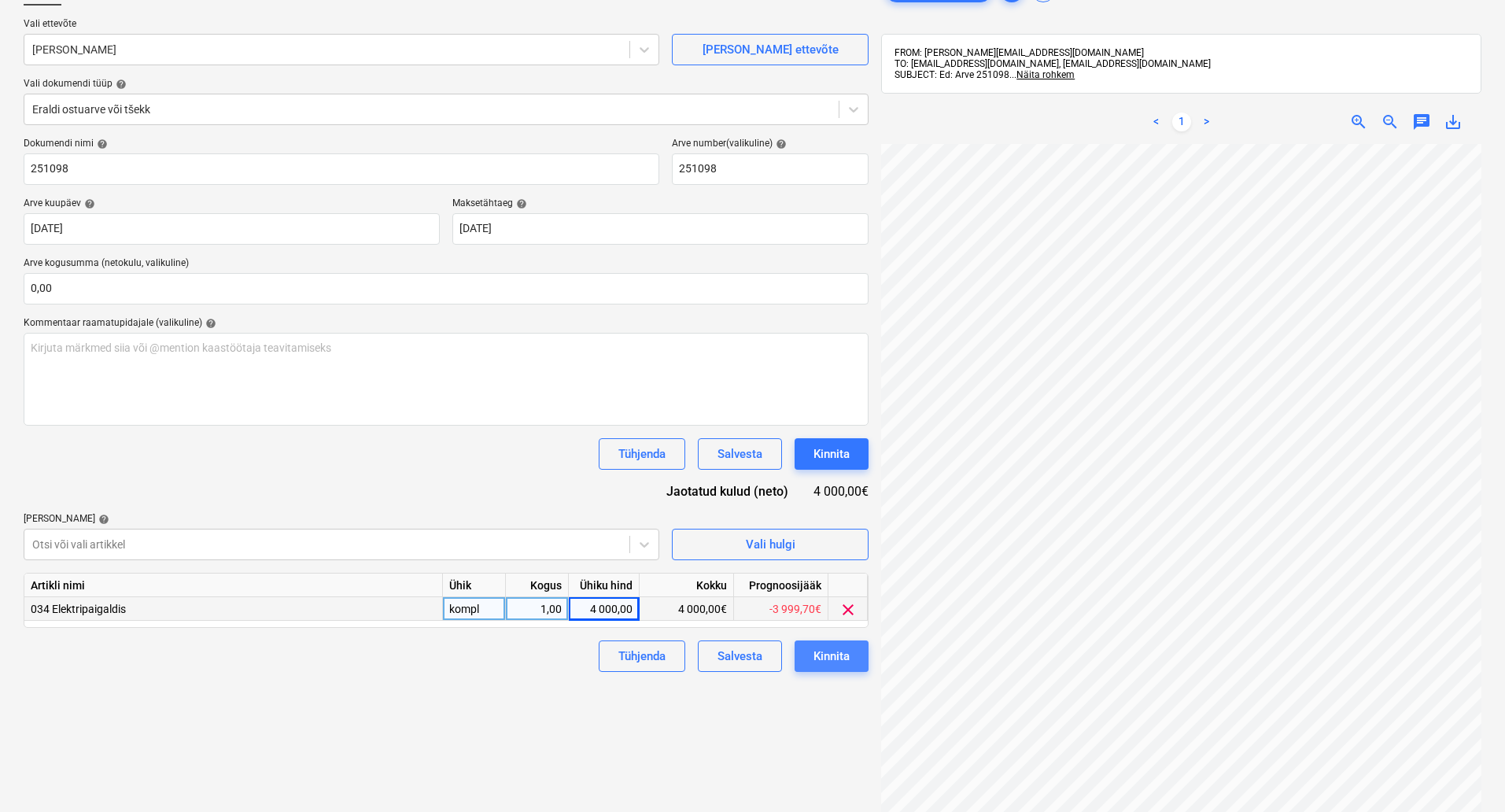
click at [841, 660] on div "Kinnita" at bounding box center [831, 655] width 36 height 20
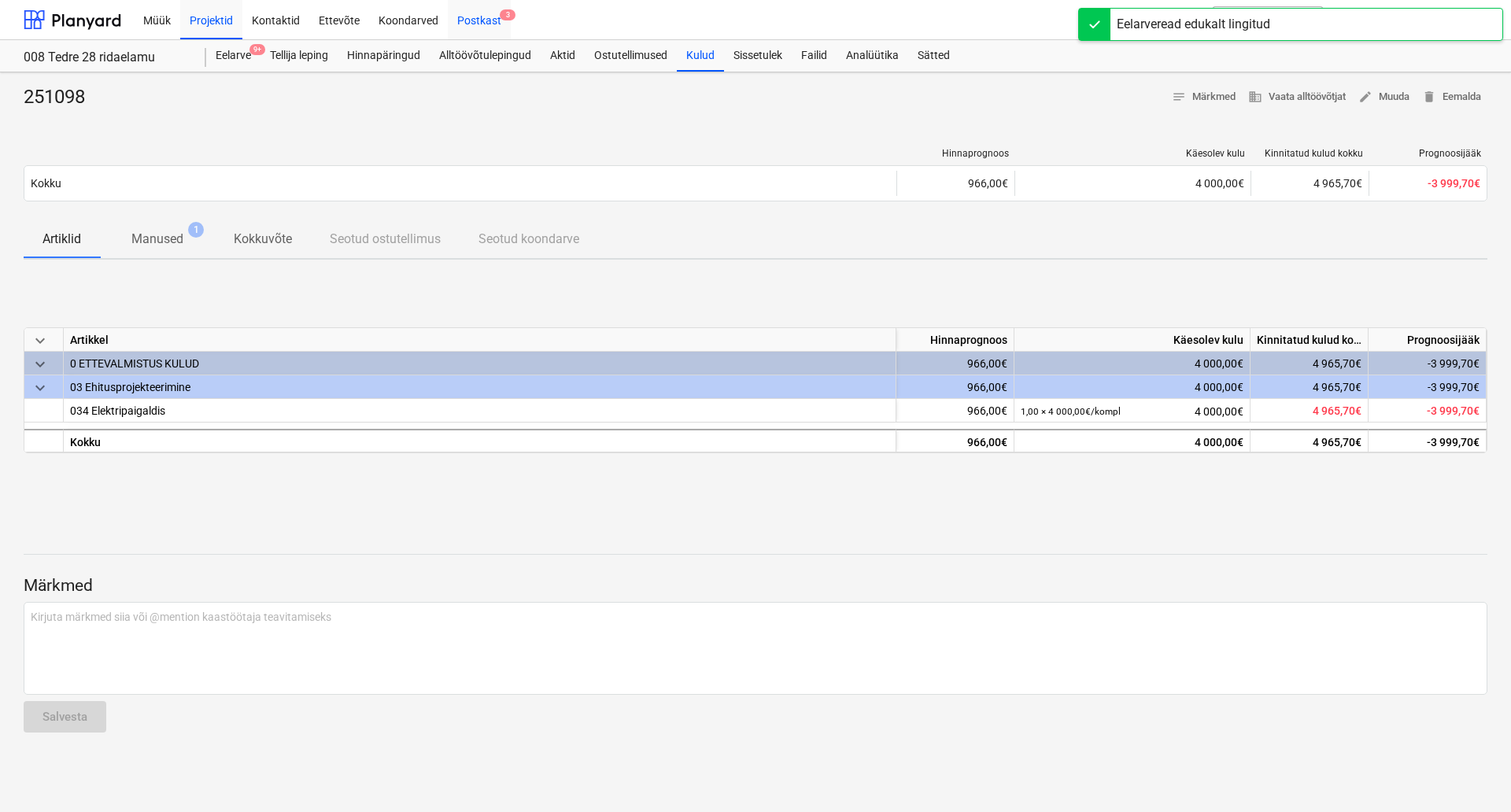
click at [493, 4] on div "Postkast 3" at bounding box center [479, 19] width 63 height 40
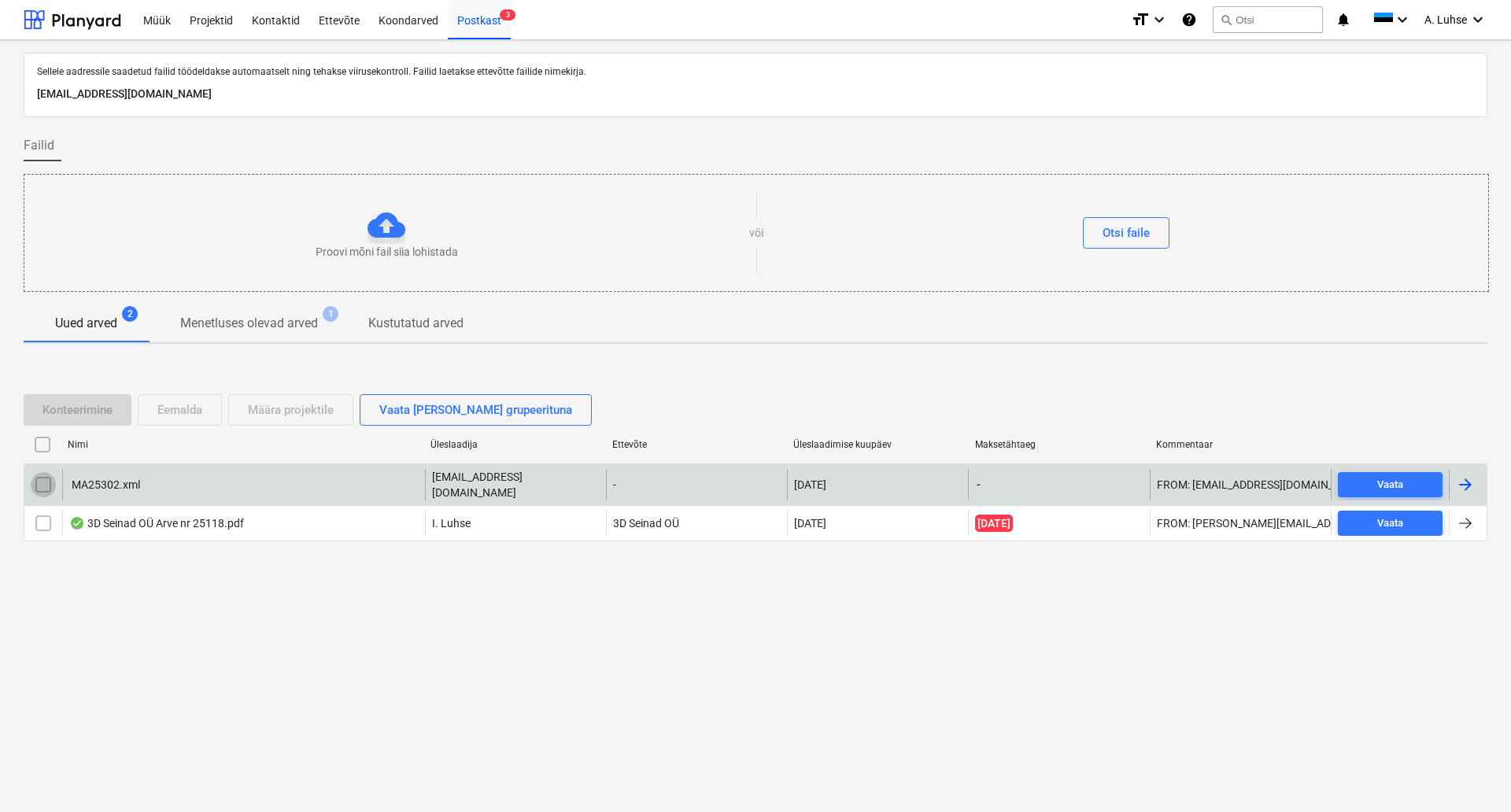
click at [43, 486] on input "checkbox" at bounding box center [43, 484] width 25 height 25
click at [200, 406] on div "Eemalda" at bounding box center [179, 410] width 45 height 20
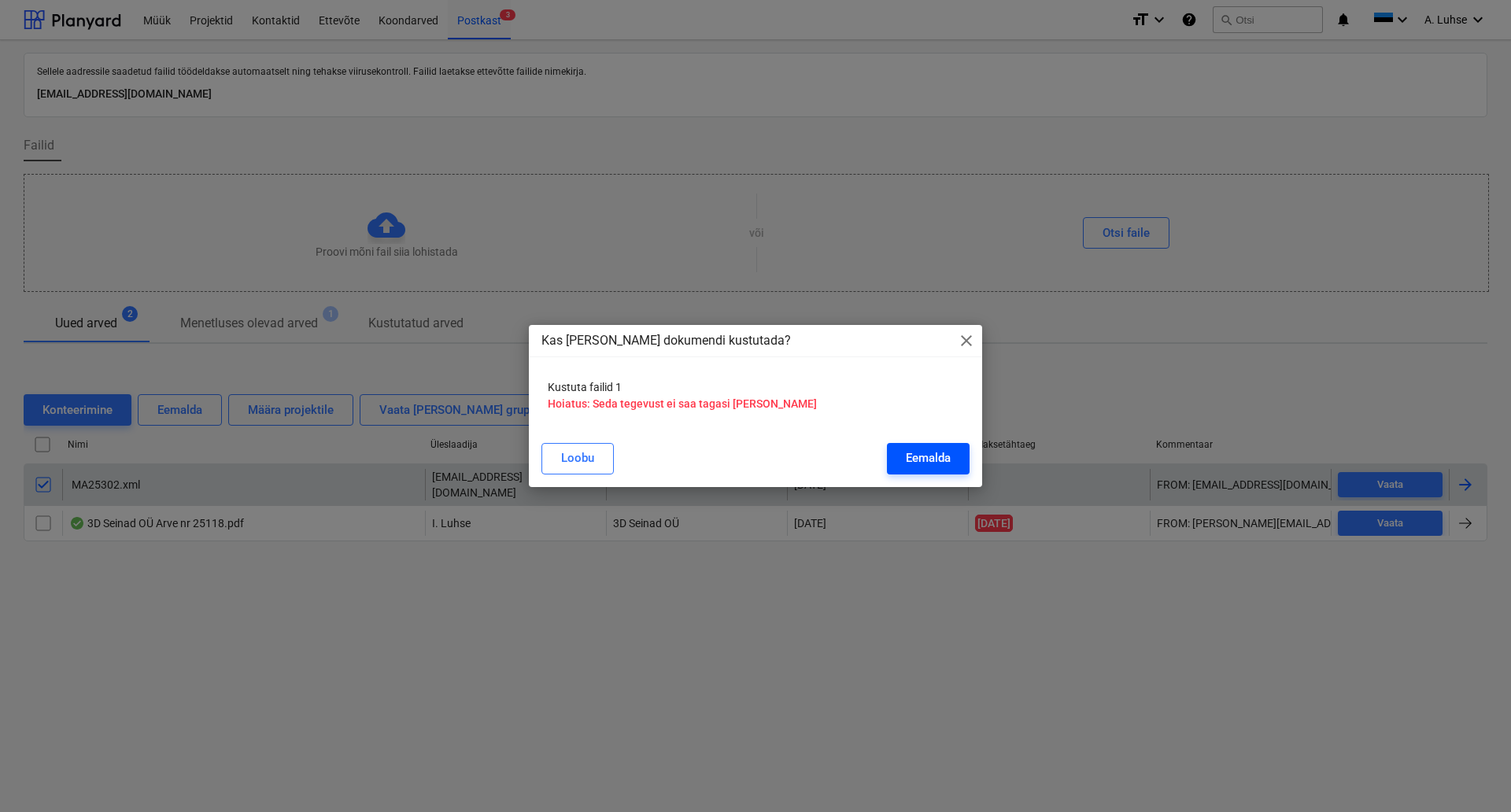
click at [908, 465] on div "Eemalda" at bounding box center [928, 457] width 45 height 20
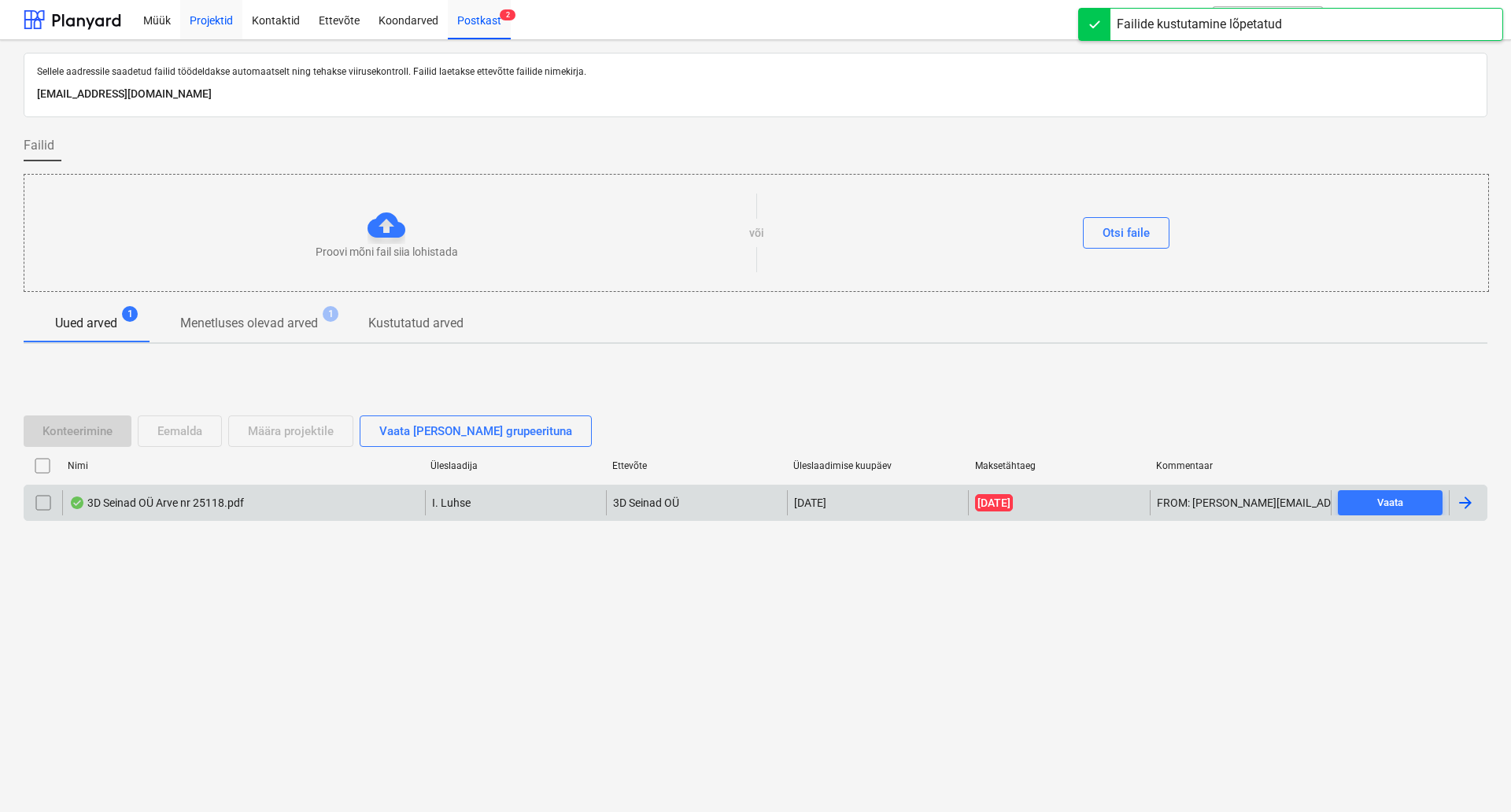
click at [209, 18] on div "Projektid" at bounding box center [211, 19] width 62 height 40
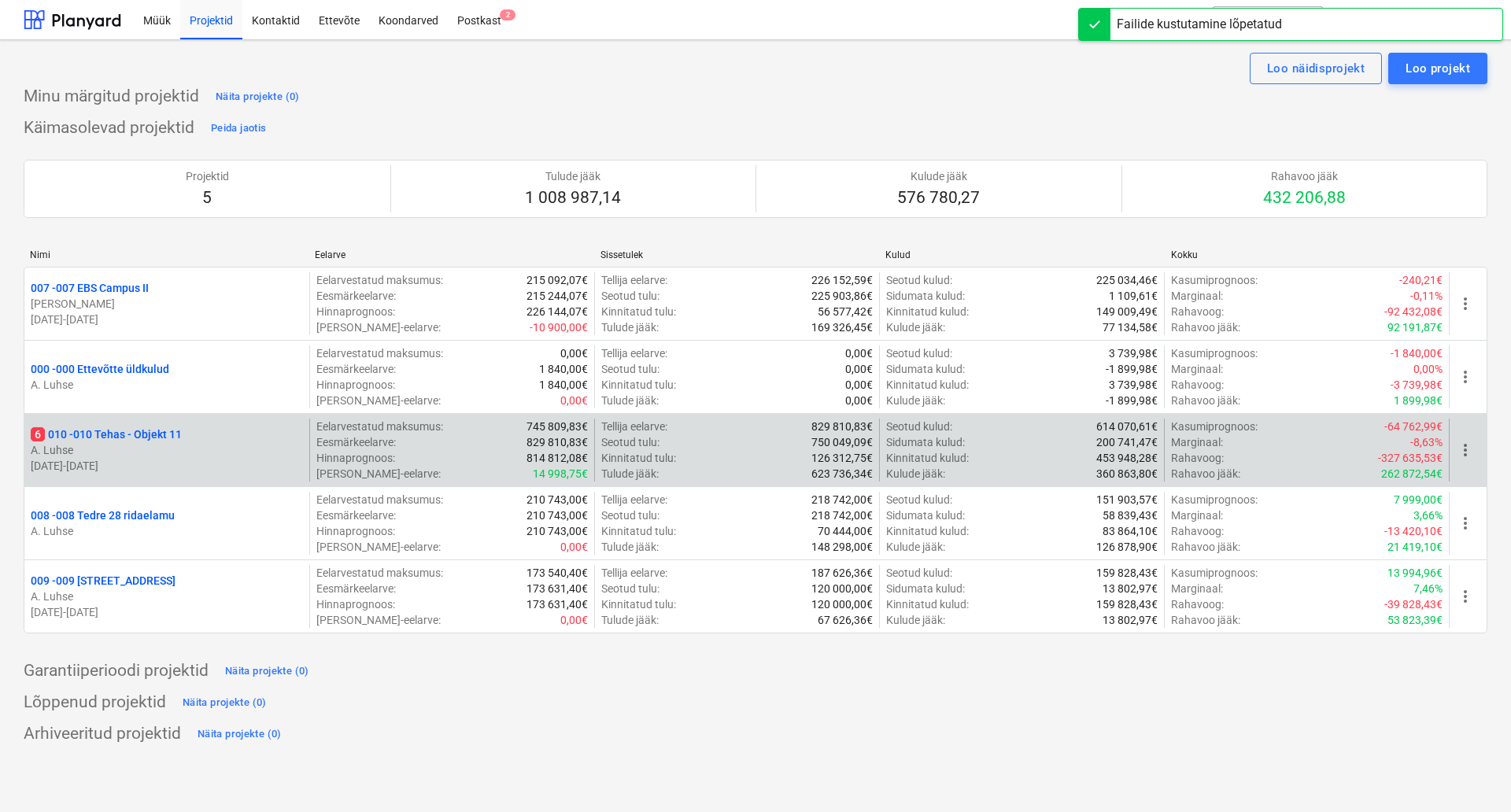
click at [205, 436] on div "6 010 - 010 Tehas - Objekt 11" at bounding box center [167, 434] width 272 height 16
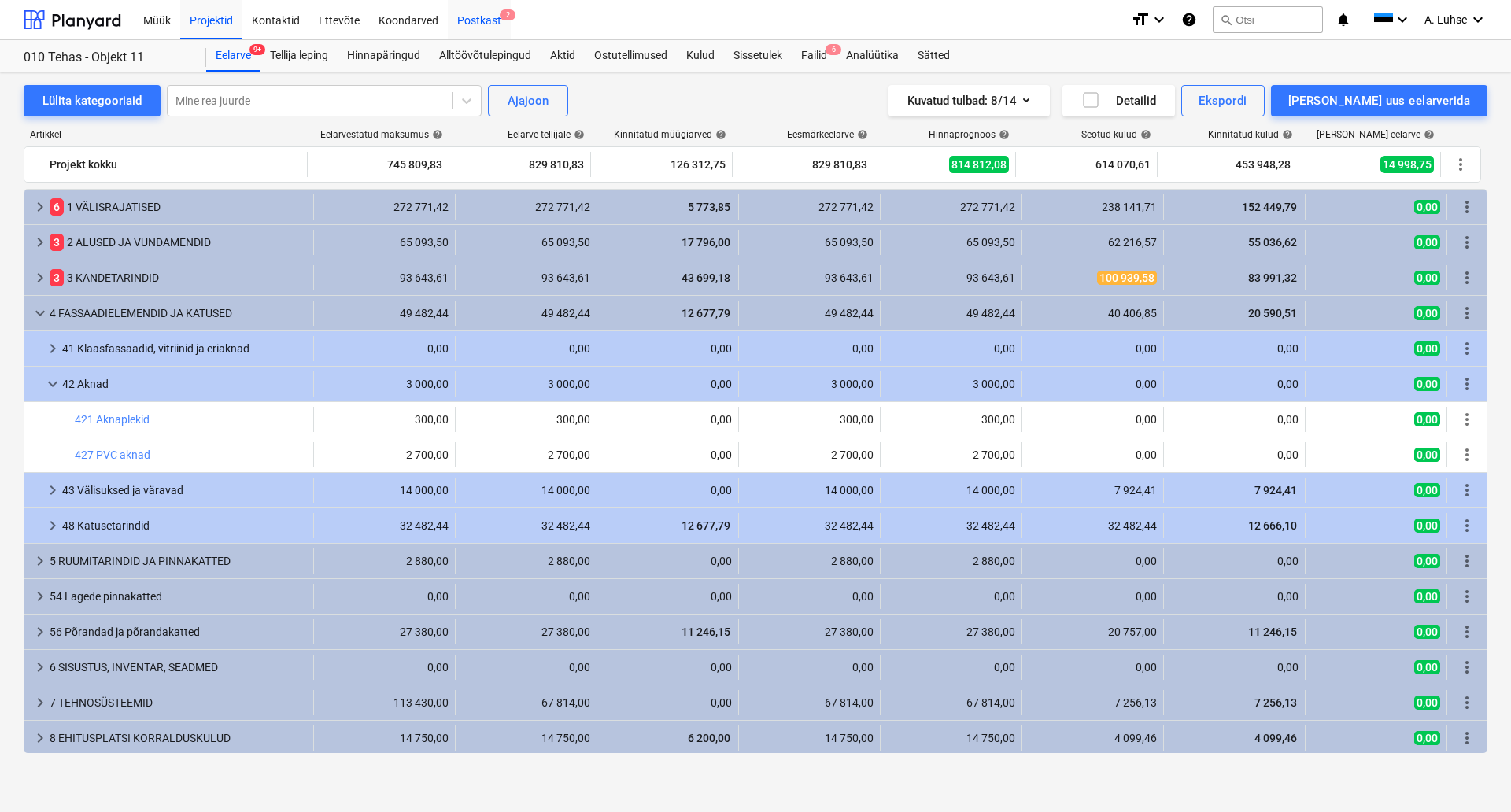
click at [461, 28] on div "Postkast 2" at bounding box center [479, 19] width 63 height 40
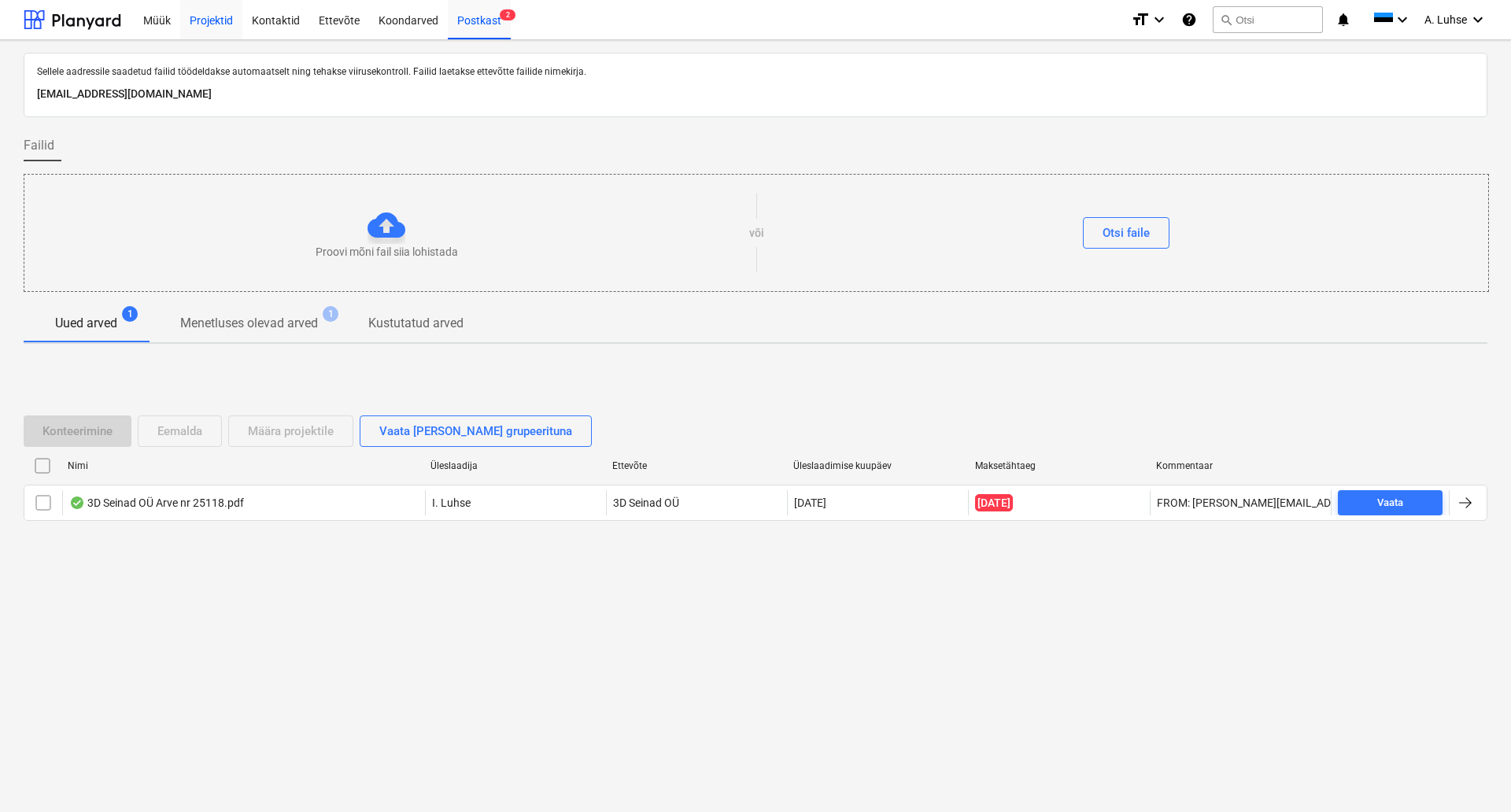
click at [206, 22] on div "Projektid" at bounding box center [211, 19] width 62 height 40
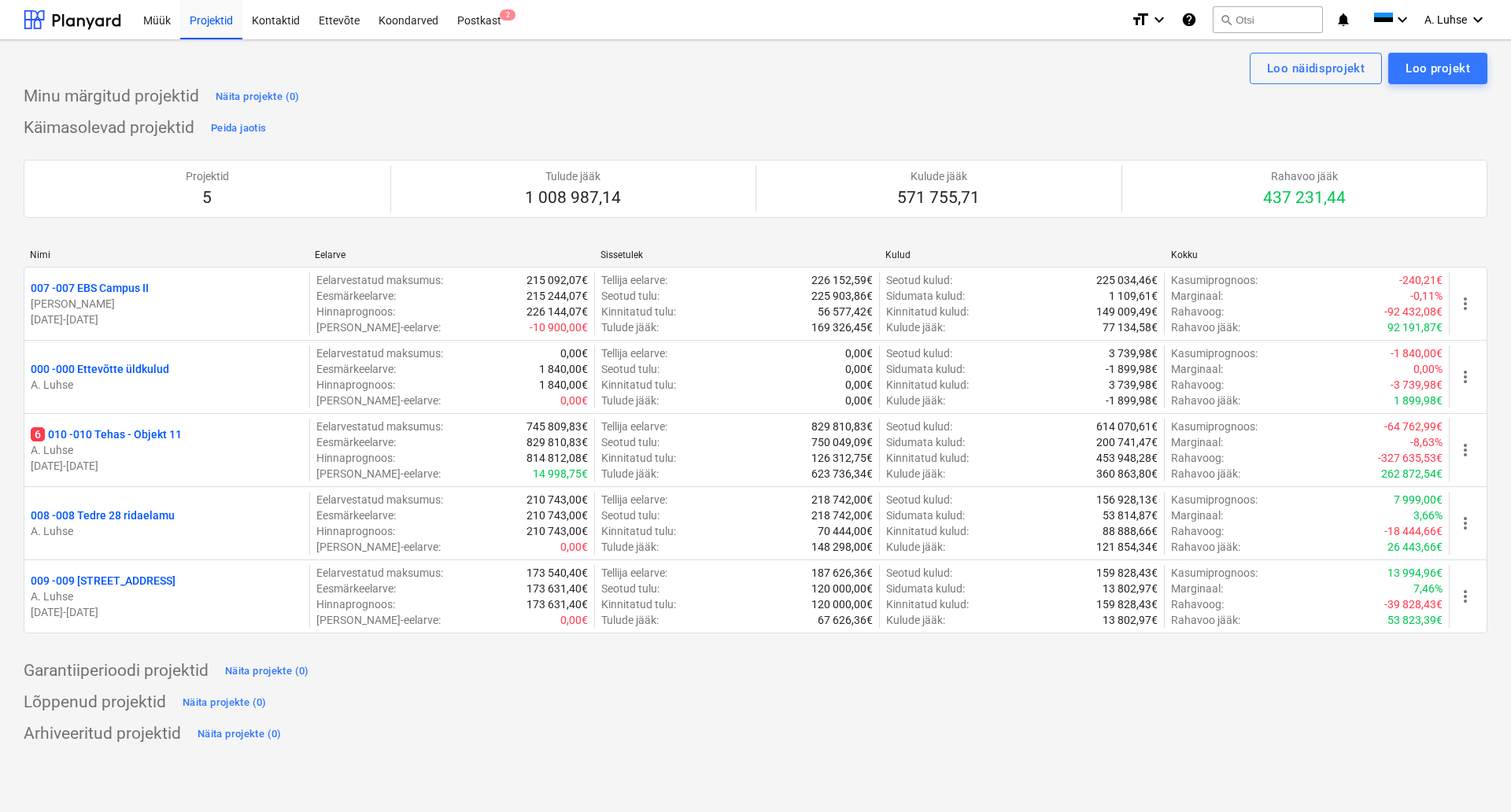
click at [411, 124] on div "Käimasolevad projektid Peida jaotis Projektid 5 Tulude jääk 1 008 987,14 Kulude…" at bounding box center [756, 383] width 1463 height 536
